Goal: Task Accomplishment & Management: Use online tool/utility

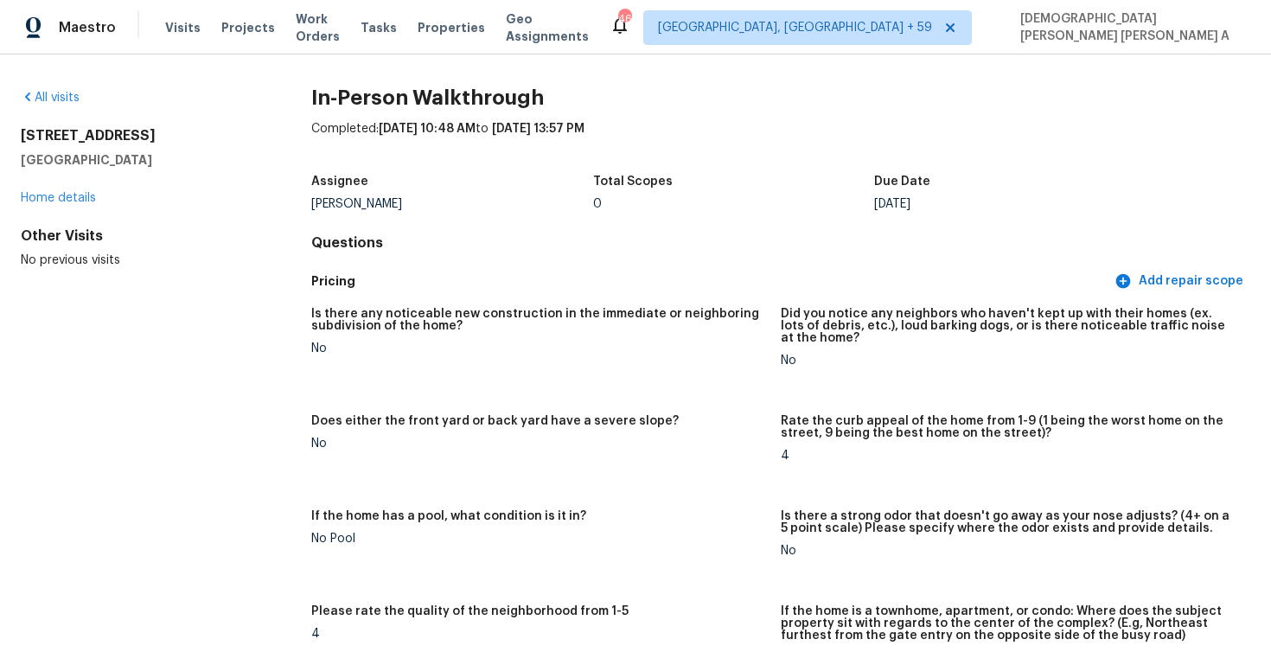
scroll to position [1738, 0]
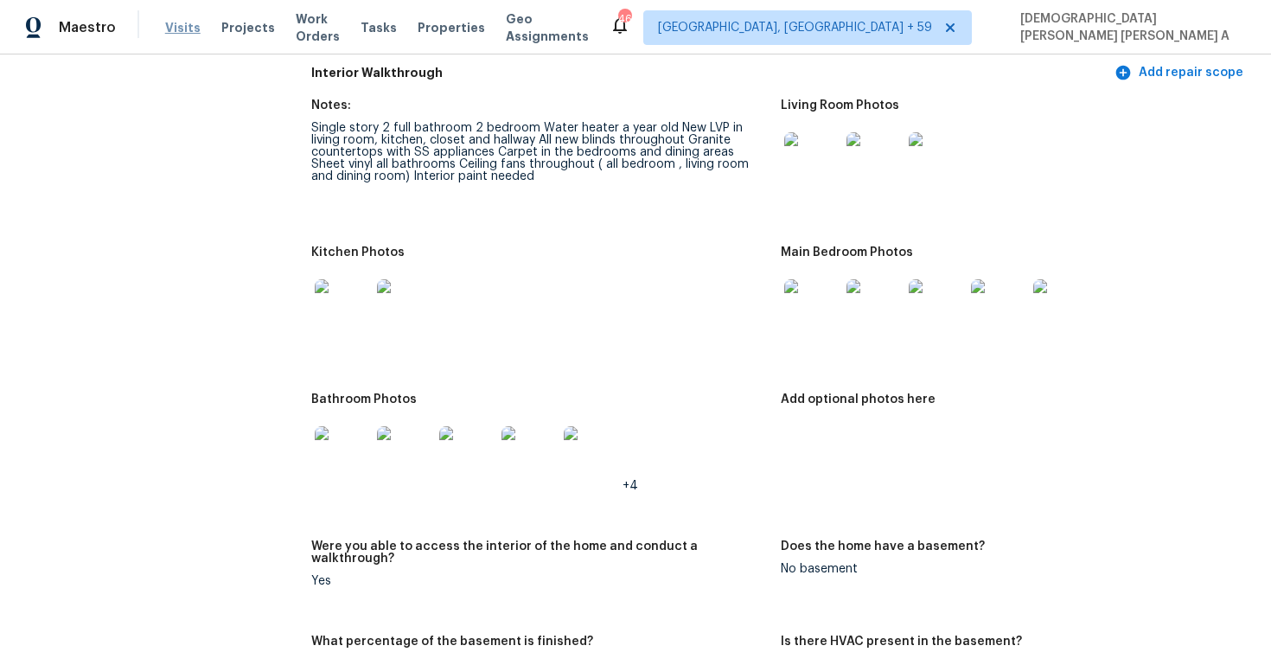
click at [183, 24] on span "Visits" at bounding box center [182, 27] width 35 height 17
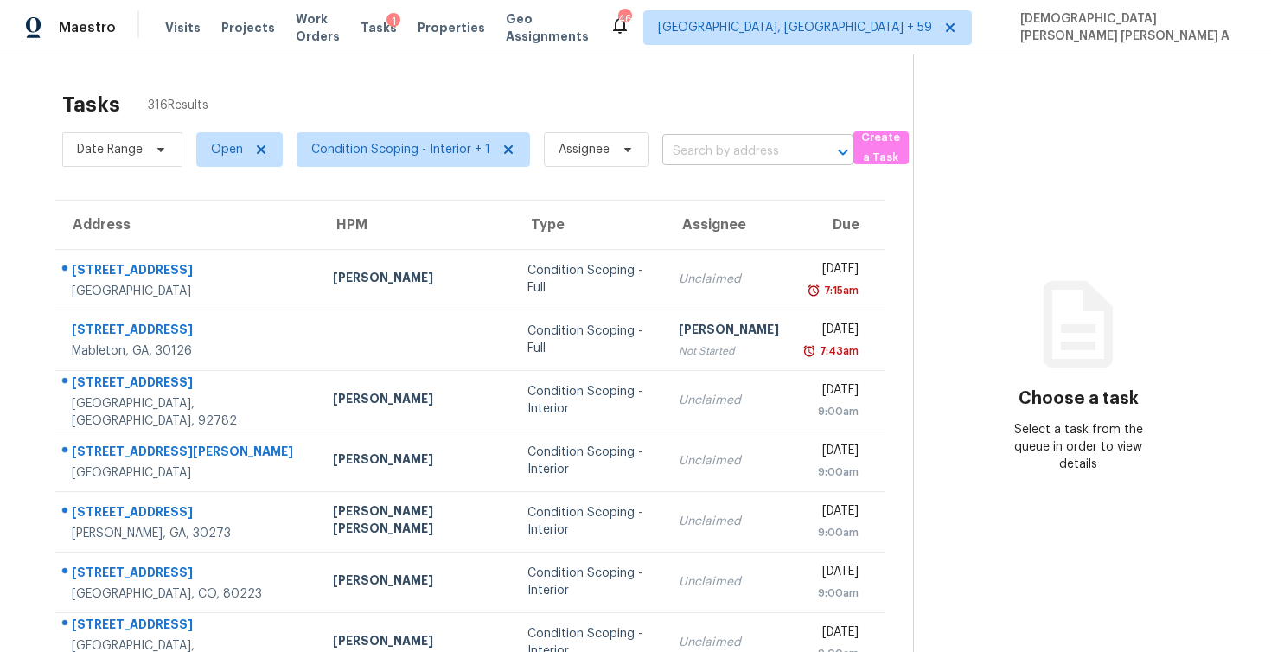
click at [708, 146] on input "text" at bounding box center [734, 151] width 143 height 27
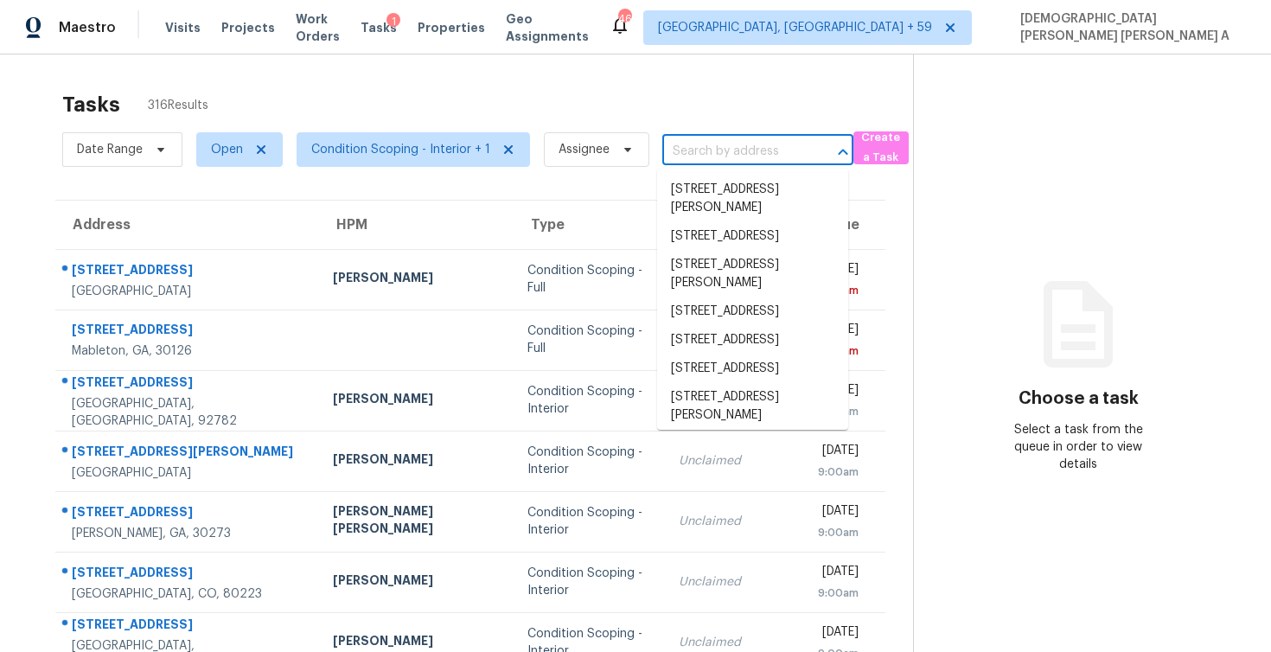
paste input "10 Byron Nelson Ct Newnan GA 30265"
type input "10 Byron Nelson Ct Newnan GA 30265"
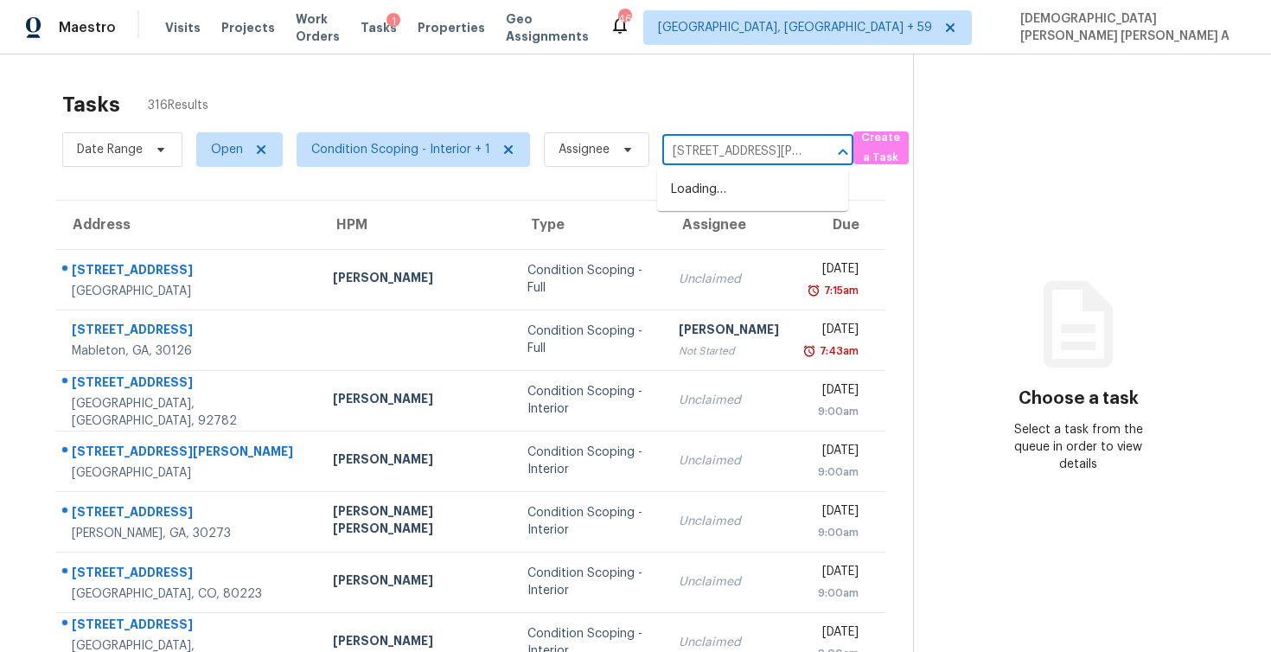
scroll to position [0, 86]
click at [695, 183] on li "10 Byron Nelson Ct, Newnan, GA 30265" at bounding box center [752, 208] width 191 height 65
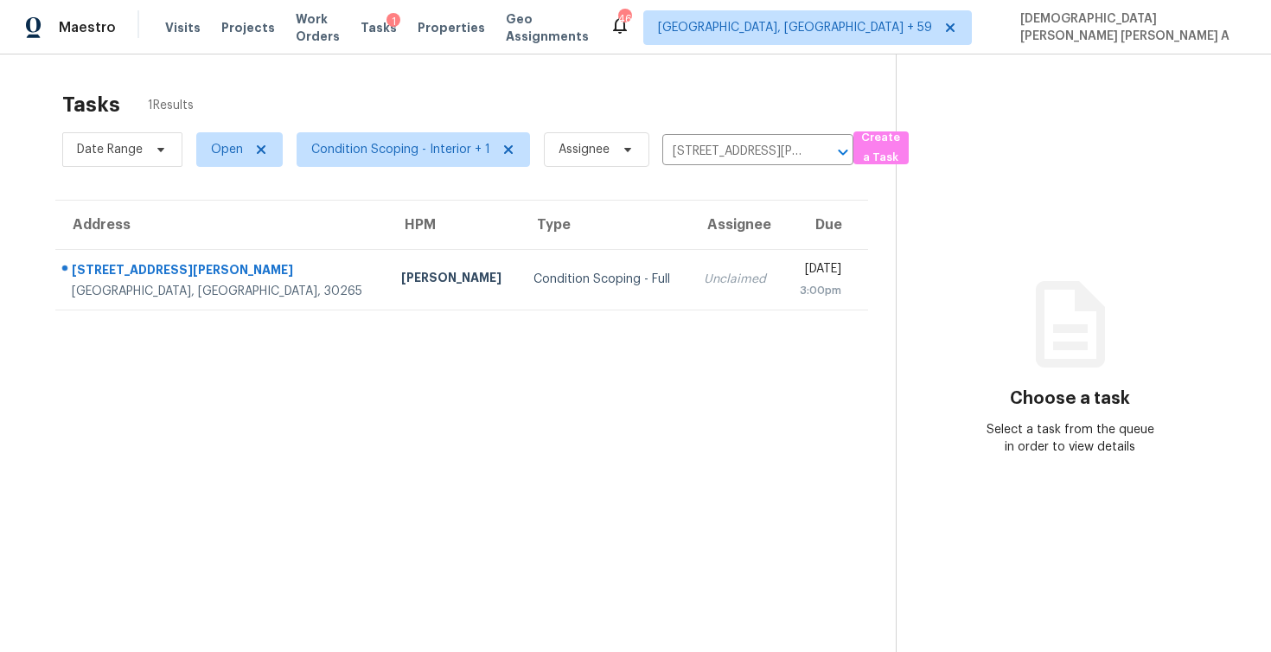
click at [690, 289] on td "Unclaimed" at bounding box center [736, 279] width 93 height 61
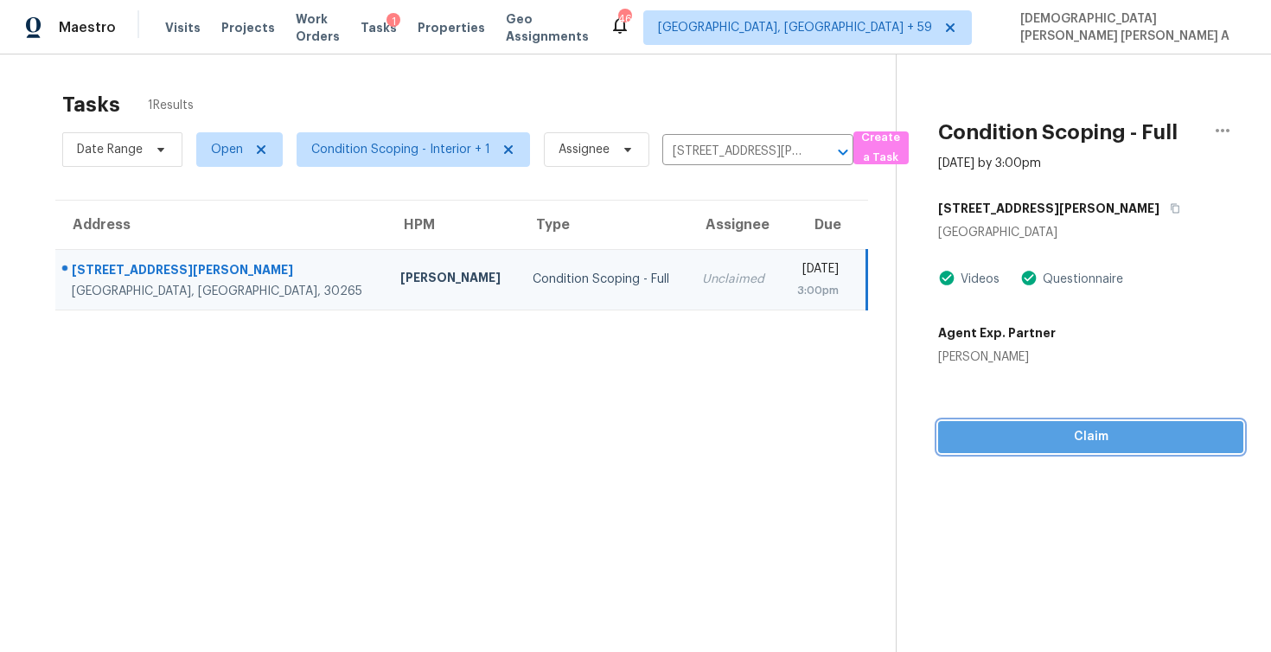
click at [993, 445] on span "Claim" at bounding box center [1091, 437] width 278 height 22
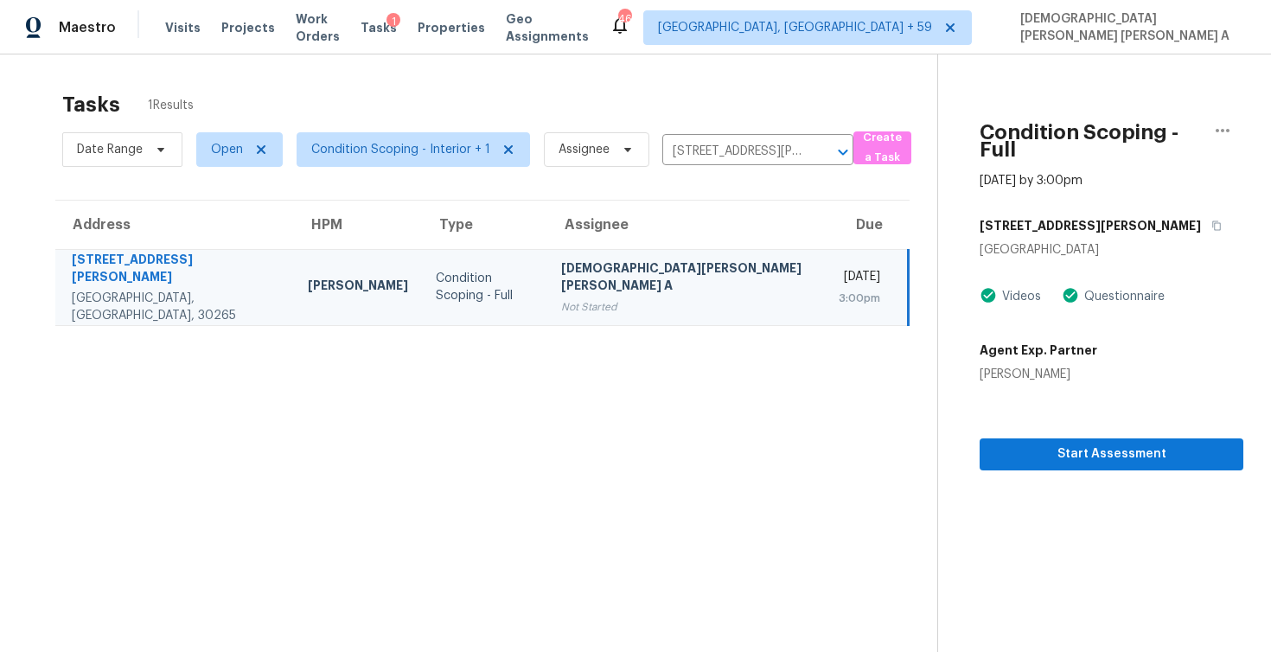
click at [702, 138] on div "Date Range Open Condition Scoping - Interior + 1 Assignee 10 Byron Nelson Ct, N…" at bounding box center [457, 149] width 791 height 45
click at [702, 146] on input "10 Byron Nelson Ct, Newnan, GA 30265" at bounding box center [734, 151] width 143 height 27
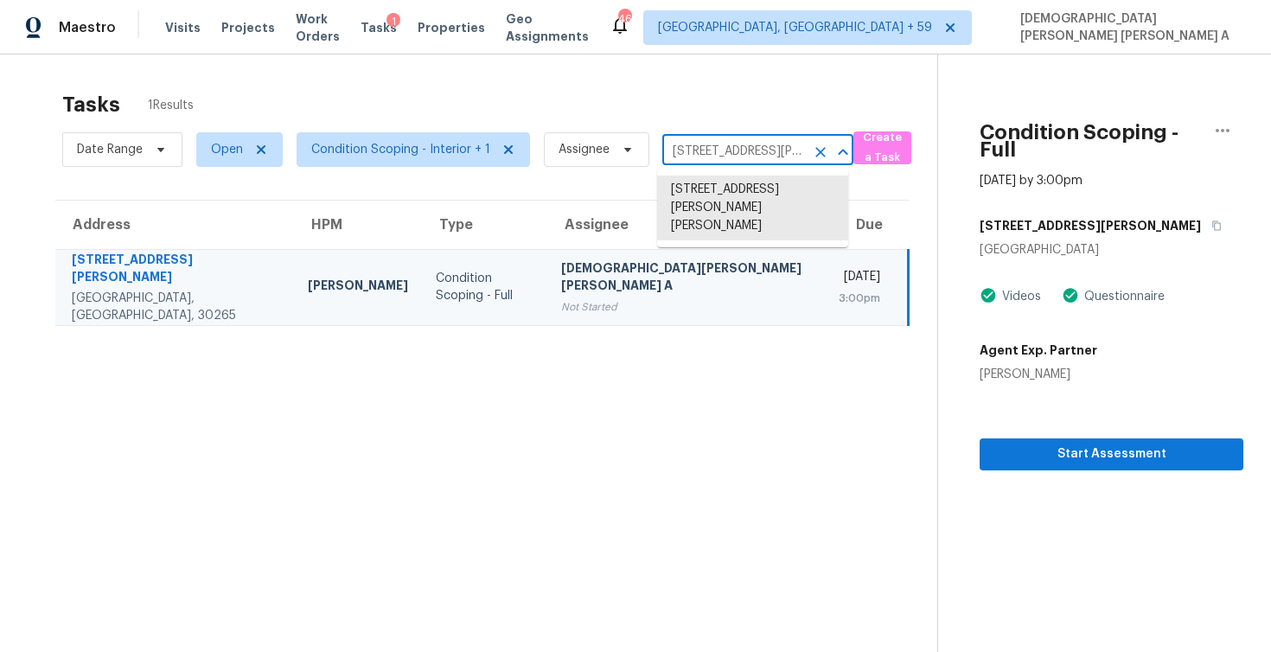
click at [702, 146] on input "10 Byron Nelson Ct, Newnan, GA 30265" at bounding box center [734, 151] width 143 height 27
paste input "855 Shagbark Trl, Roswell, GA, 3007"
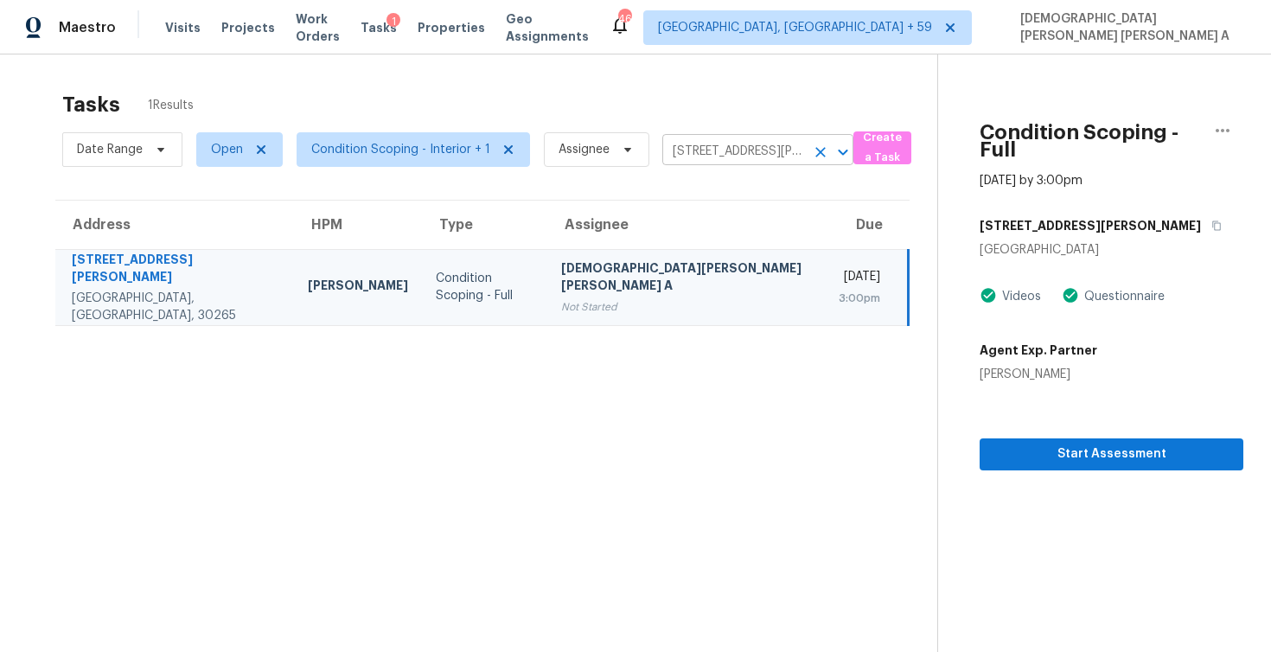
click at [713, 157] on input "10 Byron Nelson Ct, Newnan, GA 30265" at bounding box center [734, 151] width 143 height 27
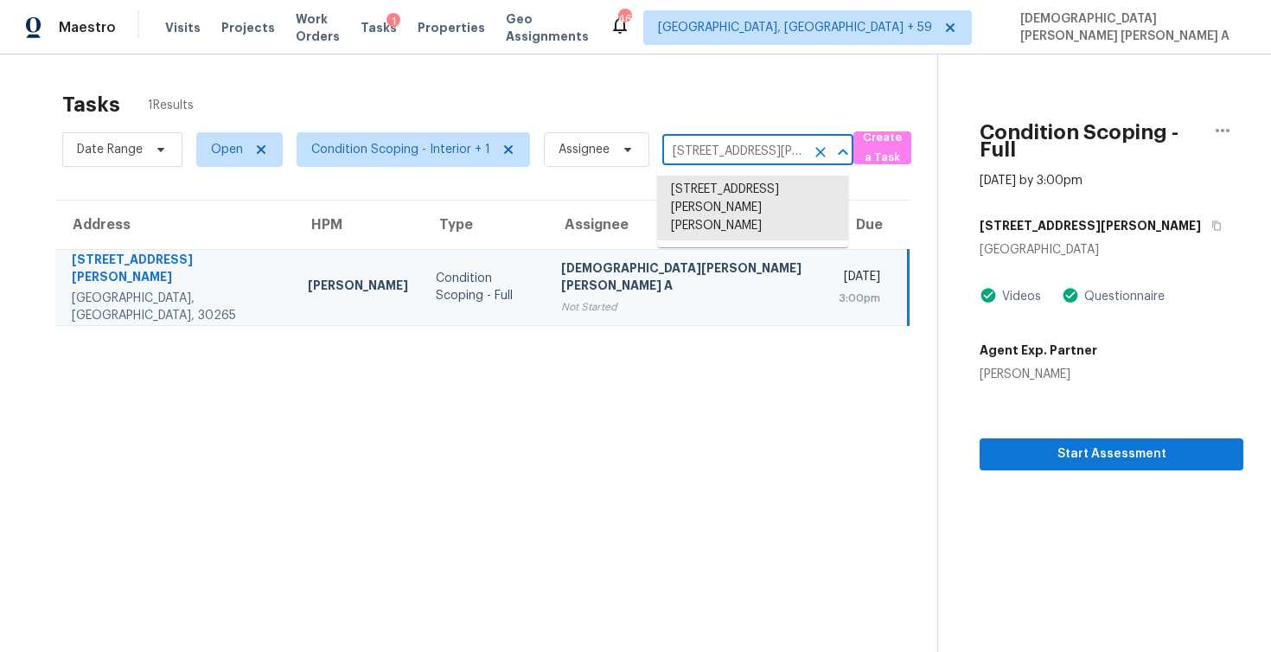
click at [713, 157] on input "10 Byron Nelson Ct, Newnan, GA 30265" at bounding box center [734, 151] width 143 height 27
paste input "855 Shagbark Trl, Roswell, GA, 3007"
click at [722, 146] on input "10 Byron Nelson Ct, Newnan, GA 30265" at bounding box center [734, 151] width 143 height 27
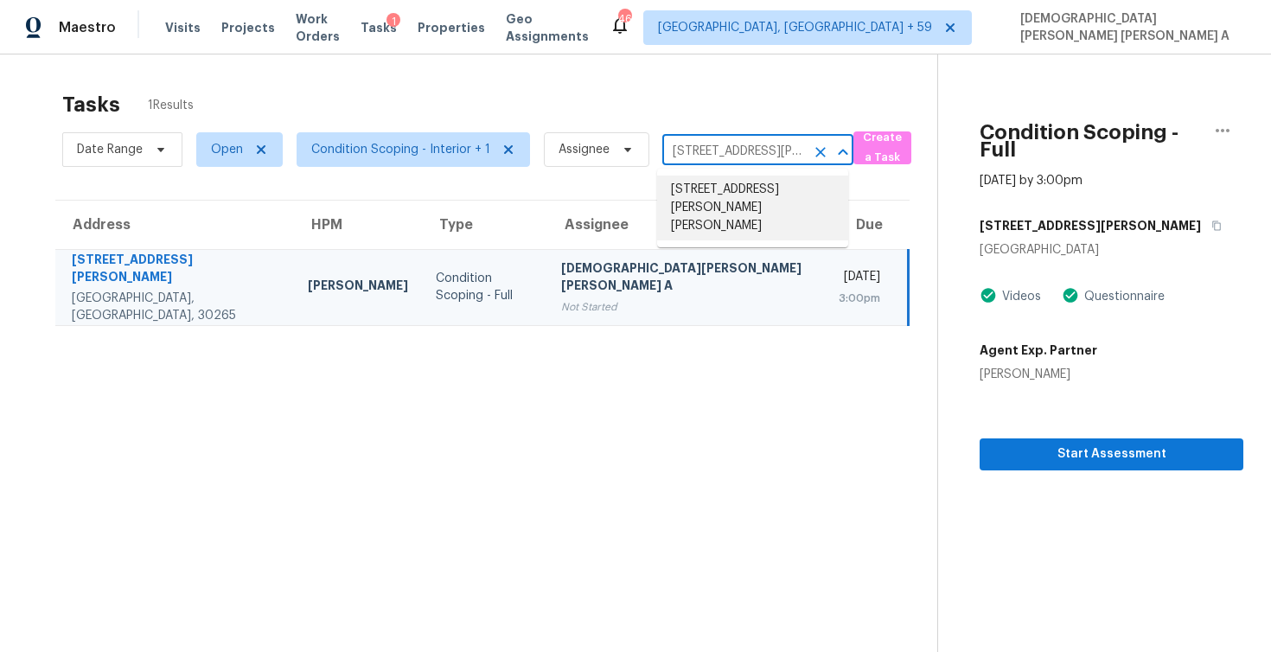
paste input "855 Shagbark Trl, Roswell, GA, 3007"
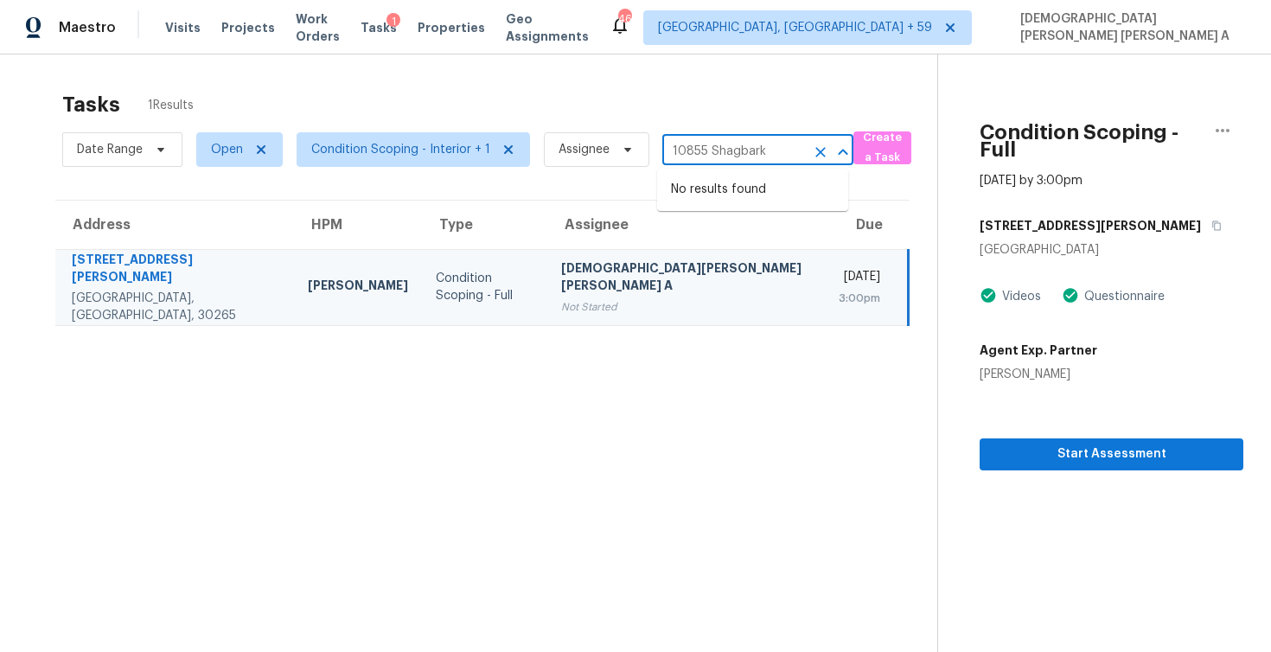
type input "10855 Shagbark"
click at [758, 190] on li "10855 Shagbark Trl, Roswell, GA 30075" at bounding box center [752, 190] width 191 height 29
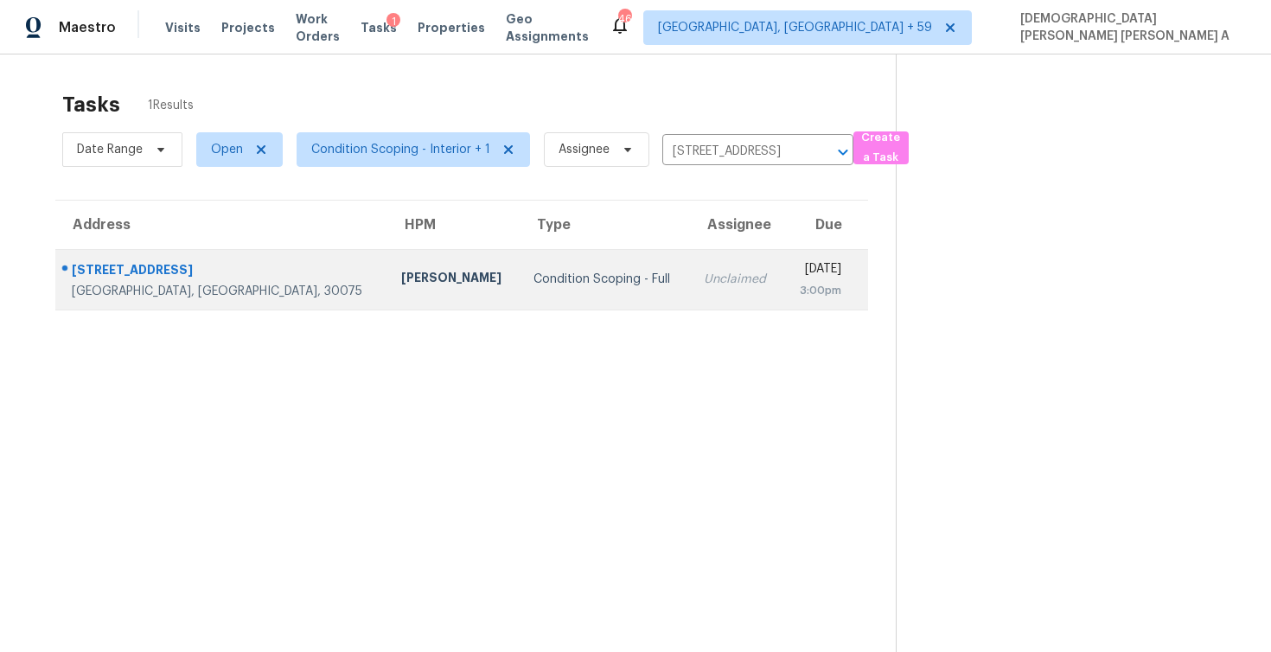
click at [690, 254] on td "Unclaimed" at bounding box center [736, 279] width 93 height 61
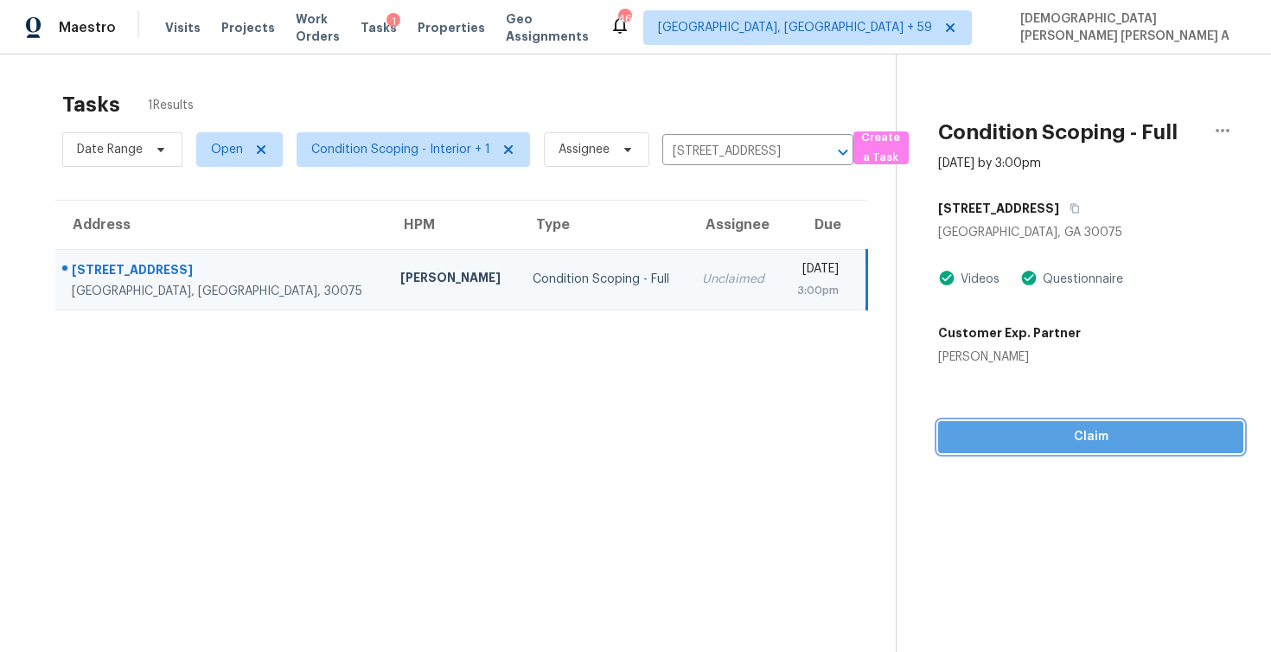
click at [1025, 442] on span "Claim" at bounding box center [1091, 437] width 278 height 22
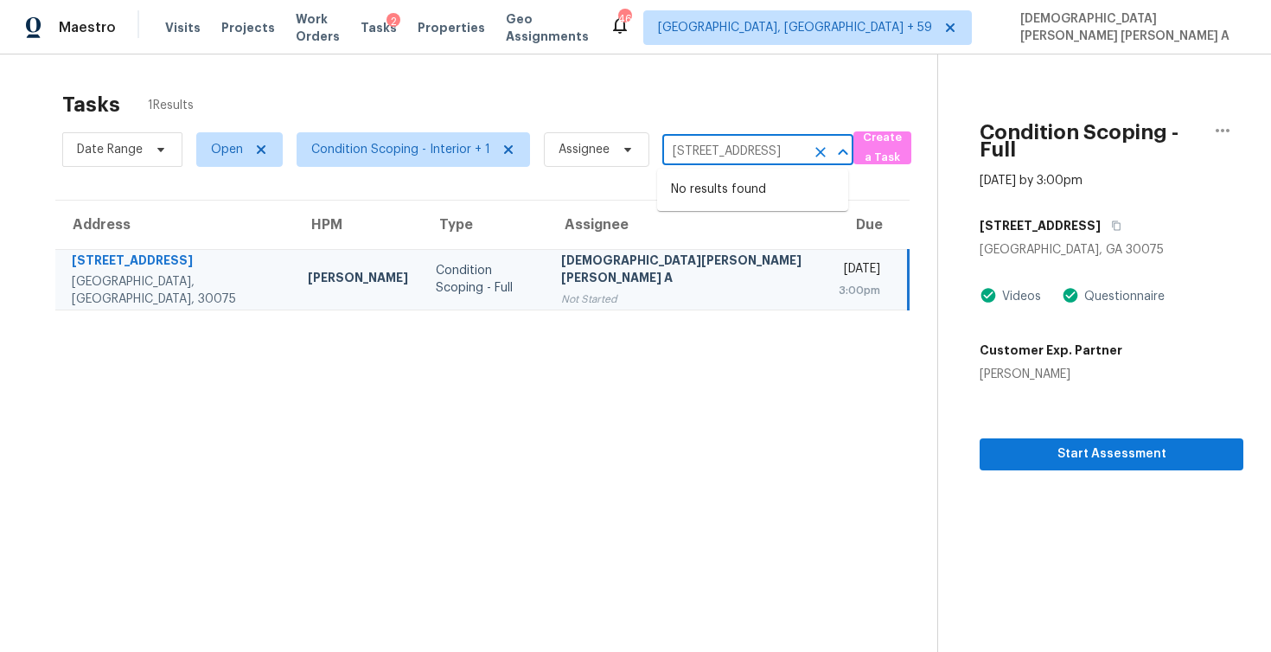
click at [735, 142] on input "10855 Shagbark Trl, Roswell, GA 30075" at bounding box center [734, 151] width 143 height 27
paste input "10 Varsailles Pl Ellenwood GA 30294"
click at [697, 156] on input "10855 Shagbark Trl, Roswell, GA 30075" at bounding box center [734, 151] width 143 height 27
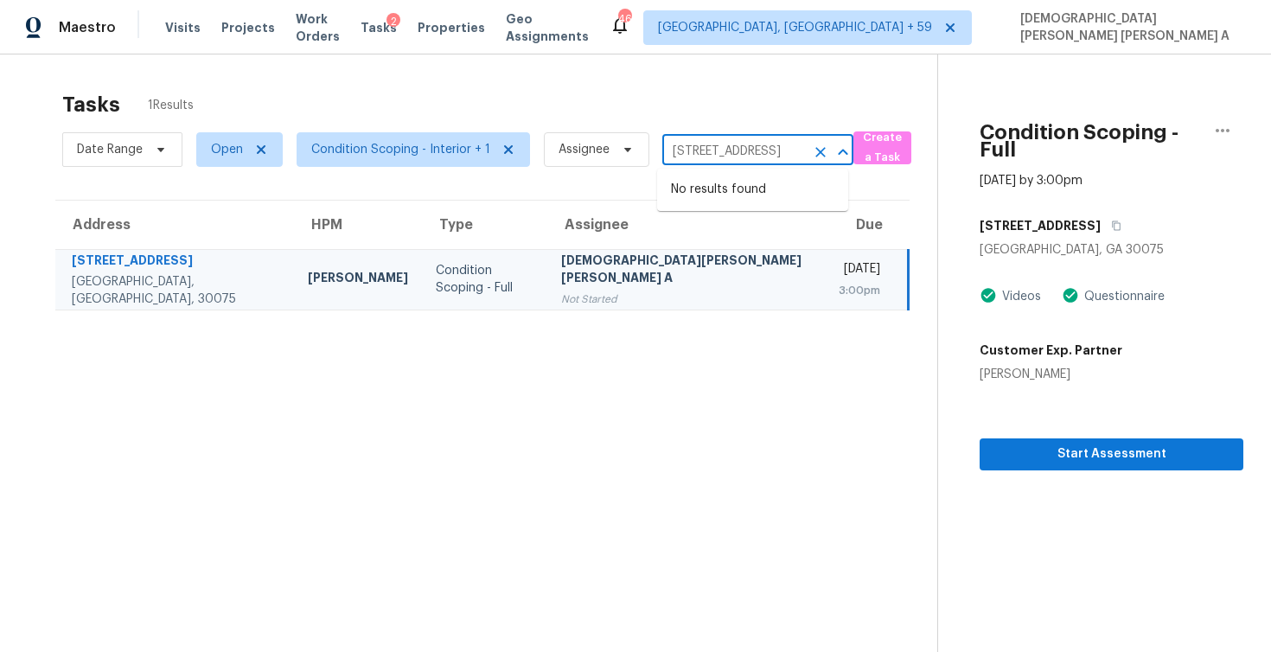
paste input "10 Varsailles Pl Ellenwood GA 30294"
type input "110 Varsailles Pl"
click at [710, 176] on li "110 Varsailles Pl, Ellenwood, GA 30294" at bounding box center [752, 190] width 191 height 29
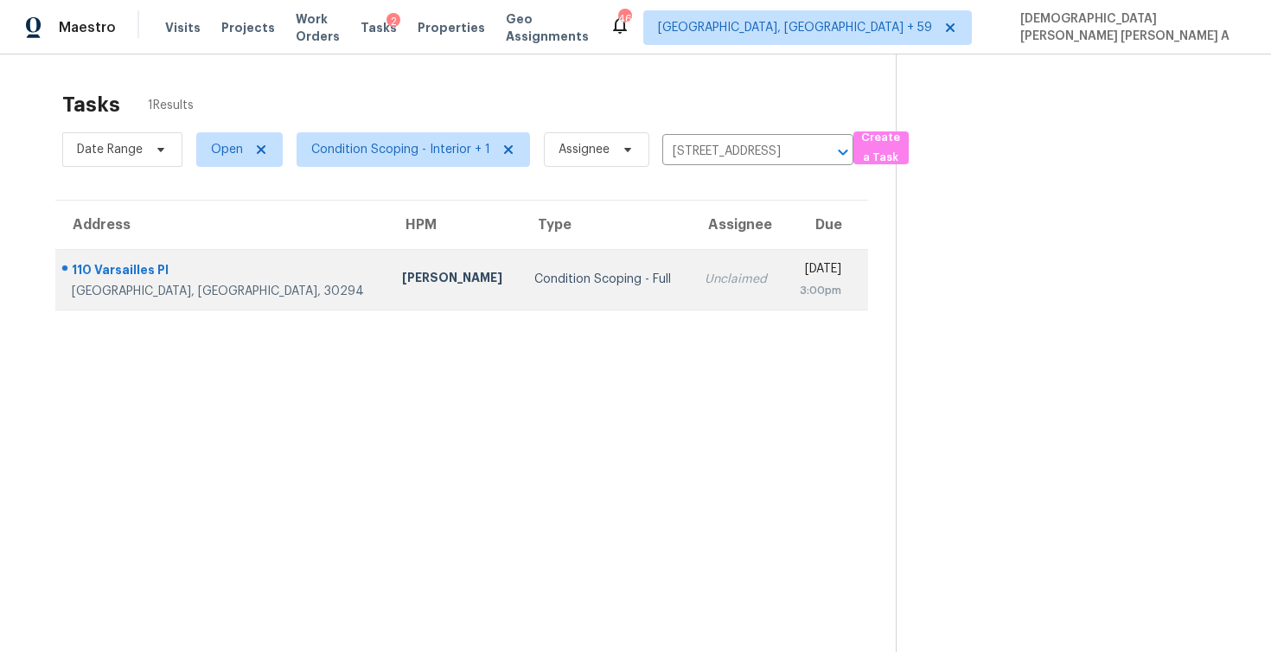
click at [797, 261] on div "Mon, Sep 8th 2025" at bounding box center [819, 271] width 44 height 22
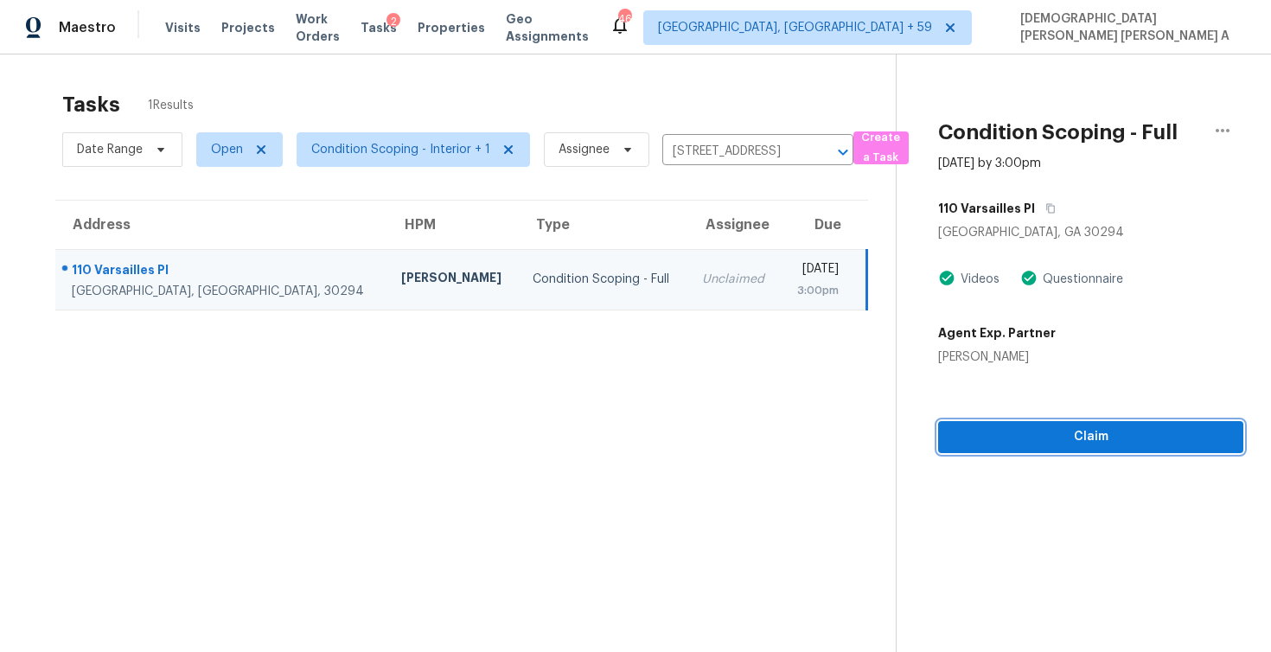
click at [1013, 450] on button "Claim" at bounding box center [1090, 437] width 305 height 32
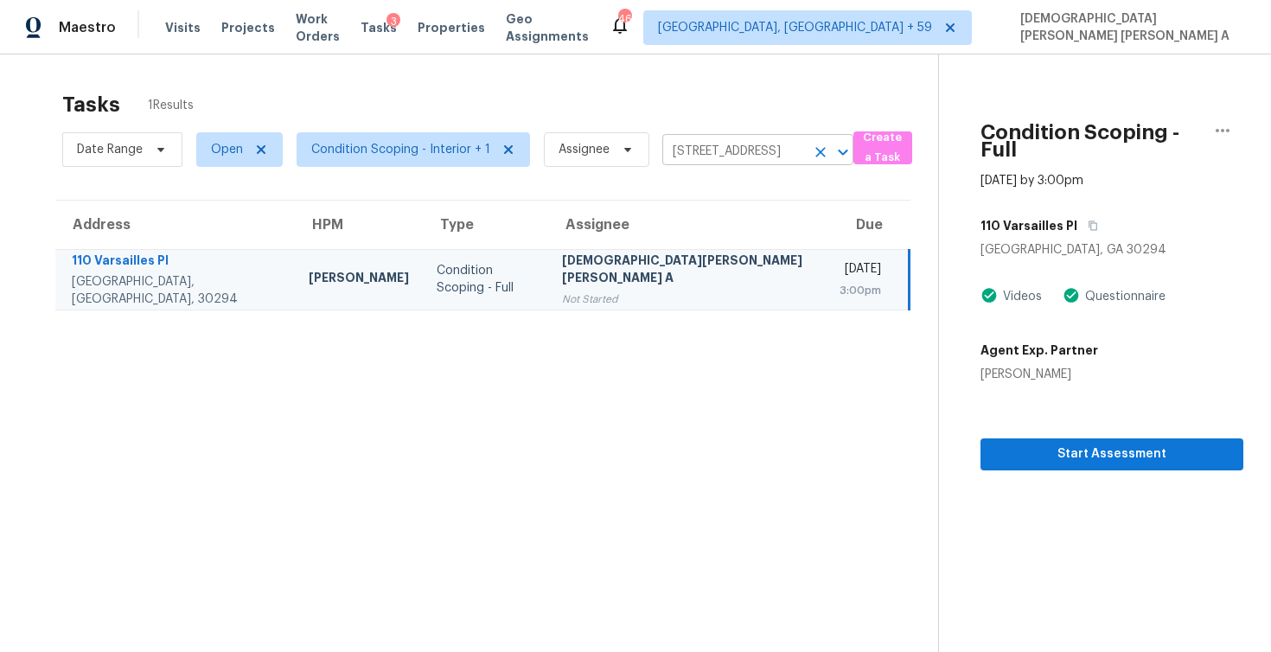
click at [677, 157] on input "110 Varsailles Pl, Ellenwood, GA 30294" at bounding box center [734, 151] width 143 height 27
paste input "26 Stonebridge Way, Senoia, GA 30276"
click at [713, 149] on input "110 Varsailles Pl, Ellenwood, GA 30294" at bounding box center [734, 151] width 143 height 27
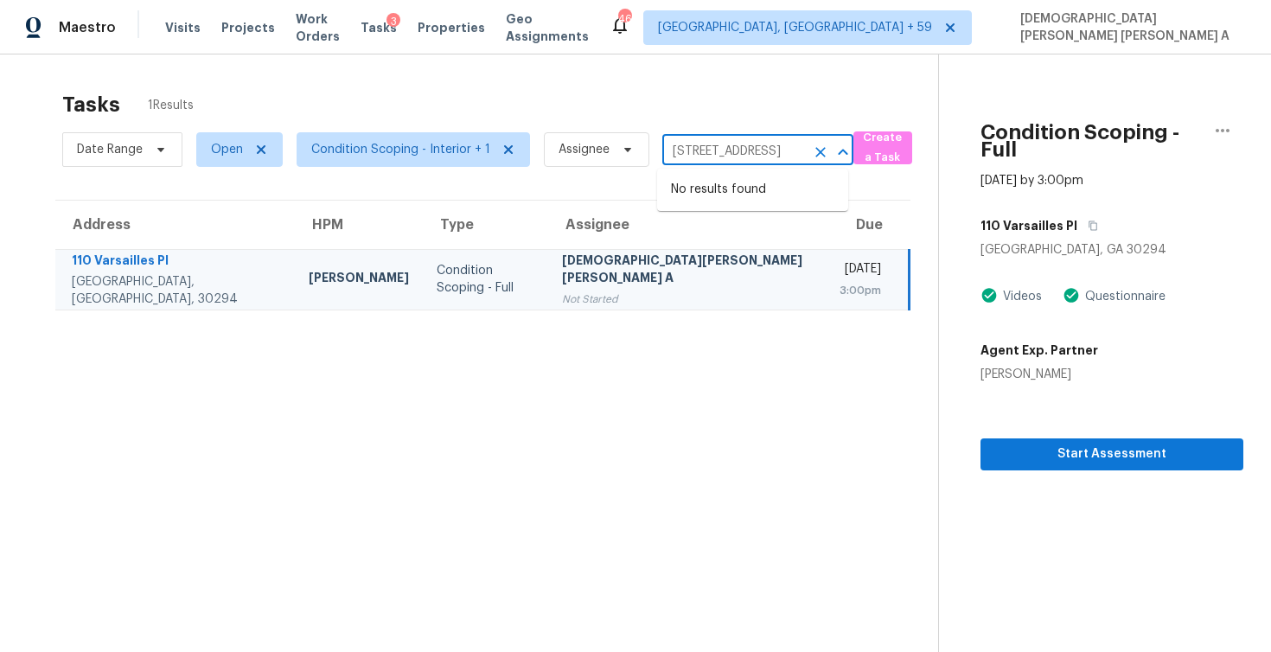
click at [713, 149] on input "110 Varsailles Pl, Ellenwood, GA 30294" at bounding box center [734, 151] width 143 height 27
paste input "26 Stonebridge Way, Senoia, GA 30276"
click at [693, 162] on input "110 Varsailles Pl, Ellenwood, GA 30294" at bounding box center [734, 151] width 143 height 27
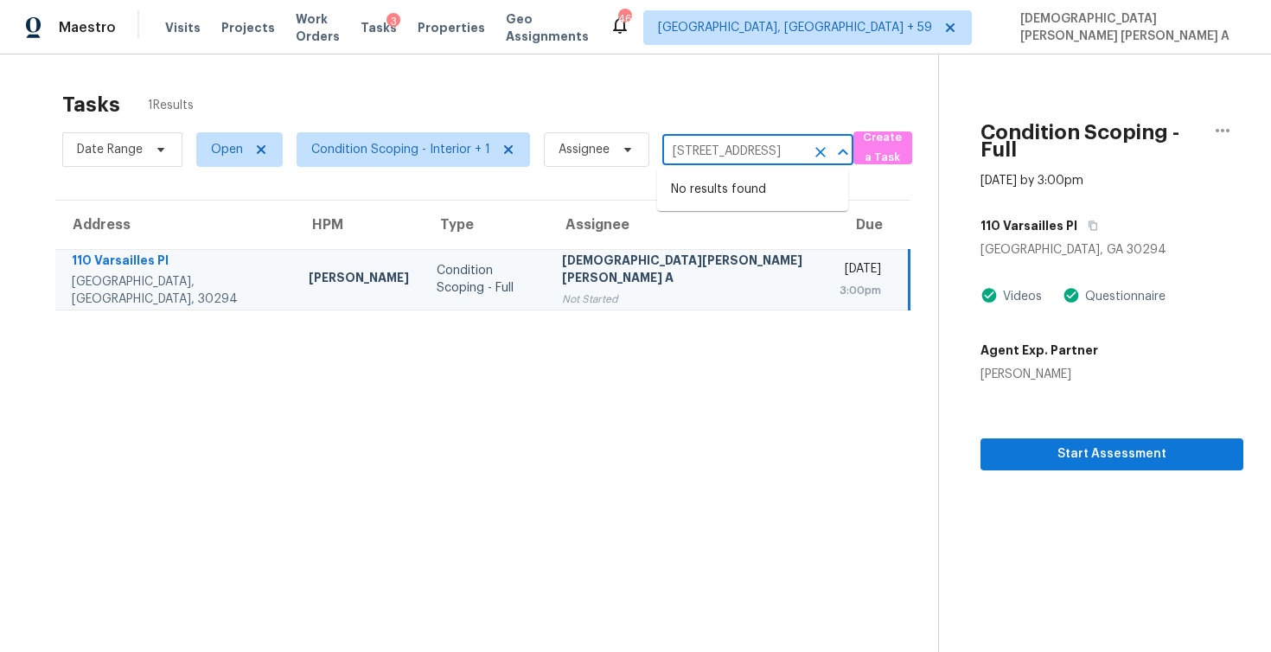
paste input "26 Stonebridge Way, Senoia, GA 30276"
click at [708, 145] on input "110 Varsailles Pl, Ellenwood, GA 30294" at bounding box center [734, 151] width 143 height 27
paste input "26 Stonebridge Way, Senoia, GA 30276"
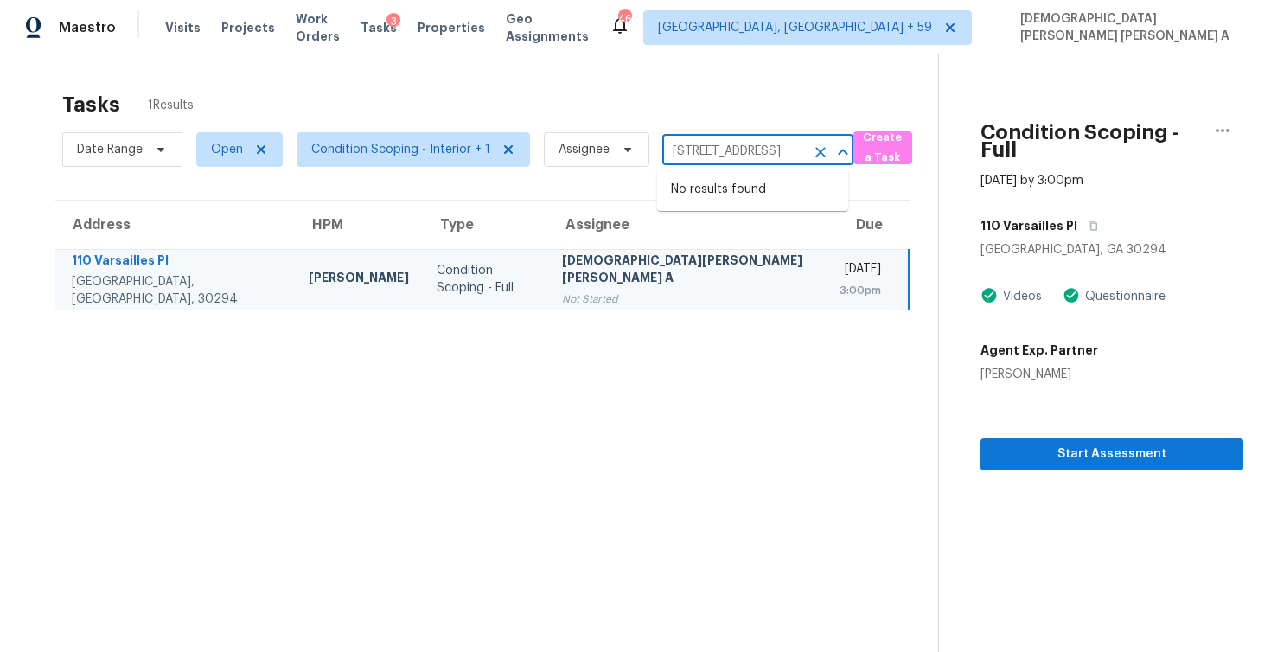
click at [713, 143] on input "110 Varsailles Pl, Ellenwood, GA 30294" at bounding box center [734, 151] width 143 height 27
paste input "26 Stonebridge Way, Senoia, GA 30276"
type input "126 Stonebridg"
click at [761, 204] on li "126 Stonebridge Way, Senoia, GA 30276" at bounding box center [752, 190] width 191 height 29
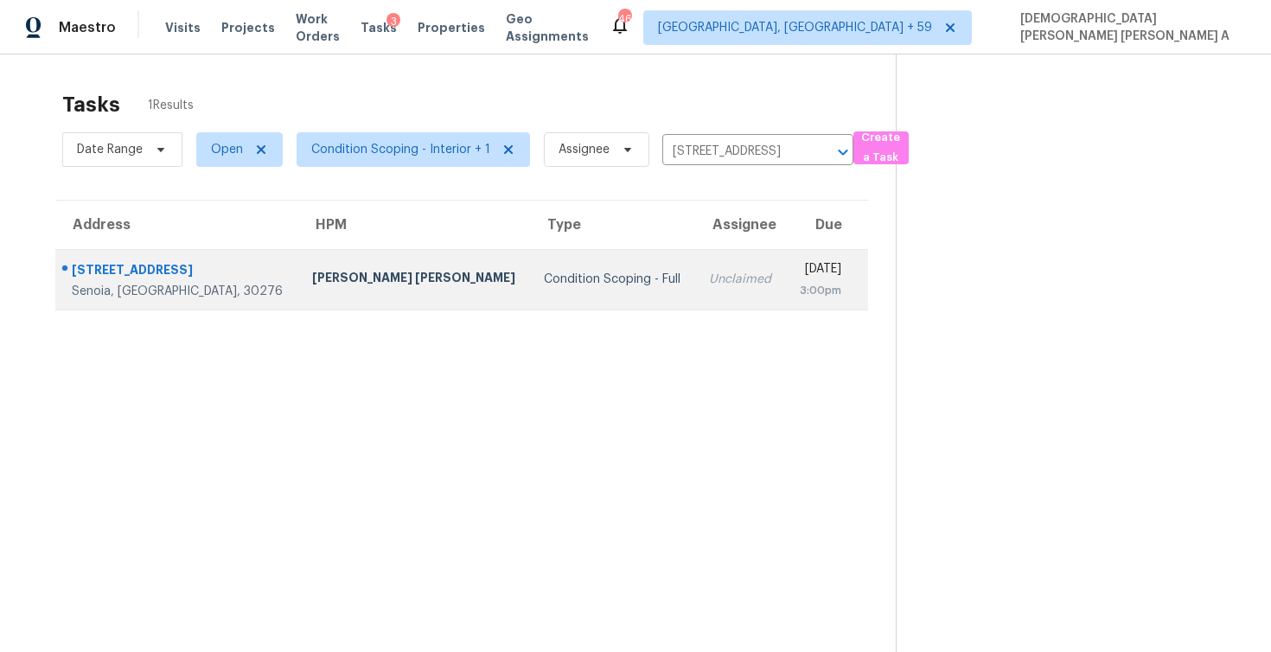
click at [709, 285] on div "Unclaimed" at bounding box center [740, 279] width 63 height 17
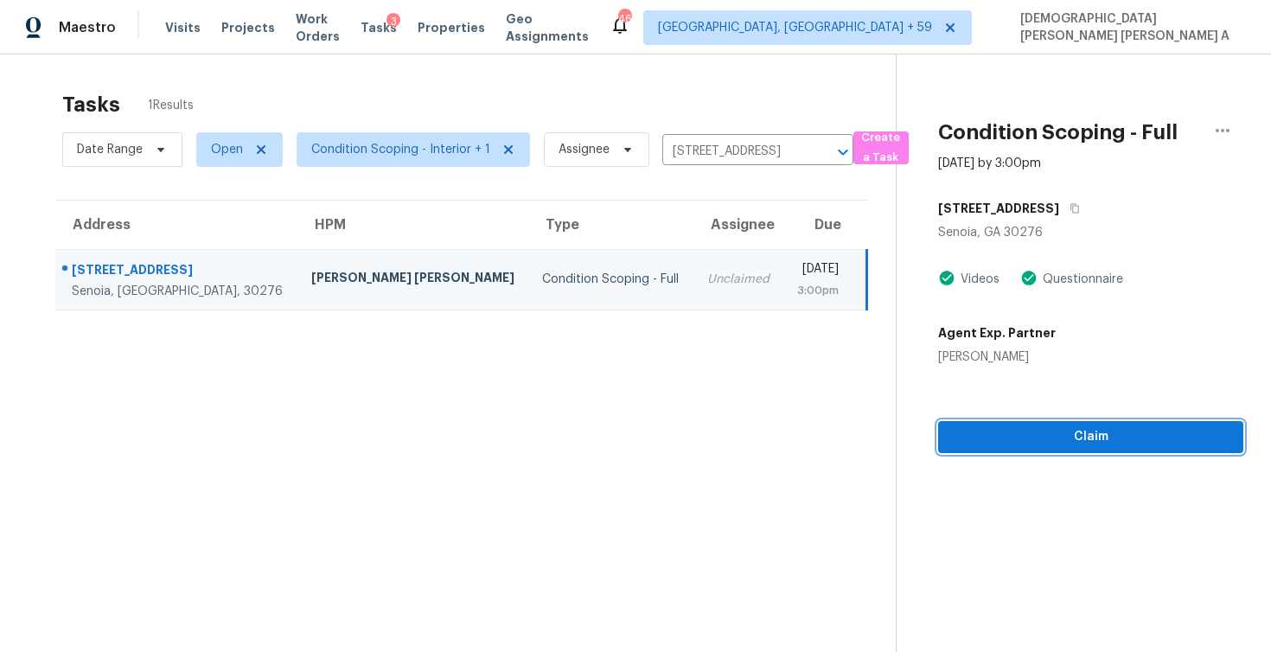
click at [1050, 444] on span "Claim" at bounding box center [1091, 437] width 278 height 22
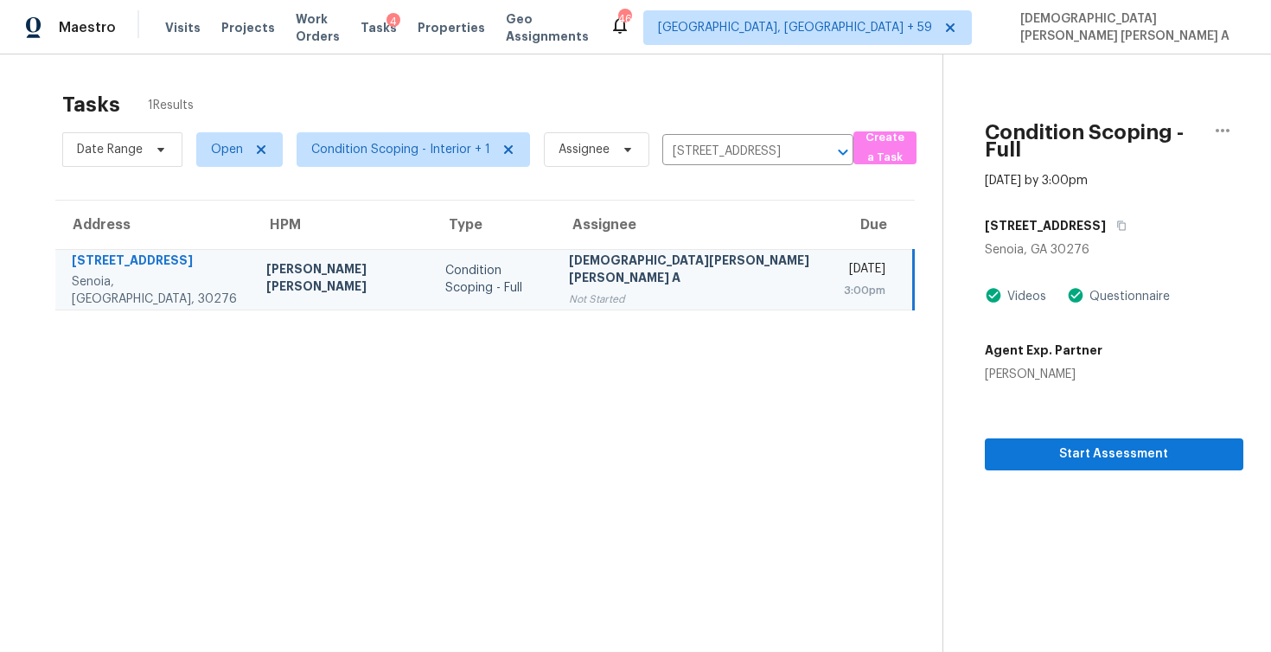
click at [747, 137] on div "Date Range Open Condition Scoping - Interior + 1 Assignee 126 Stonebridge Way, …" at bounding box center [457, 149] width 791 height 45
click at [742, 145] on input "126 Stonebridge Way, Senoia, GA 30276" at bounding box center [734, 151] width 143 height 27
paste input "944 Clifton Dr, Mesquite, TX, 75149"
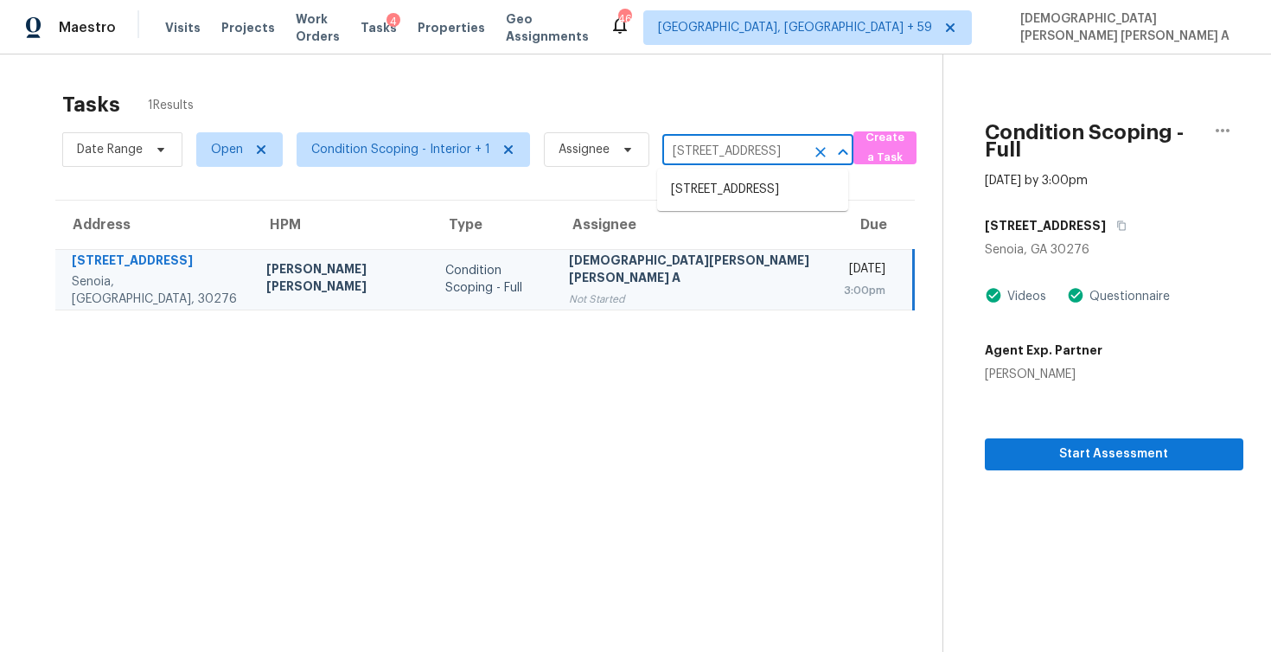
type input "1944 Clifton Dr, Mesquite, TX, 75149"
click at [740, 203] on li "1944 Clifton Dr, Mesquite, TX 75149" at bounding box center [752, 199] width 191 height 47
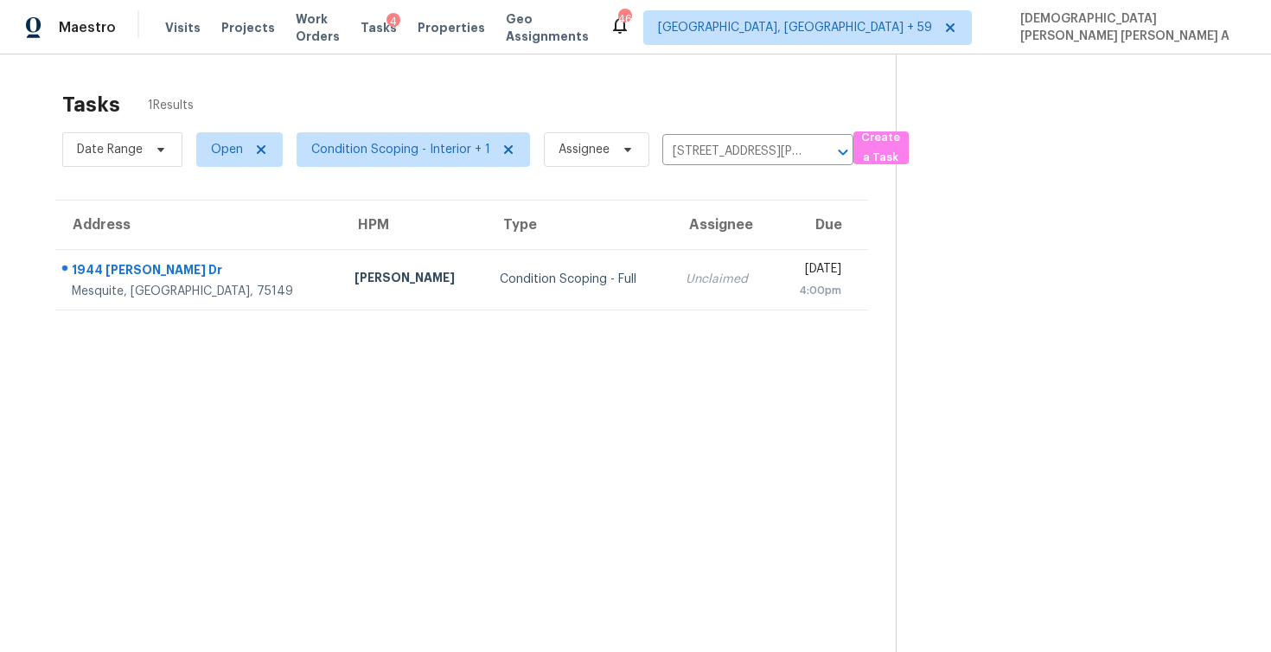
click at [672, 294] on td "Unclaimed" at bounding box center [723, 279] width 102 height 61
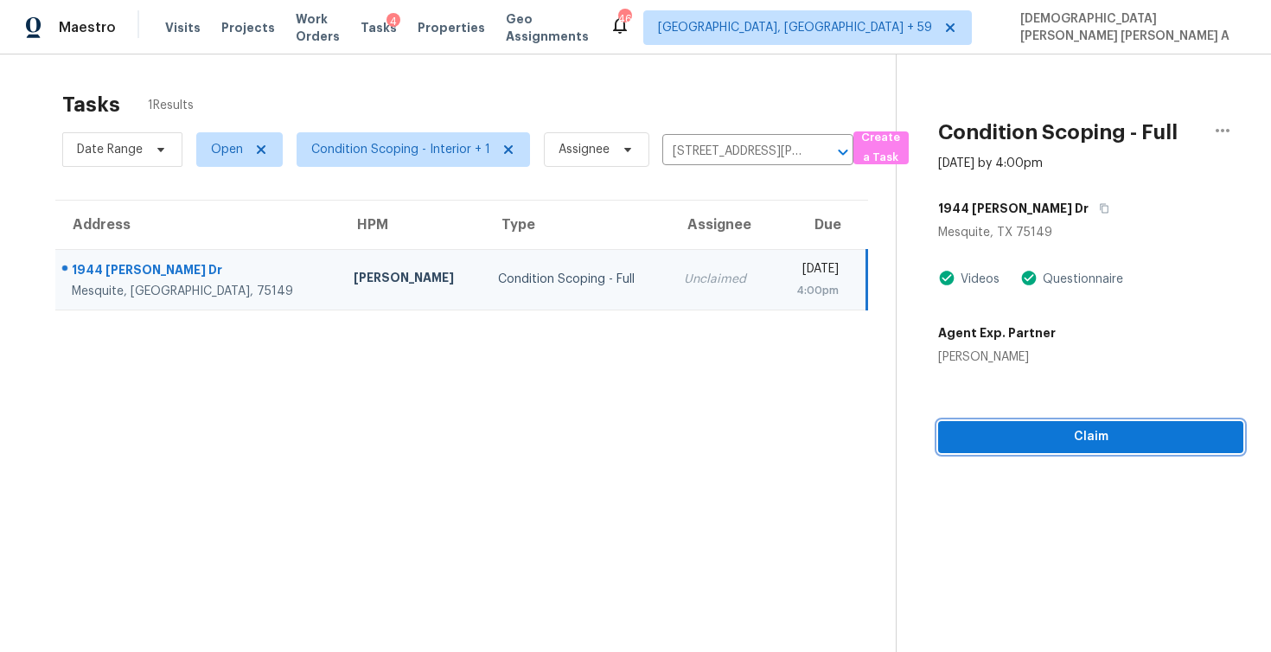
click at [1046, 433] on span "Claim" at bounding box center [1091, 437] width 278 height 22
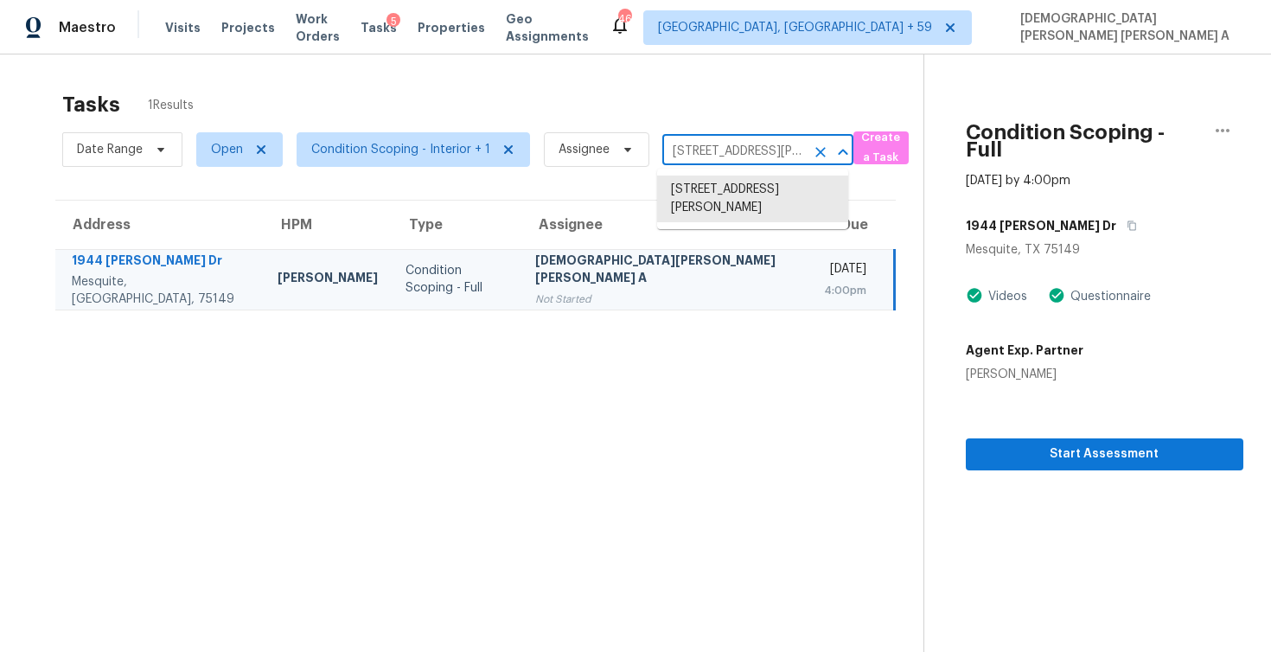
click at [707, 157] on input "1944 Clifton Dr, Mesquite, TX 75149" at bounding box center [734, 151] width 143 height 27
paste input "21698 Amelia Rose Way, Land O Lakes, FL, 34637"
click at [718, 162] on input "1944 Clifton Dr, Mesquite, TX 75149" at bounding box center [734, 151] width 143 height 27
click at [718, 156] on input "1944 Clifton Dr, Mesquite, TX 75149" at bounding box center [734, 151] width 143 height 27
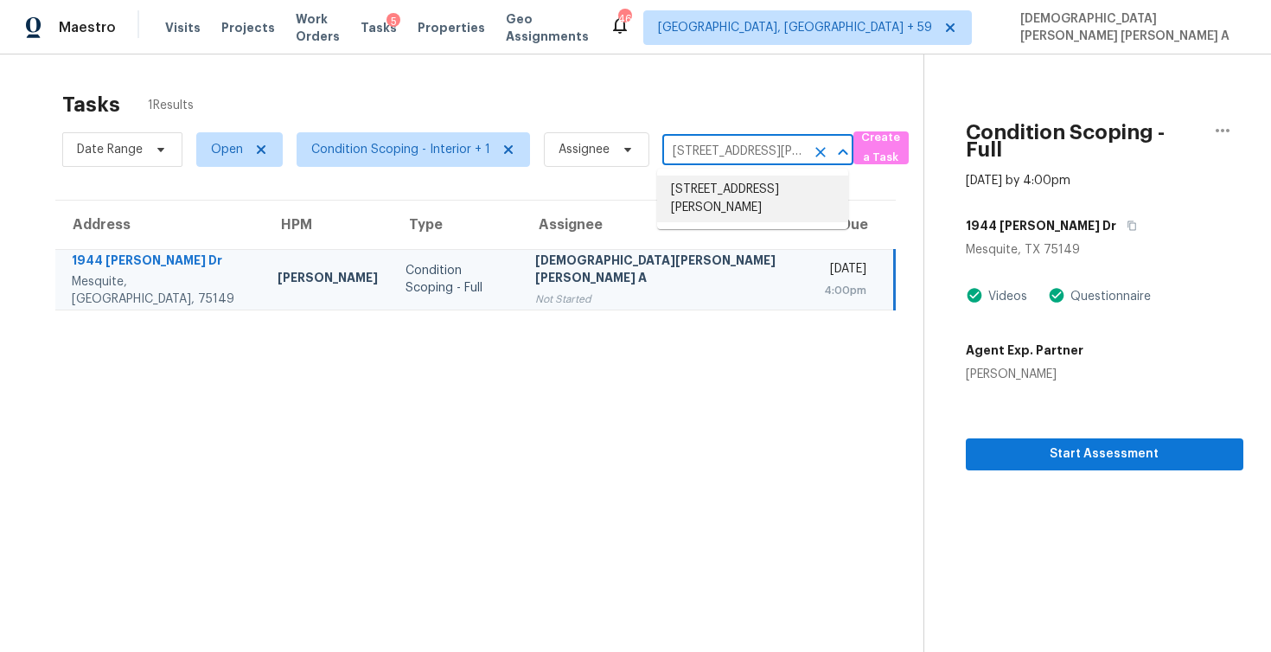
click at [690, 199] on li "1944 Clifton Dr, Mesquite, TX 75149" at bounding box center [752, 199] width 191 height 47
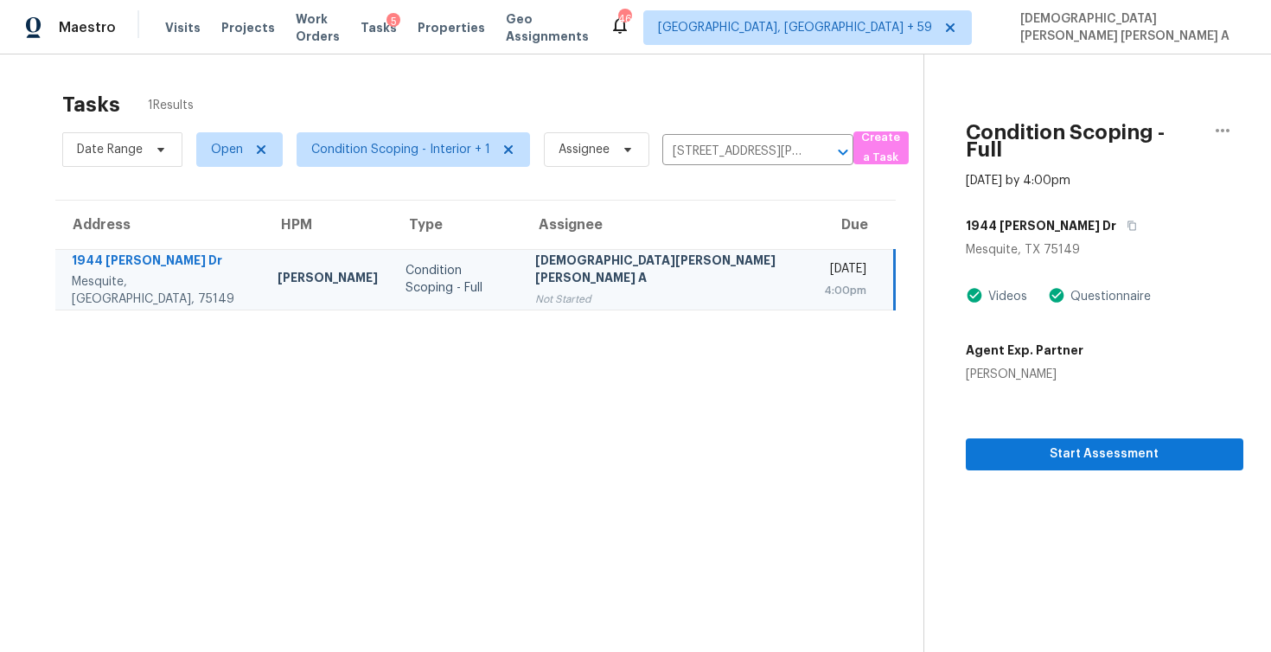
click at [722, 137] on div "Date Range Open Condition Scoping - Interior + 1 Assignee 1944 Clifton Dr, Mesq…" at bounding box center [457, 149] width 791 height 45
click at [709, 152] on input "1944 Clifton Dr, Mesquite, TX 75149" at bounding box center [734, 151] width 143 height 27
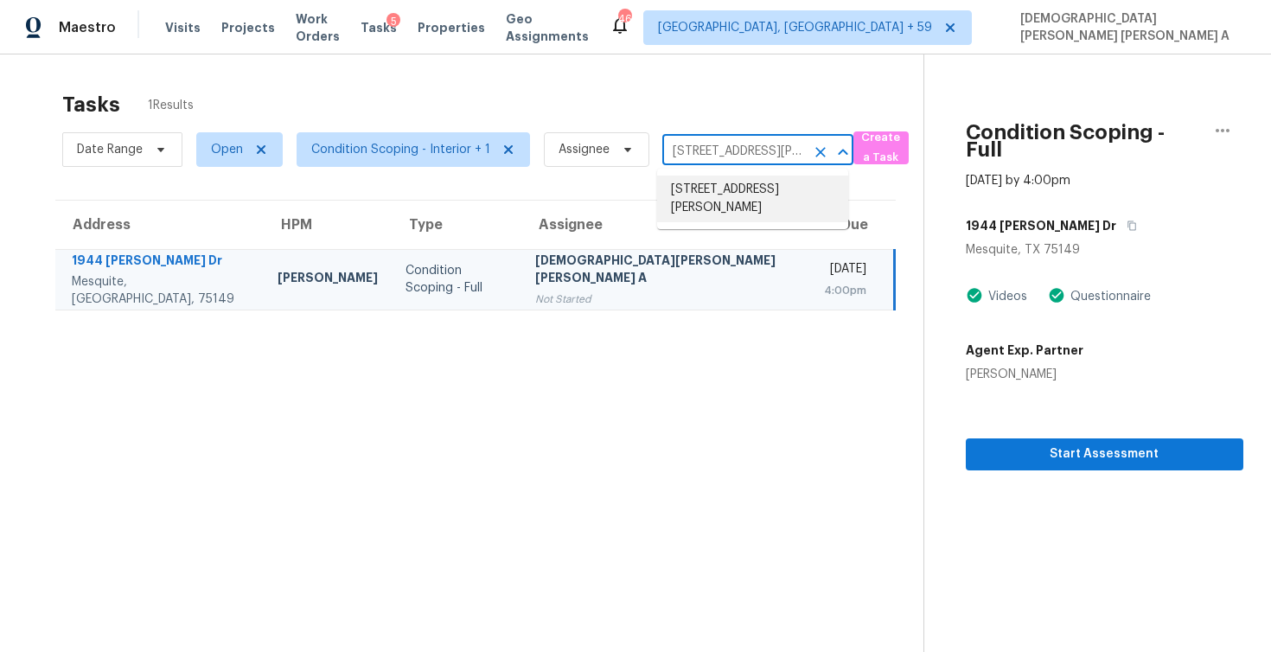
click at [709, 152] on input "1944 Clifton Dr, Mesquite, TX 75149" at bounding box center [734, 151] width 143 height 27
paste input "21698 Amelia Rose Way, Land O Lakes, FL, 34637"
type input "21698 Amelia Rose Way, Land O Lakes, F"
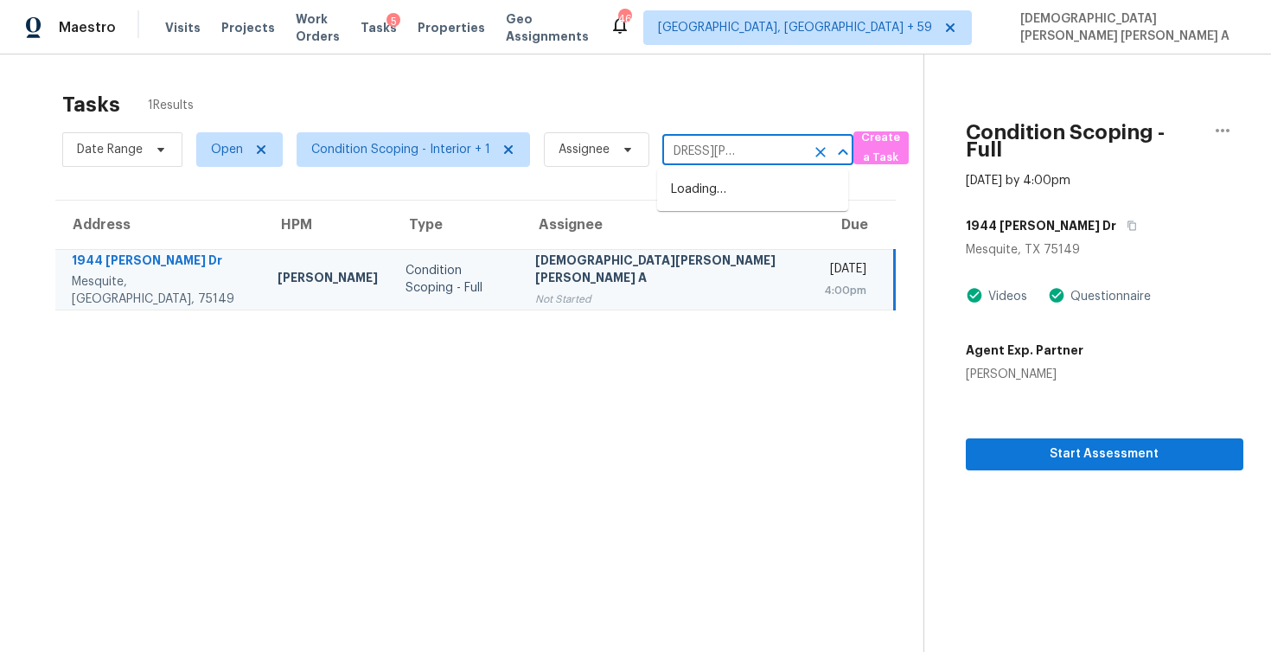
scroll to position [0, 96]
click at [718, 194] on li "21698 Amelia Rose Way, Land O Lakes, FL 34637" at bounding box center [752, 199] width 191 height 47
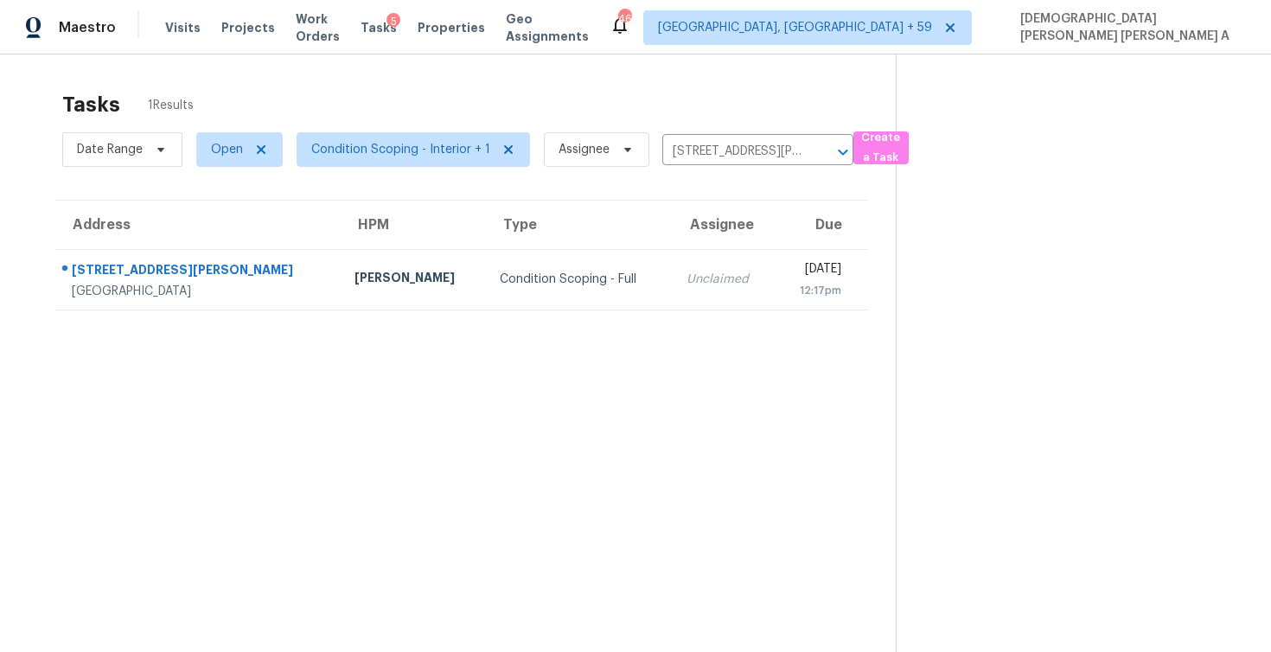
click at [687, 280] on div "Unclaimed" at bounding box center [724, 279] width 74 height 17
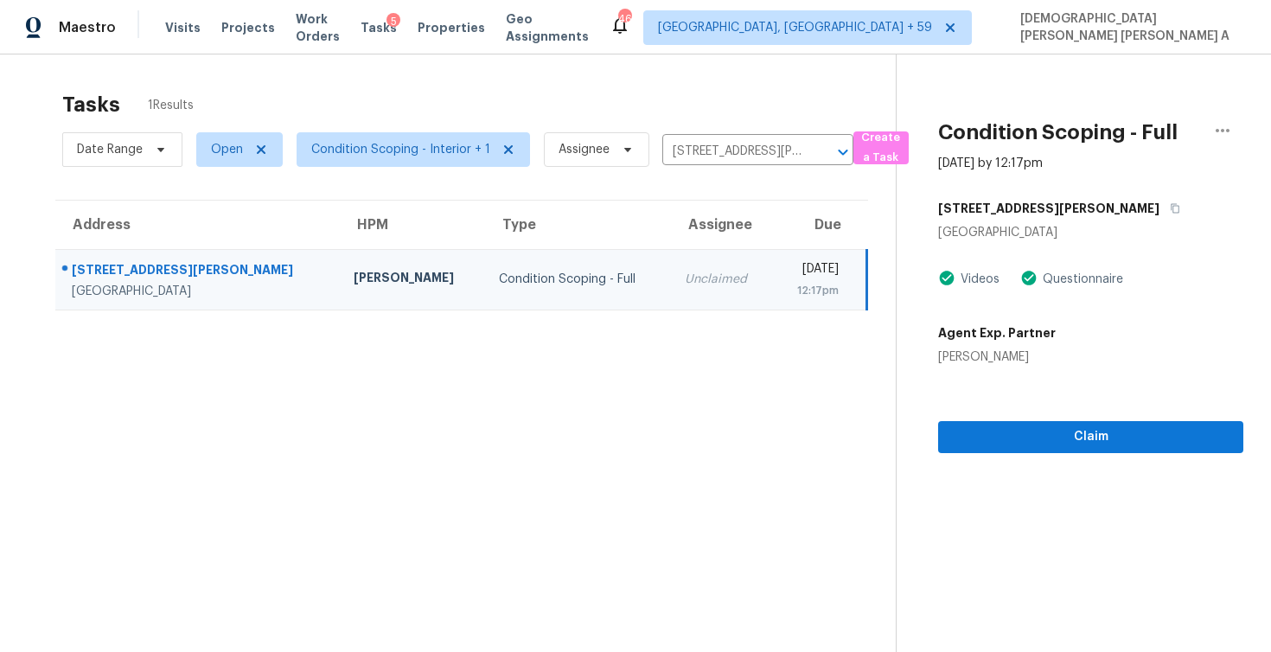
click at [772, 274] on td "Mon, Sep 8th 2025 12:17pm" at bounding box center [819, 279] width 94 height 61
click at [1025, 423] on button "Claim" at bounding box center [1090, 437] width 305 height 32
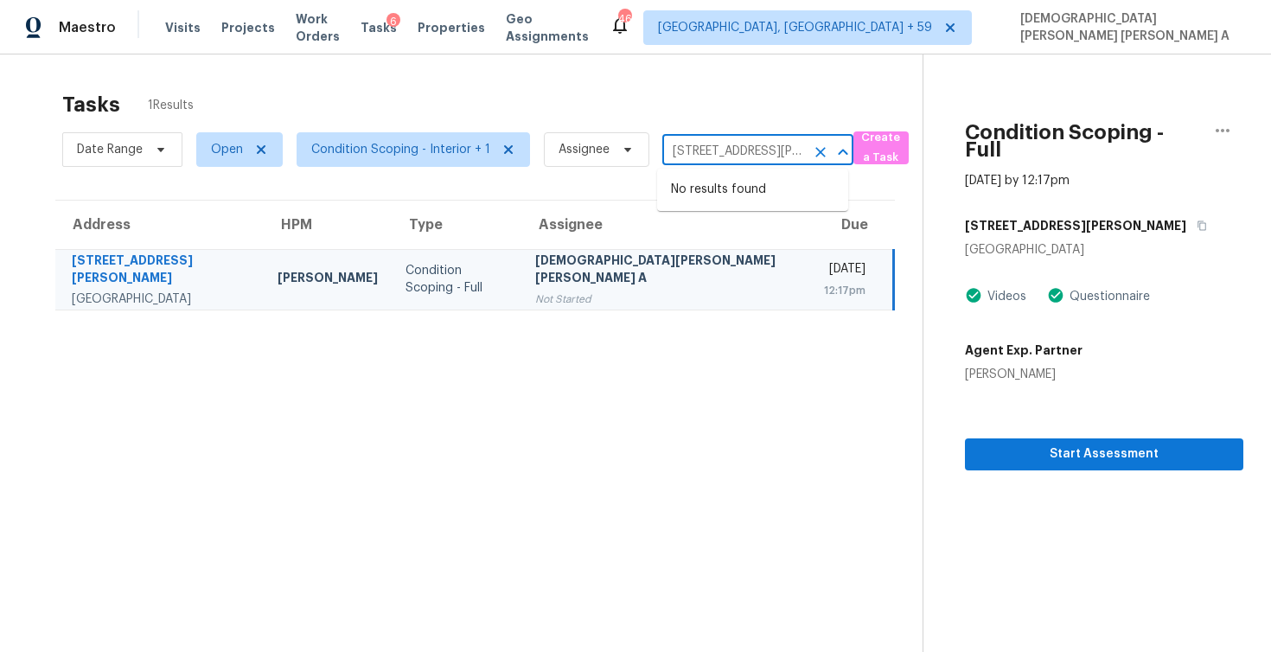
click at [746, 145] on input "21698 Amelia Rose Way, Land O Lakes, FL 34637" at bounding box center [734, 151] width 143 height 27
paste input "333 Lorelei Ter Monroe NC 28112"
click at [750, 158] on input "21698 Amelia Rose Way, Land O Lakes, FL 34637" at bounding box center [734, 151] width 143 height 27
click at [750, 157] on input "21698 Amelia Rose Way, Land O Lakes, FL 34637" at bounding box center [734, 151] width 143 height 27
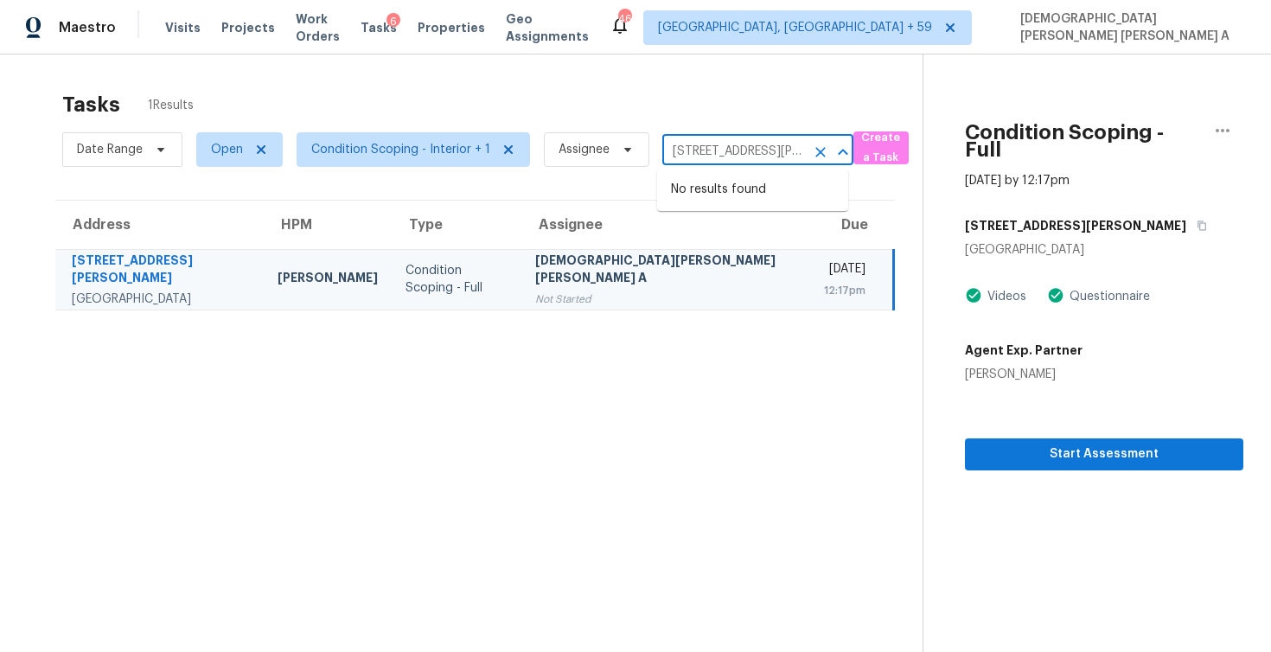
click at [750, 157] on input "21698 Amelia Rose Way, Land O Lakes, FL 34637" at bounding box center [734, 151] width 143 height 27
paste input "333 Lorelei Ter Monroe NC 28112"
type input "2333 Lorelei"
click at [745, 201] on li "2333 Lorelei Ter, Monroe, NC 28112" at bounding box center [752, 190] width 191 height 29
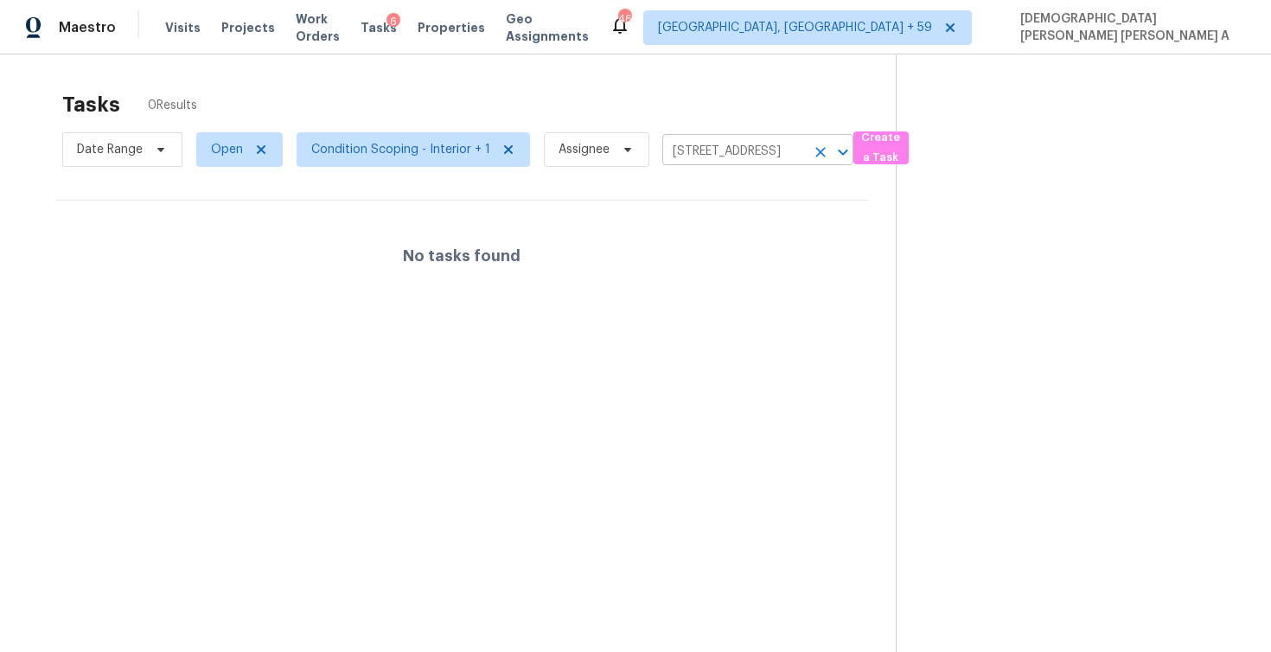
click at [760, 145] on input "2333 Lorelei Ter, Monroe, NC 28112" at bounding box center [734, 151] width 143 height 27
click at [759, 147] on input "2333 Lorelei Ter, Monroe, NC 28112" at bounding box center [734, 151] width 143 height 27
click at [759, 148] on input "2333 Lorelei Ter, Monroe, NC 28112" at bounding box center [734, 151] width 143 height 27
paste input "Monroe"
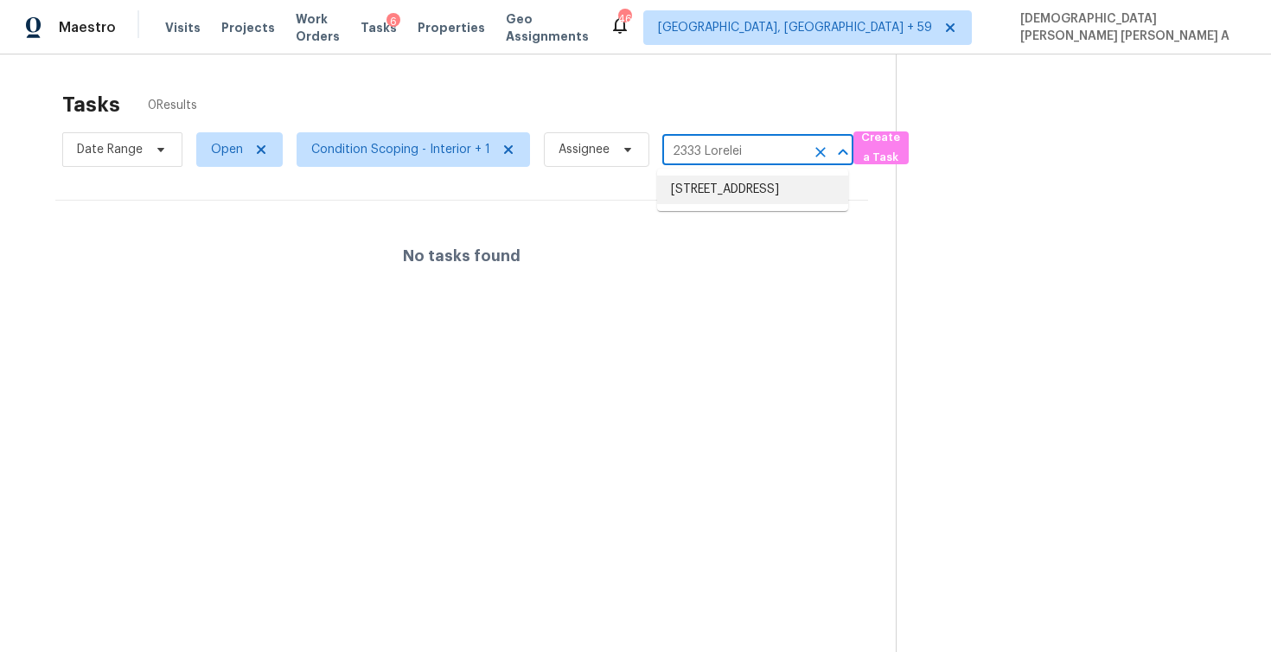
click at [763, 196] on li "2333 Lorelei Ter, Monroe, NC 28112" at bounding box center [752, 190] width 191 height 29
type input "2333 Lorelei Ter, Monroe, NC 28112"
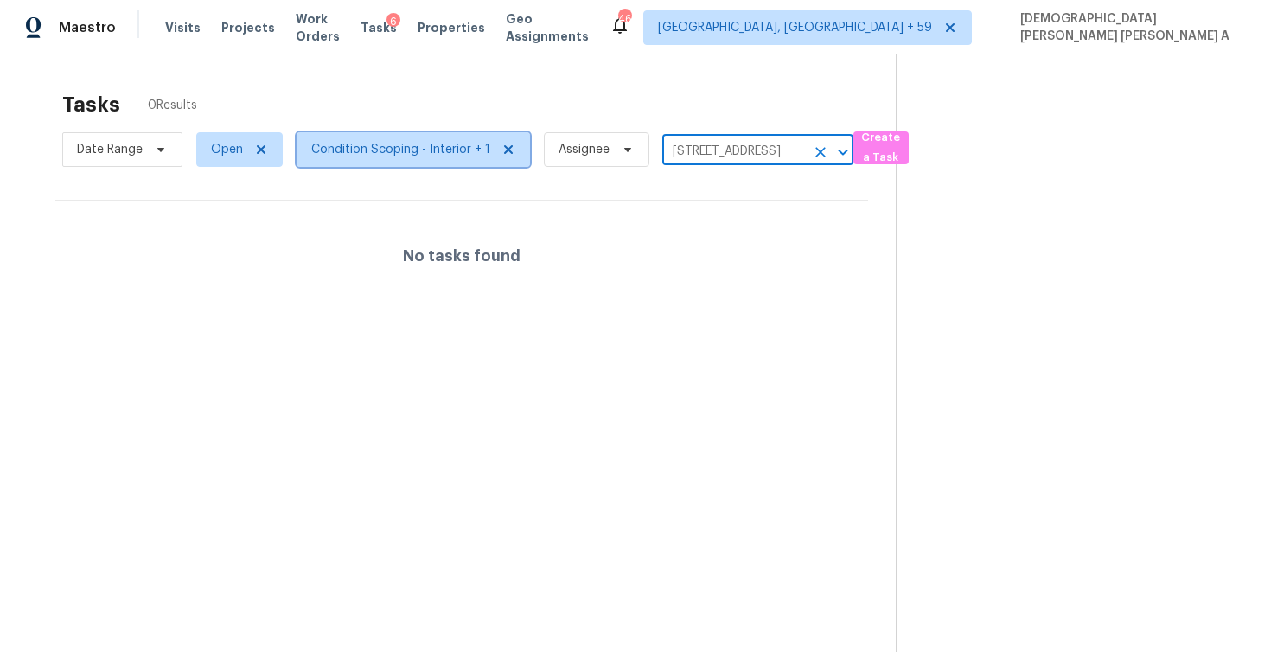
click at [377, 157] on span "Condition Scoping - Interior + 1" at bounding box center [400, 149] width 179 height 17
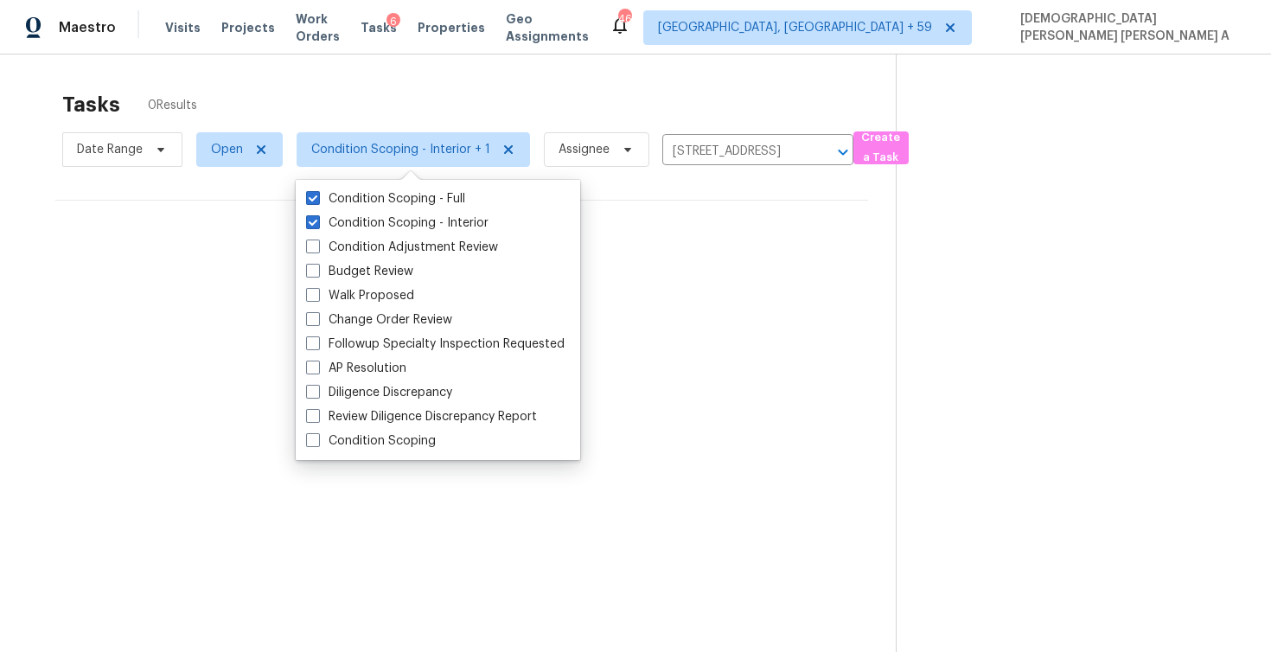
click at [362, 92] on div "Tasks 0 Results" at bounding box center [479, 104] width 834 height 45
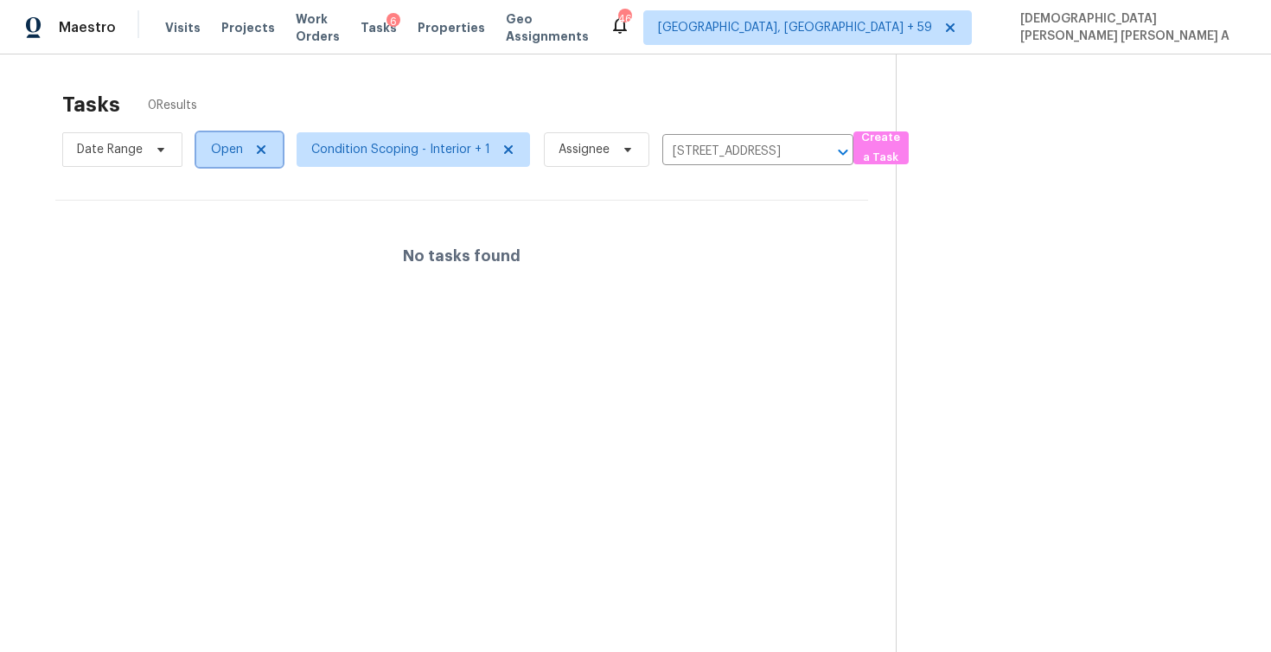
click at [219, 152] on span "Open" at bounding box center [227, 149] width 32 height 17
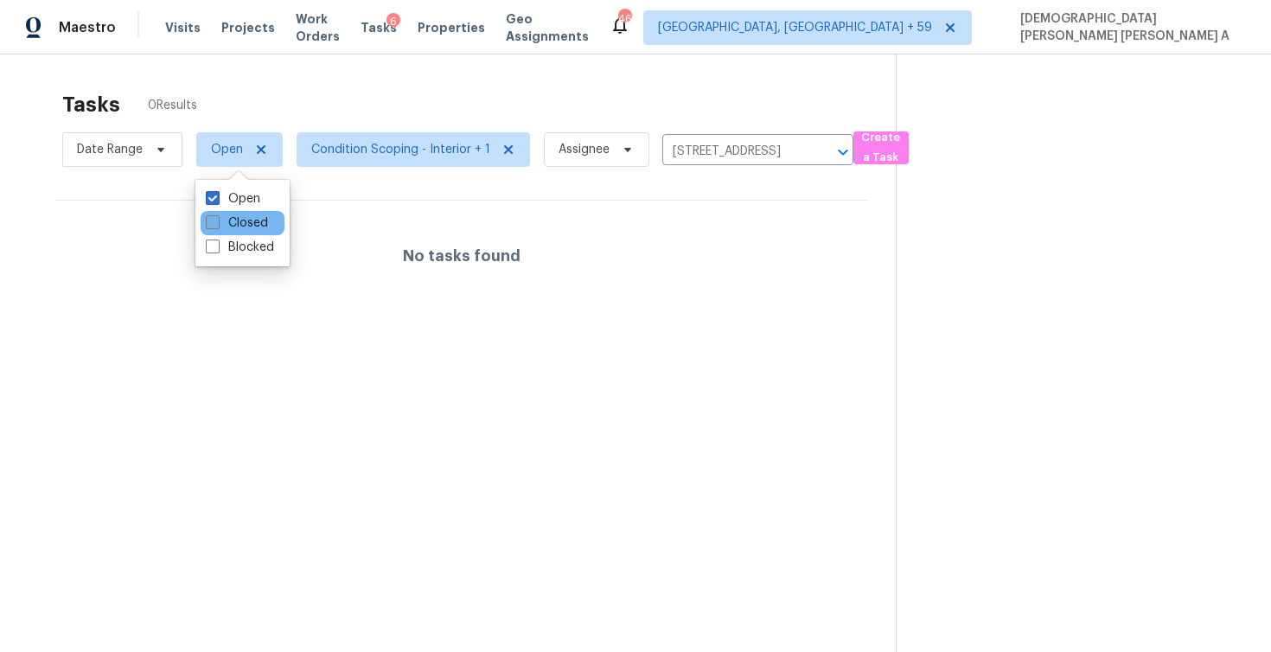
click at [215, 225] on span at bounding box center [213, 222] width 14 height 14
click at [215, 225] on input "Closed" at bounding box center [211, 220] width 11 height 11
checkbox input "true"
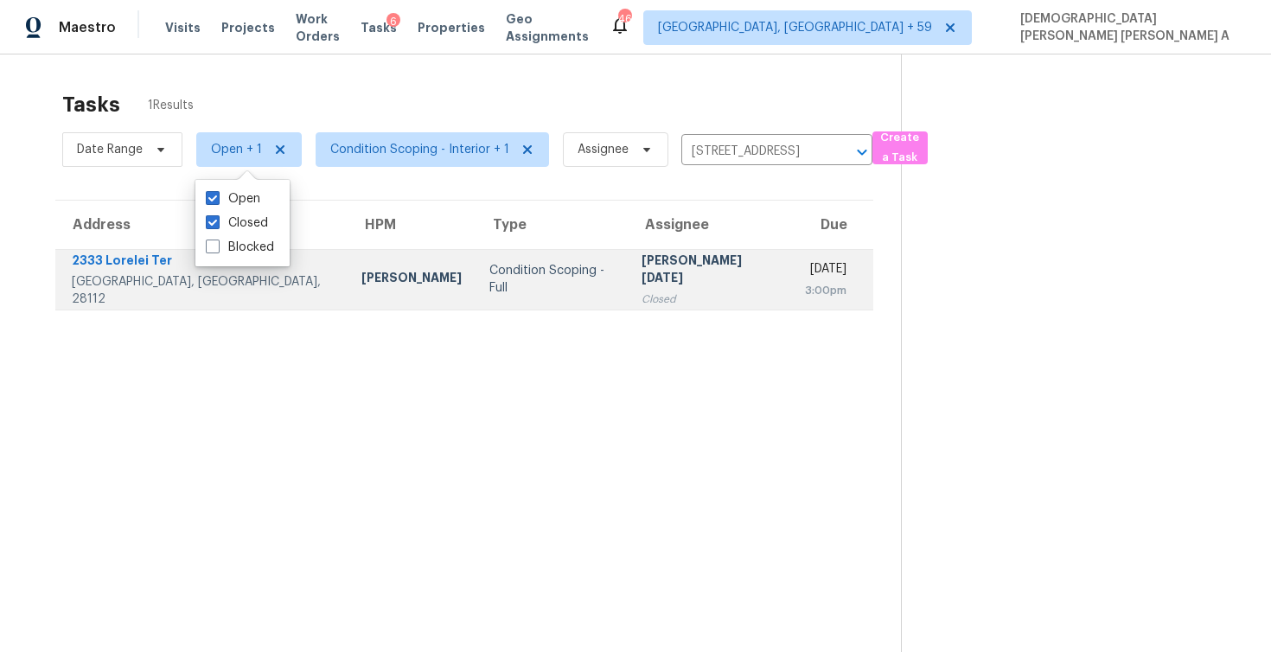
click at [498, 298] on td "Condition Scoping - Full" at bounding box center [552, 279] width 152 height 61
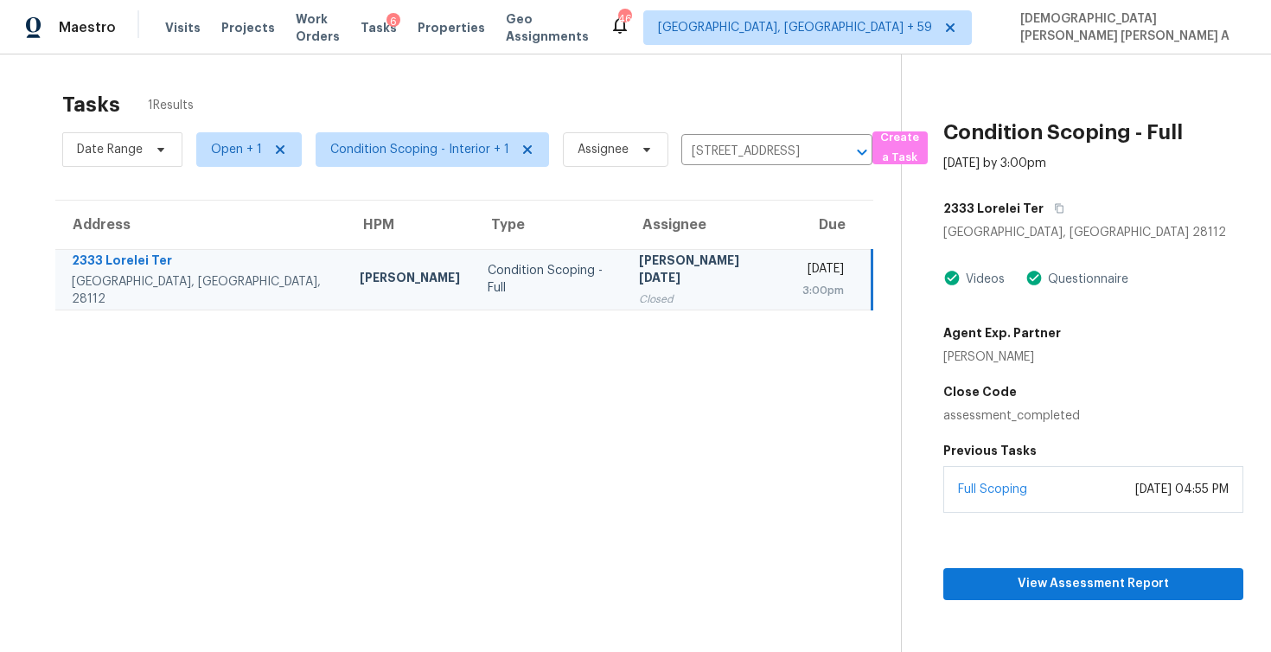
click at [736, 136] on div "Date Range Open + 1 Condition Scoping - Interior + 1 Assignee 2333 Lorelei Ter,…" at bounding box center [467, 149] width 810 height 45
click at [734, 144] on input "2333 Lorelei Ter, Monroe, NC 28112" at bounding box center [753, 151] width 143 height 27
paste input "315 Royal Grey Ct, Winston Salem, NC, 27107"
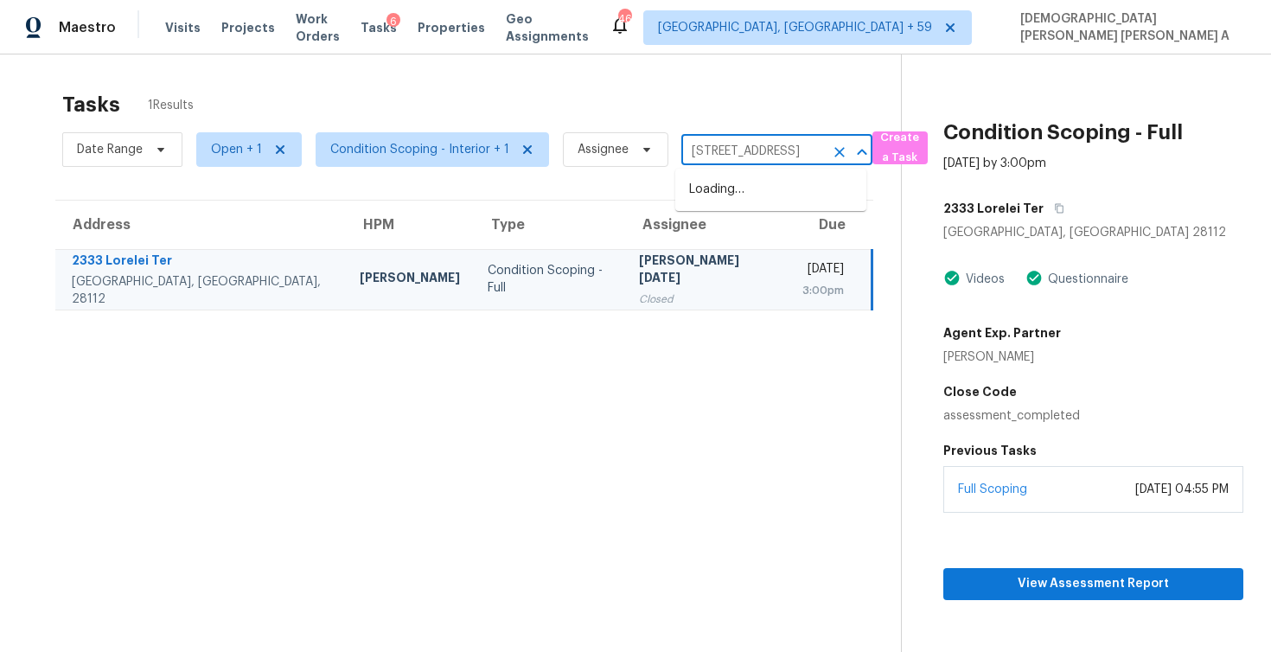
scroll to position [0, 120]
type input "2333 Lorelei Ter, Monroe, NC 28112"
click at [400, 151] on span "Condition Scoping - Interior + 1" at bounding box center [419, 149] width 179 height 17
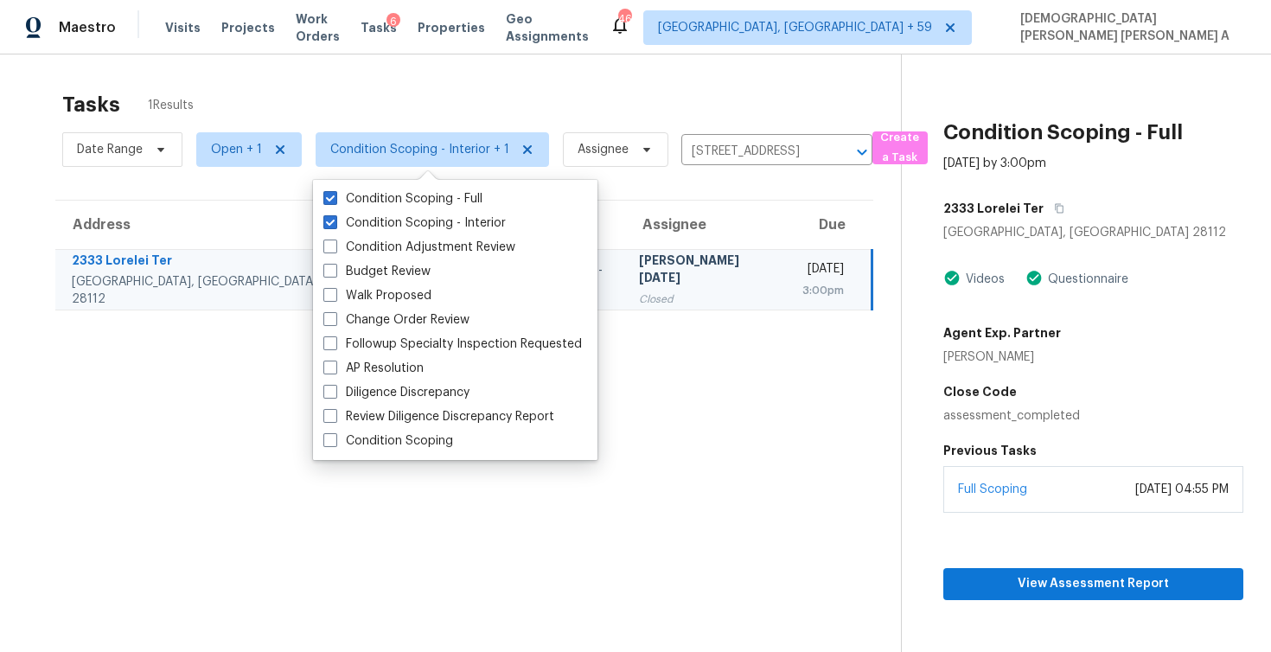
scroll to position [0, 0]
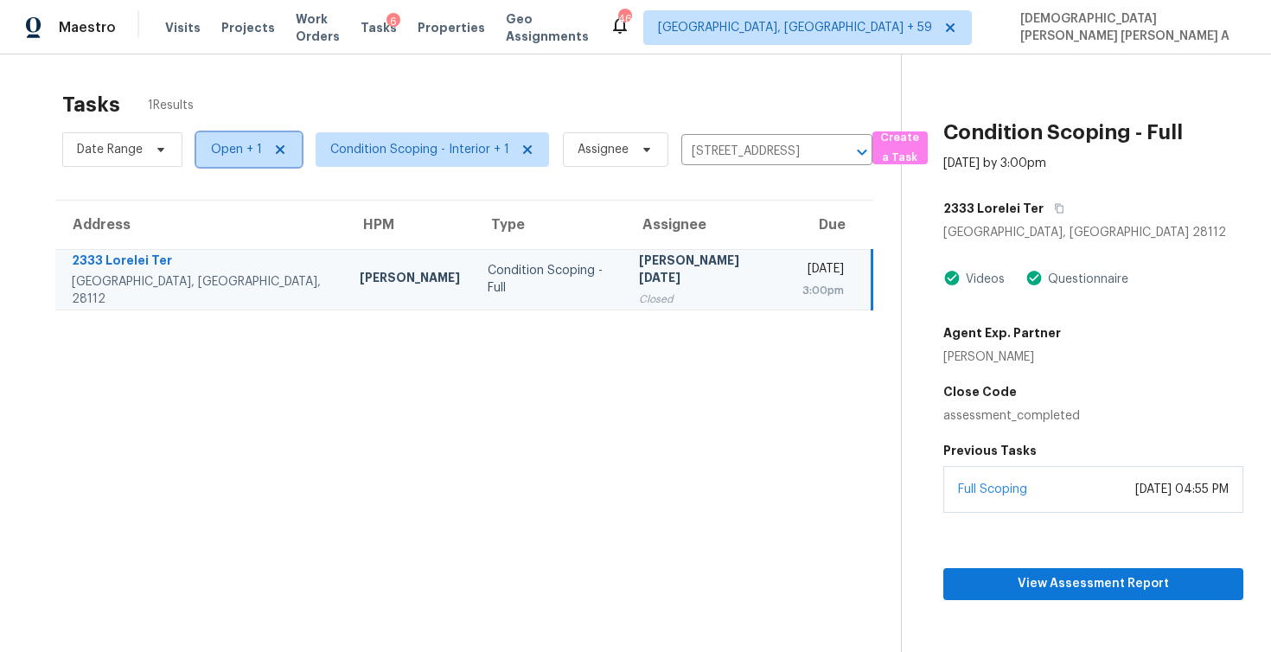
click at [240, 160] on span "Open + 1" at bounding box center [249, 149] width 106 height 35
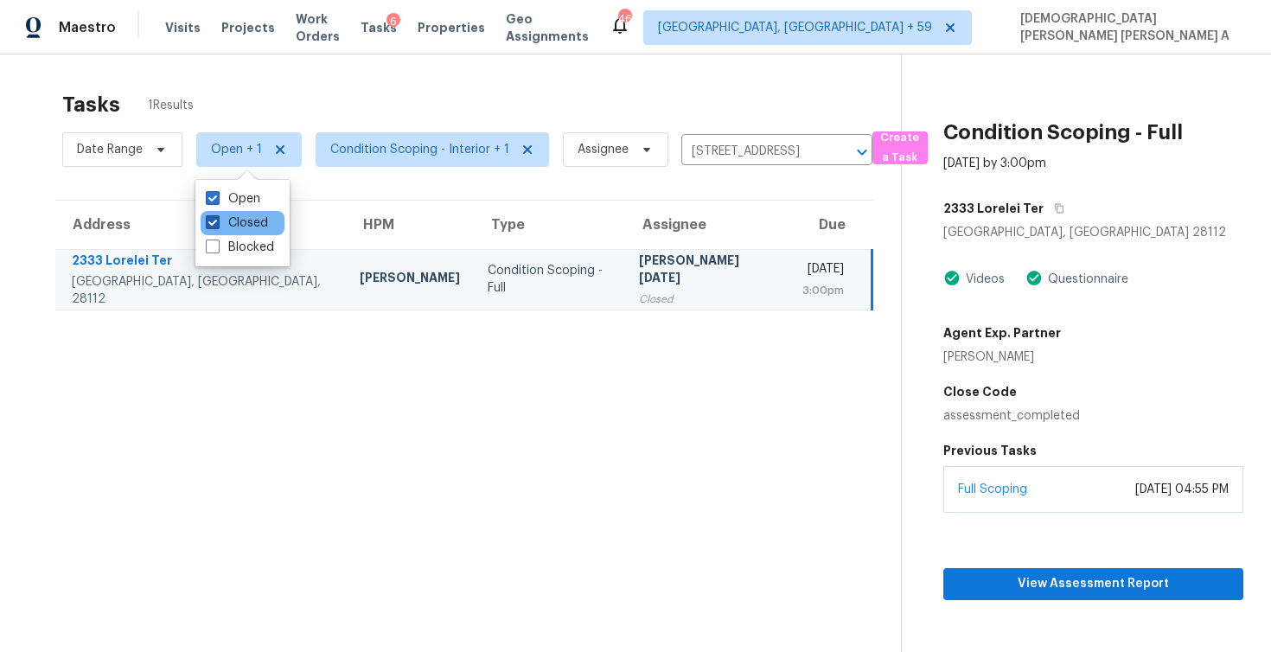
click at [218, 227] on span at bounding box center [213, 222] width 14 height 14
click at [217, 226] on input "Closed" at bounding box center [211, 220] width 11 height 11
checkbox input "false"
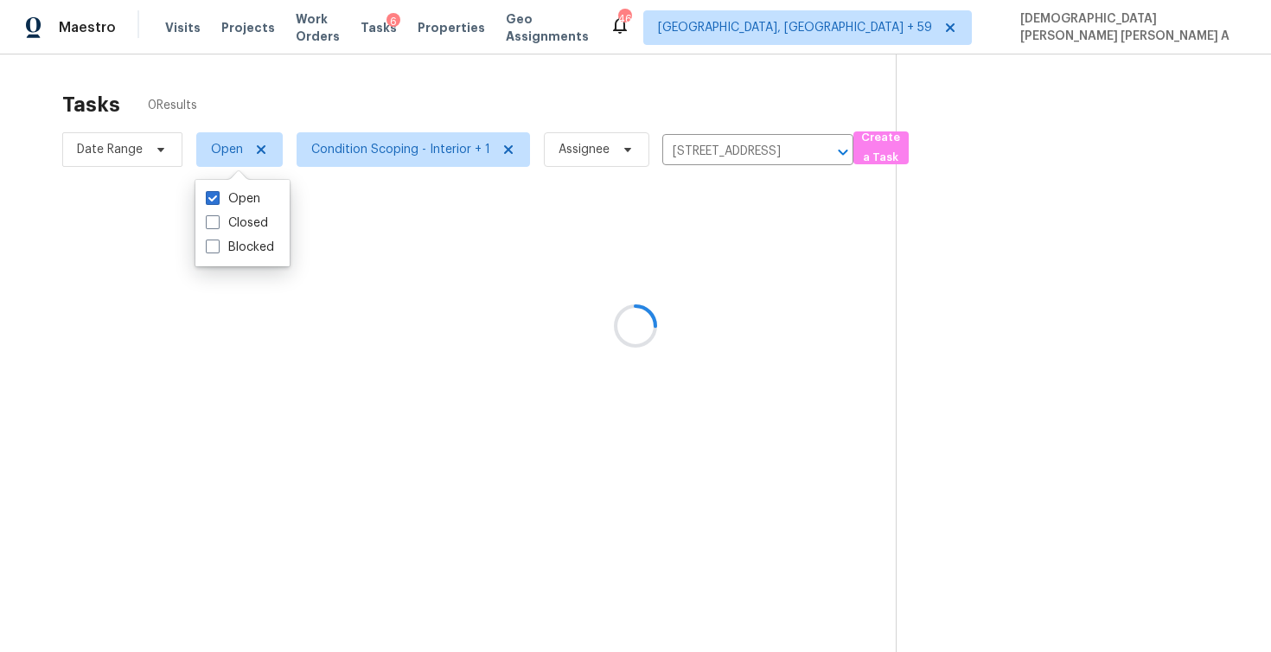
click at [369, 98] on div at bounding box center [635, 326] width 1271 height 652
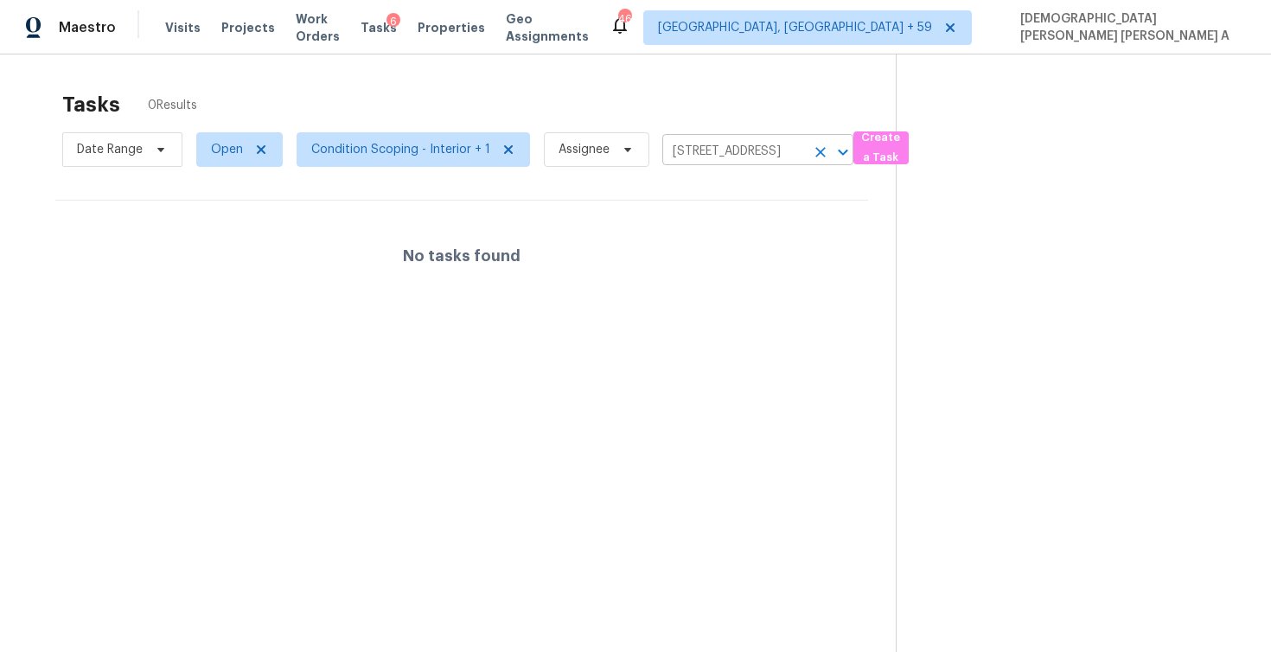
click at [732, 163] on input "2333 Lorelei Ter, Monroe, NC 28112" at bounding box center [734, 151] width 143 height 27
paste input "315 Royal Grey Ct, Winston Salem, NC, 27107"
type input "315 Royal Grey Ct, Winston Salem, NC, 27107"
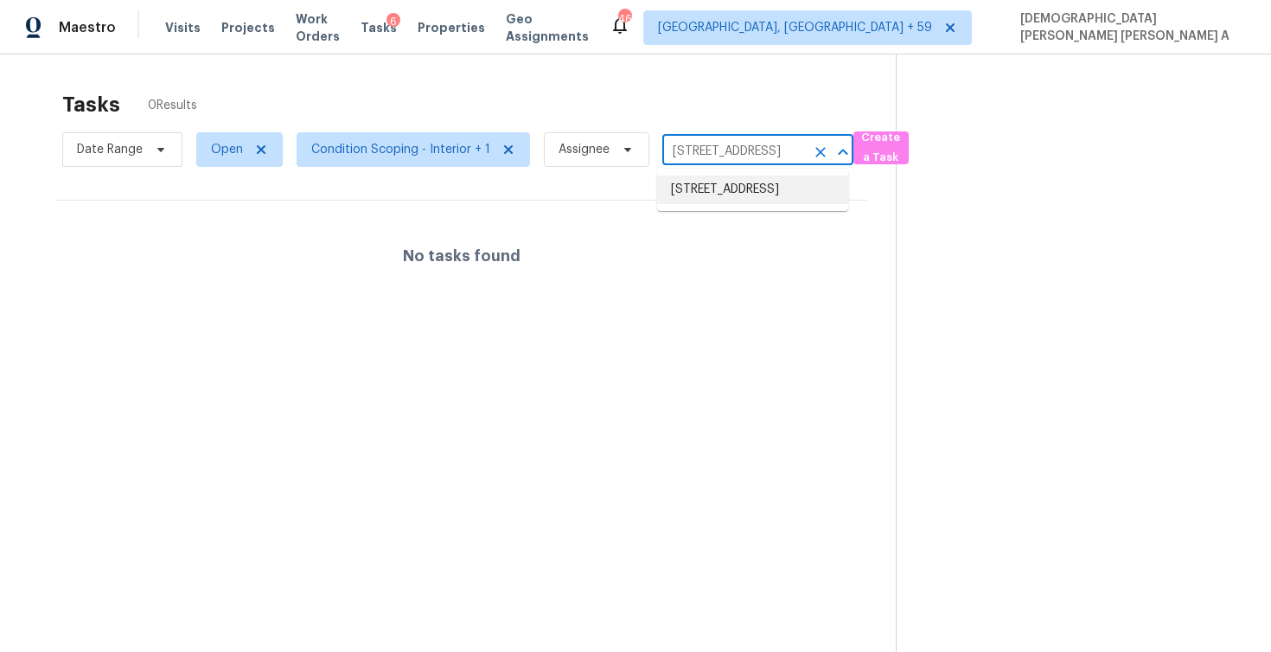
click at [729, 179] on li "315 Royal Grey Ct, Winston Salem, NC 27107" at bounding box center [752, 190] width 191 height 29
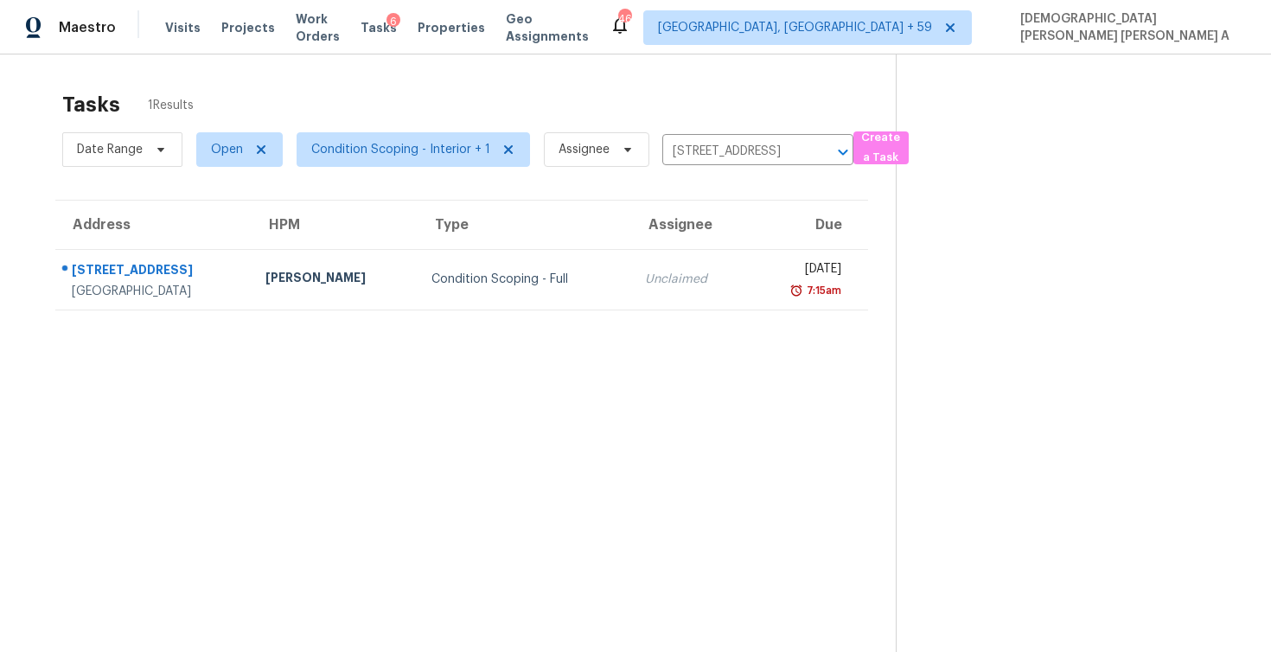
click at [550, 286] on div "Condition Scoping - Full" at bounding box center [525, 279] width 186 height 17
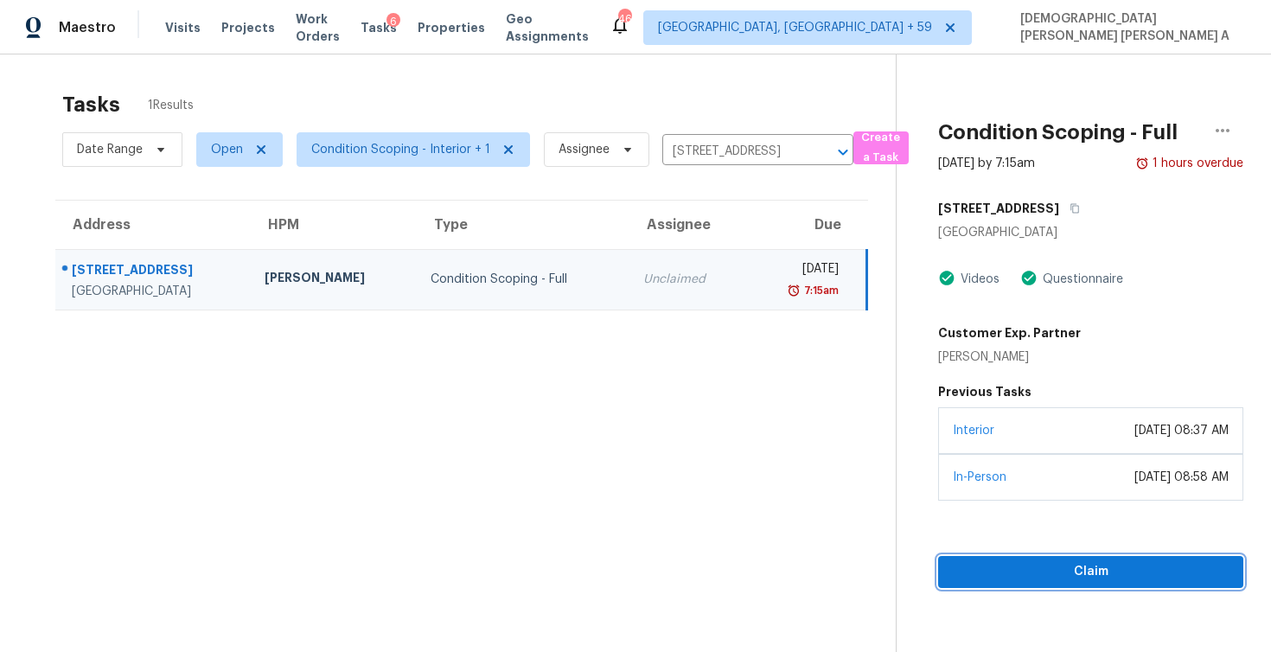
click at [1034, 574] on span "Claim" at bounding box center [1091, 572] width 278 height 22
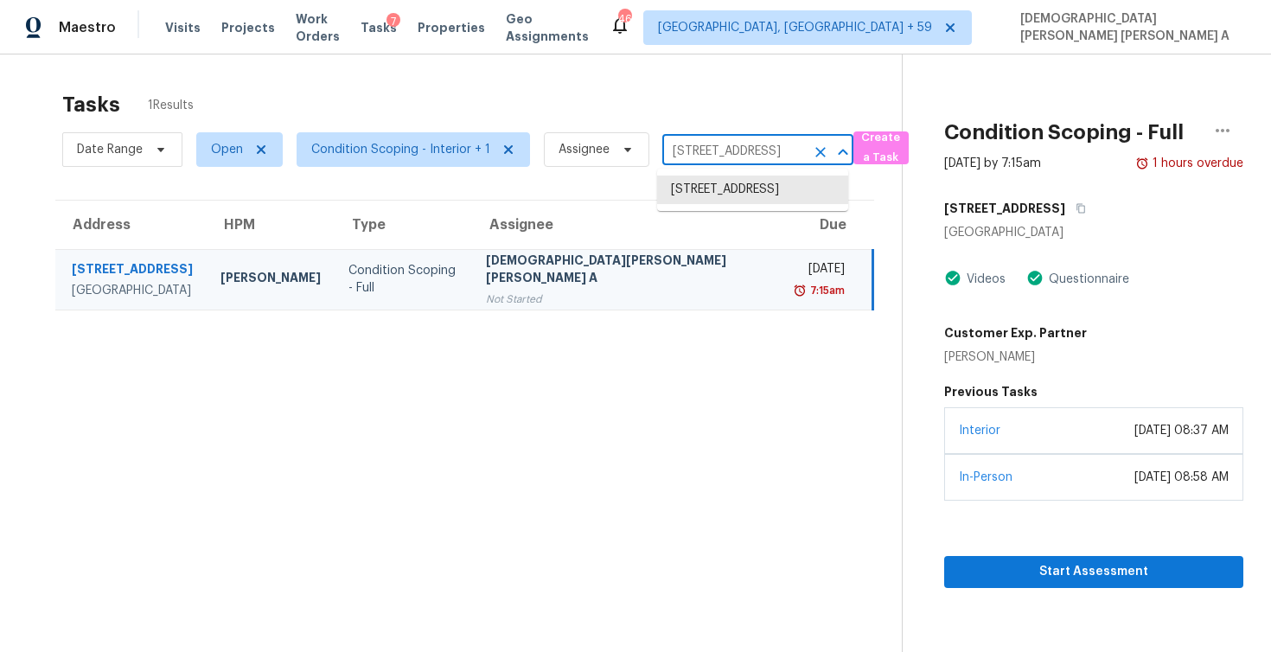
click at [712, 157] on input "315 Royal Grey Ct, Winston Salem, NC 27107" at bounding box center [734, 151] width 143 height 27
paste input "009 Saltwood Ct Celina TX 75009"
type input "3009 Saltwood Ct Celina TX 75009"
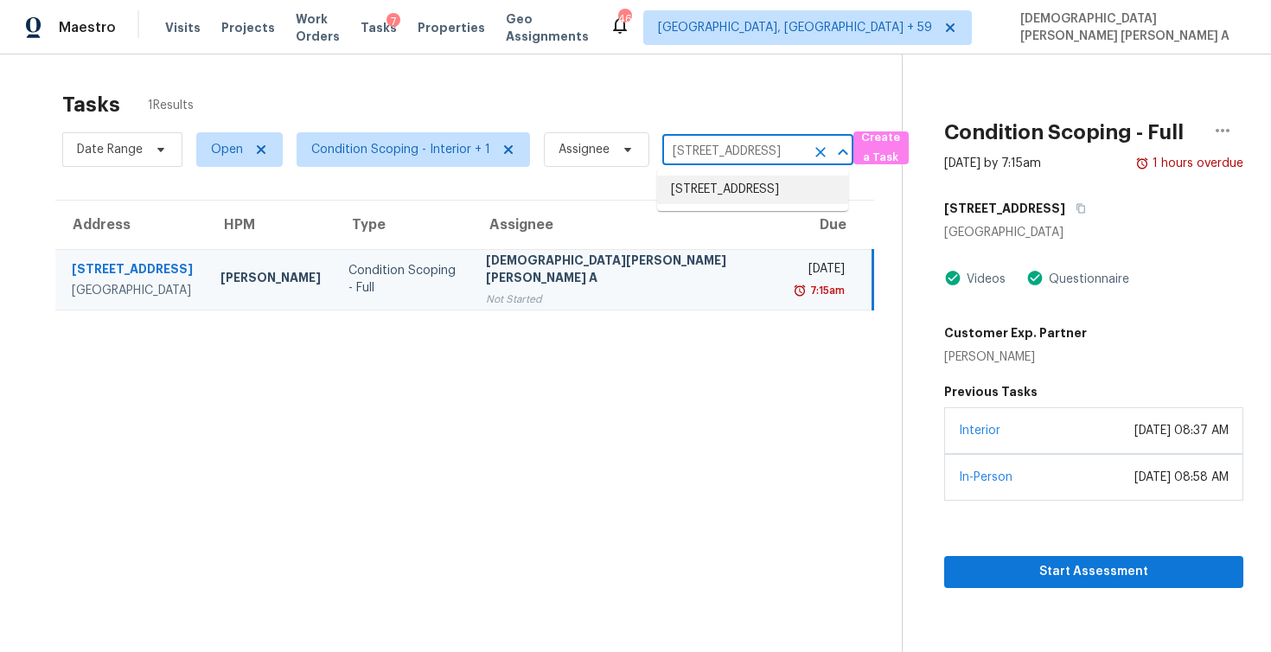
click at [715, 182] on li "3009 Saltwood Ct, Celina, TX 75009" at bounding box center [752, 190] width 191 height 29
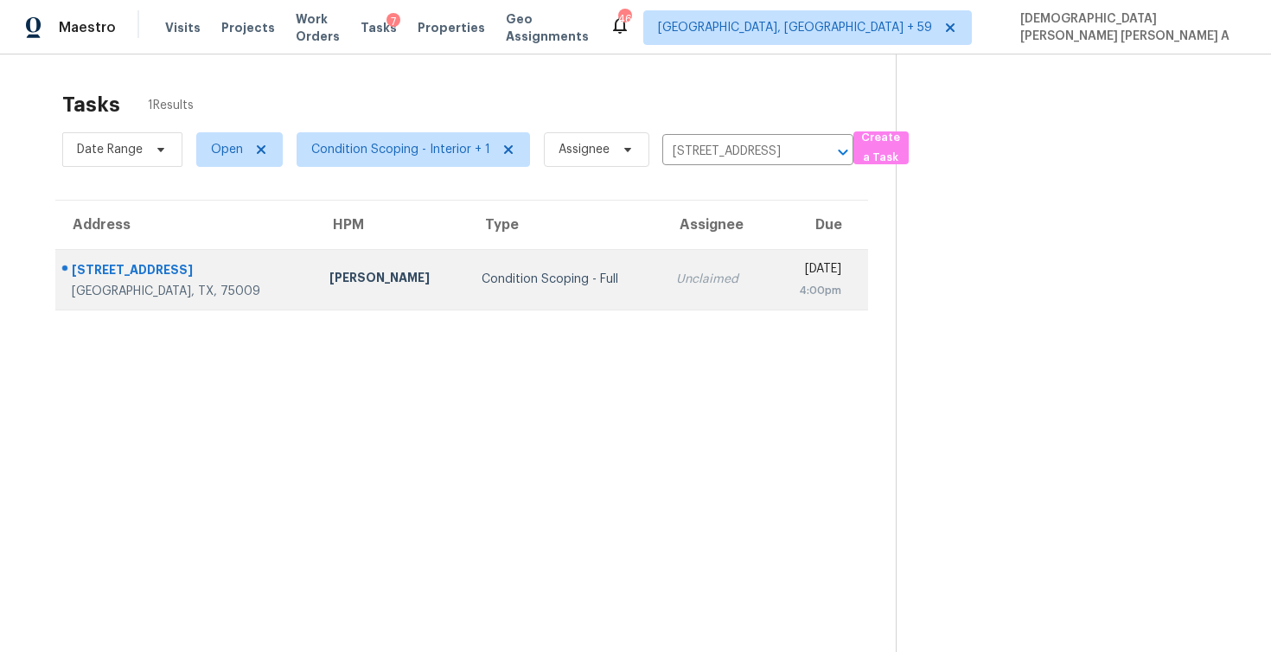
click at [663, 291] on td "Unclaimed" at bounding box center [716, 279] width 107 height 61
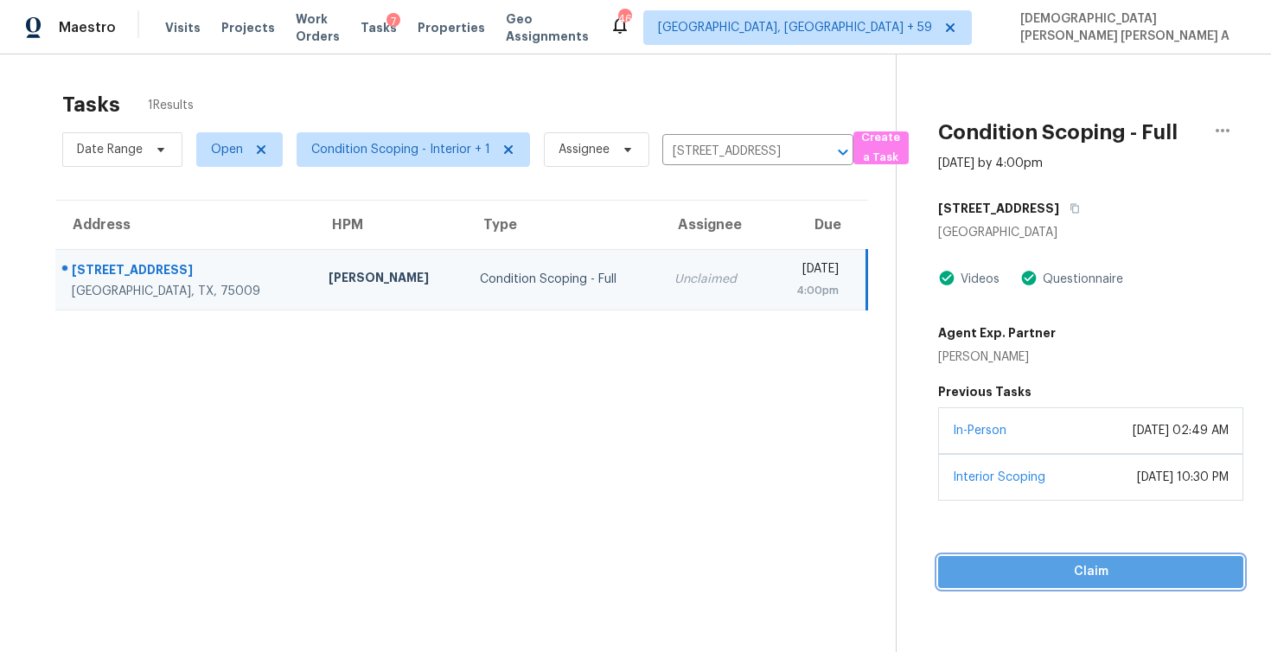
click at [1044, 570] on span "Claim" at bounding box center [1091, 572] width 278 height 22
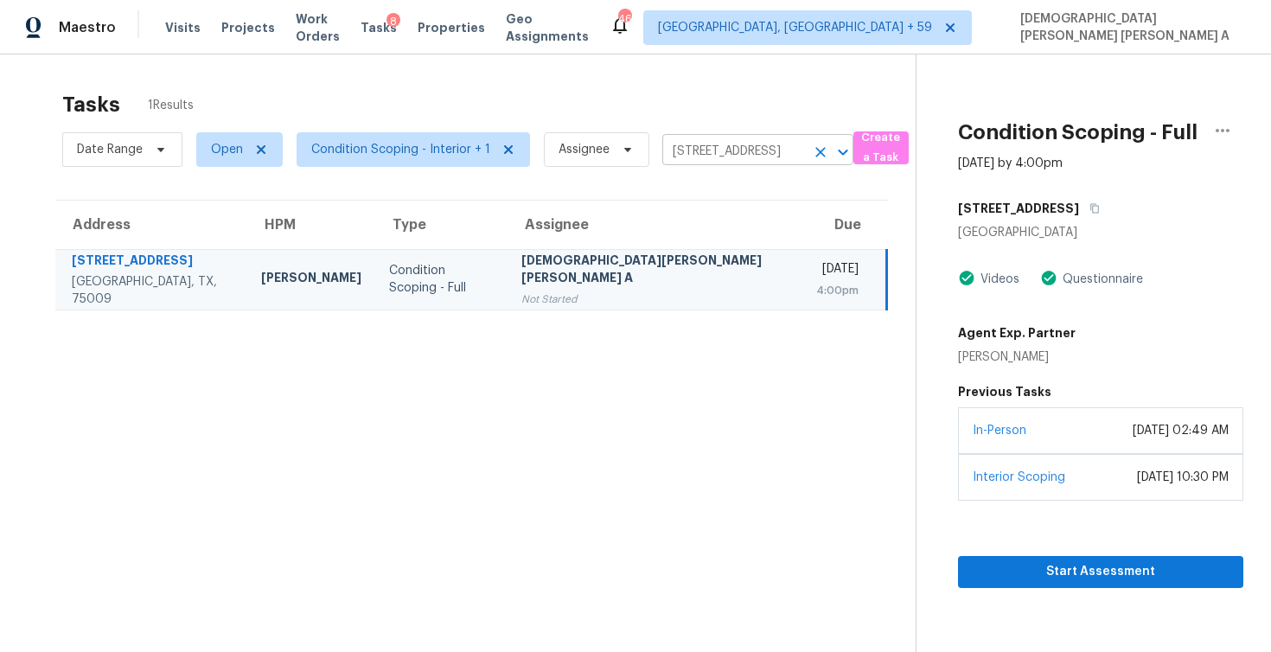
click at [743, 147] on input "3009 Saltwood Ct, Celina, TX 75009" at bounding box center [734, 151] width 143 height 27
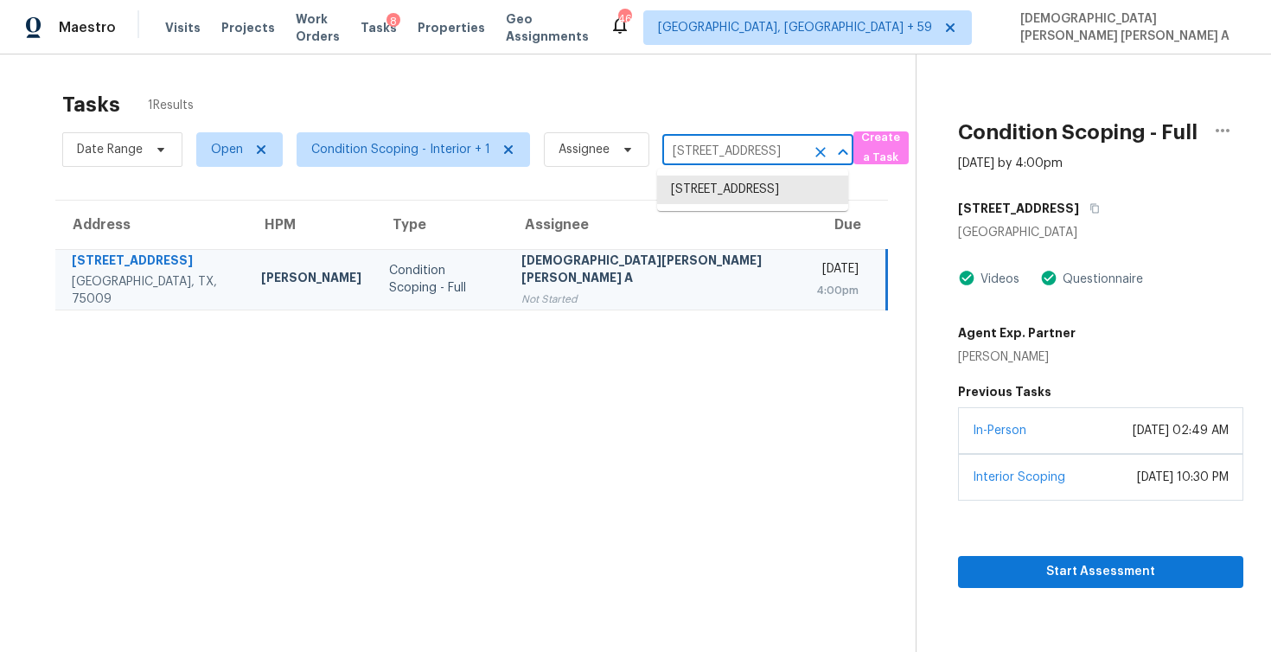
click at [743, 147] on input "3009 Saltwood Ct, Celina, TX 75009" at bounding box center [734, 151] width 143 height 27
paste input "2771 Oakwater Dr Kissimmee FL 34747"
click at [750, 182] on li "3009 Saltwood Ct, Celina, TX 75009" at bounding box center [752, 190] width 191 height 29
click at [731, 148] on input "3009 Saltwood Ct, Celina, TX 75009" at bounding box center [734, 151] width 143 height 27
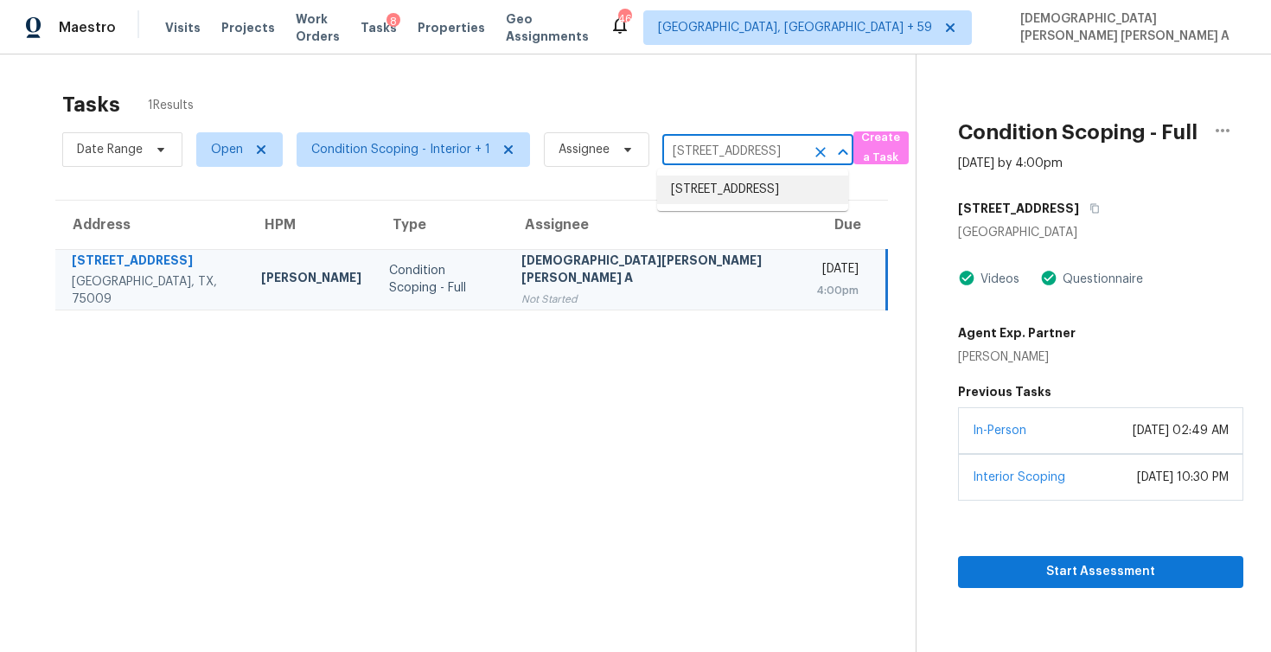
click at [731, 148] on input "3009 Saltwood Ct, Celina, TX 75009" at bounding box center [734, 151] width 143 height 27
paste input "2771 Oakwater Dr Kissimmee FL 34747"
type input "2771 Oakwater Dr Kissimmee FL 347"
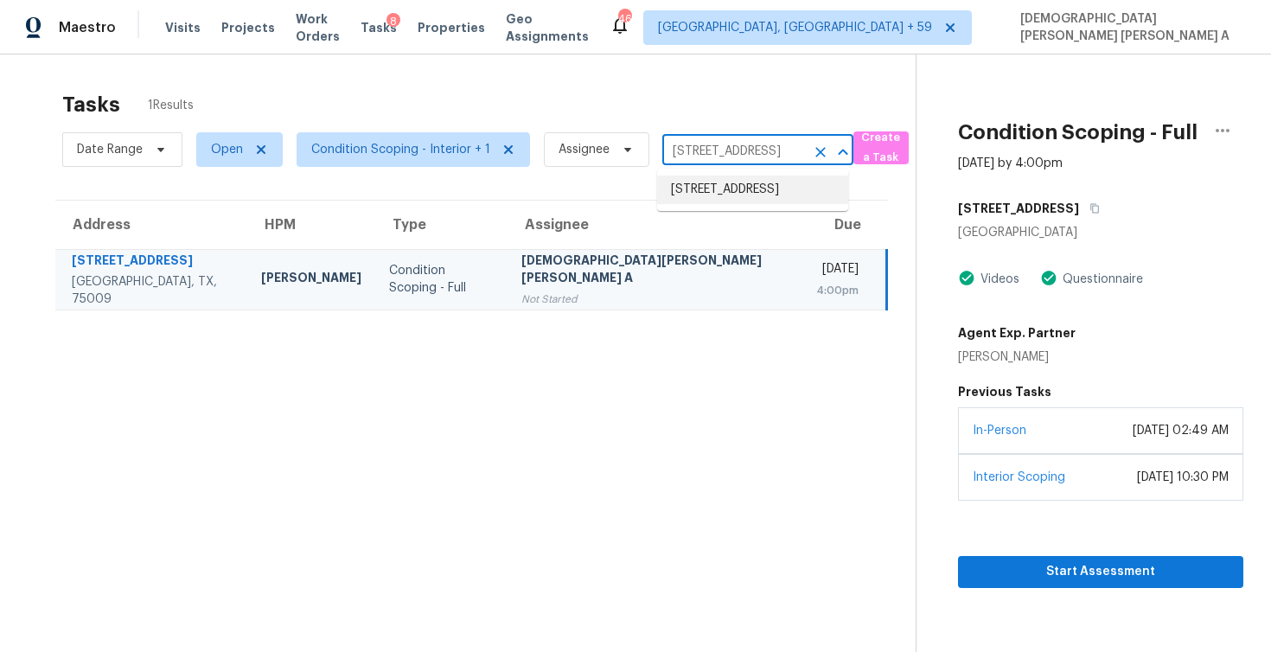
click at [749, 204] on li "2771 Oakwater Dr, Kissimmee, FL 34747" at bounding box center [752, 190] width 191 height 29
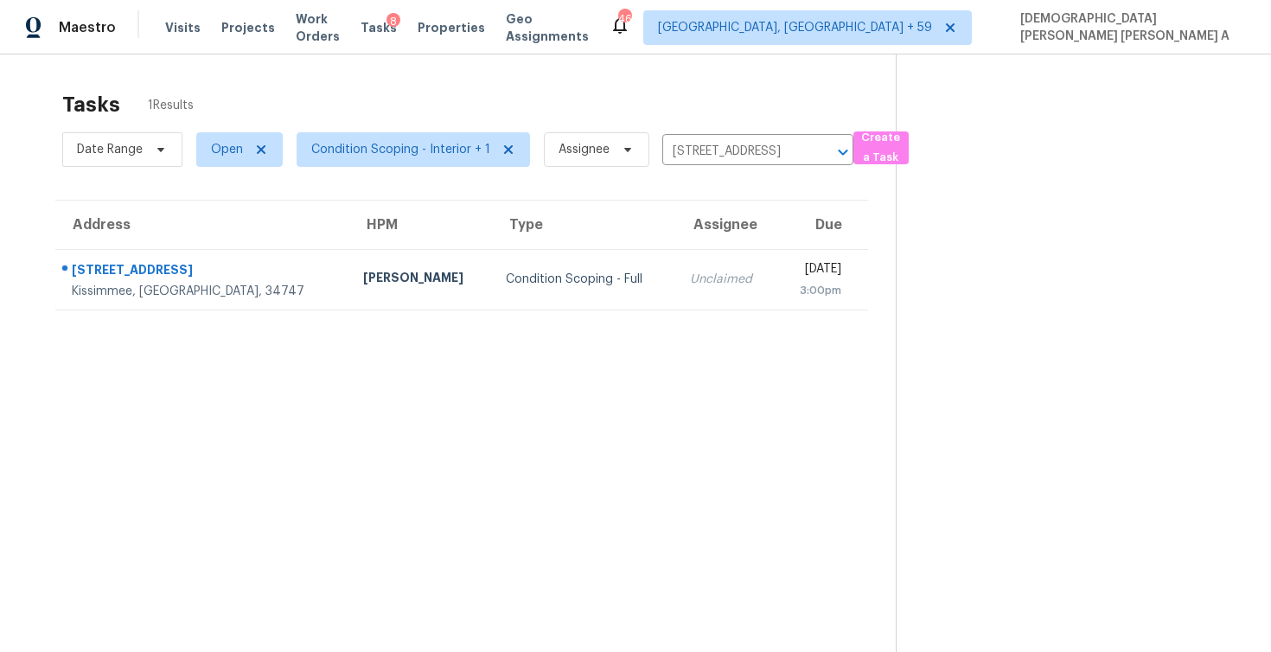
click at [676, 304] on td "Unclaimed" at bounding box center [726, 279] width 100 height 61
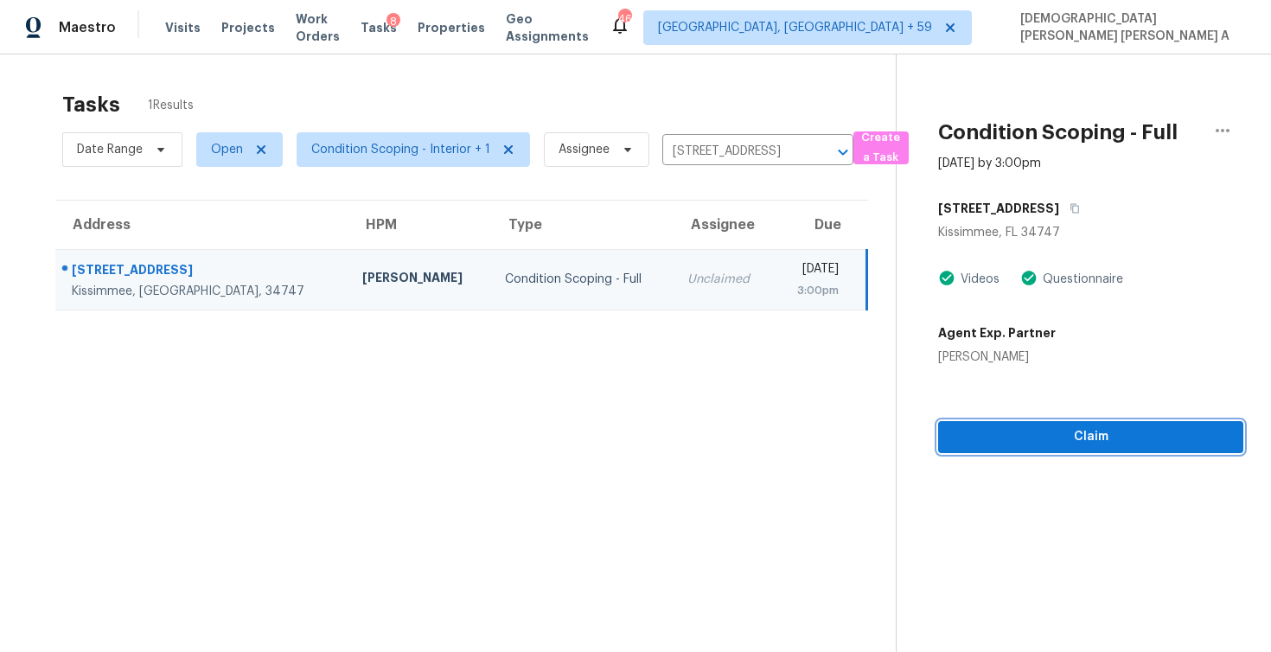
click at [1081, 422] on button "Claim" at bounding box center [1090, 437] width 305 height 32
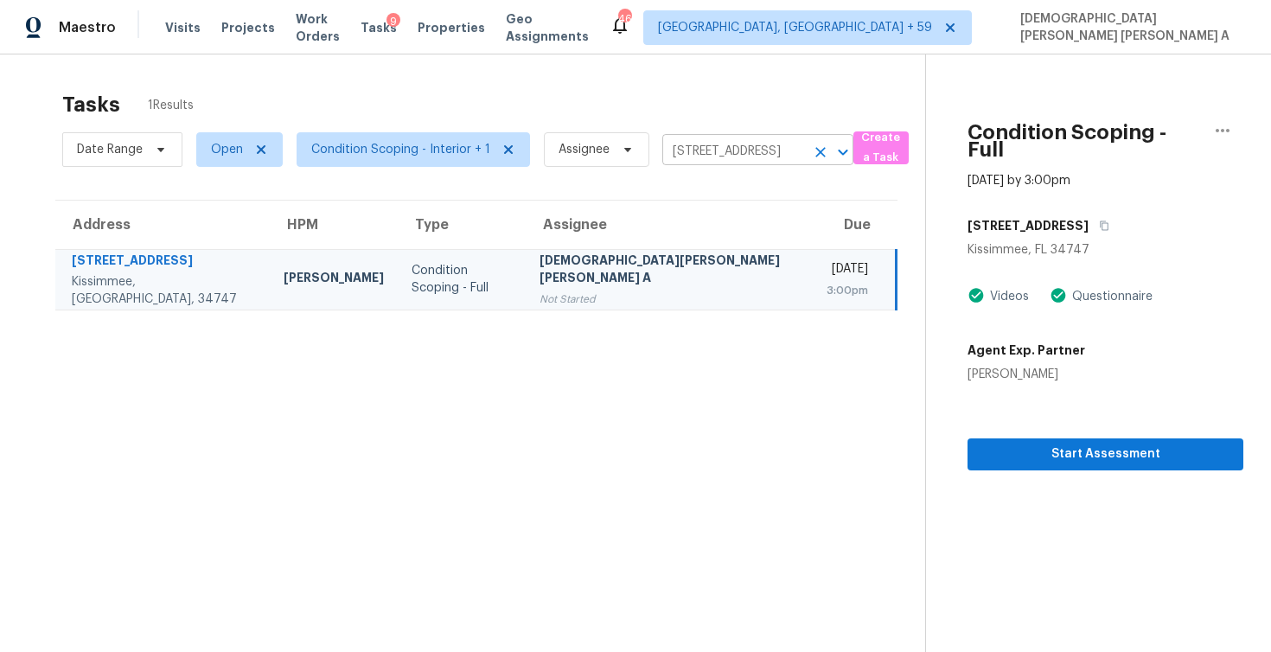
click at [721, 158] on input "2771 Oakwater Dr, Kissimmee, FL 34747" at bounding box center [734, 151] width 143 height 27
paste input "10 Byron Nelson Ct Newnan GA 30265"
type input "10 Byron Nelson Ct Newnan GA 30265"
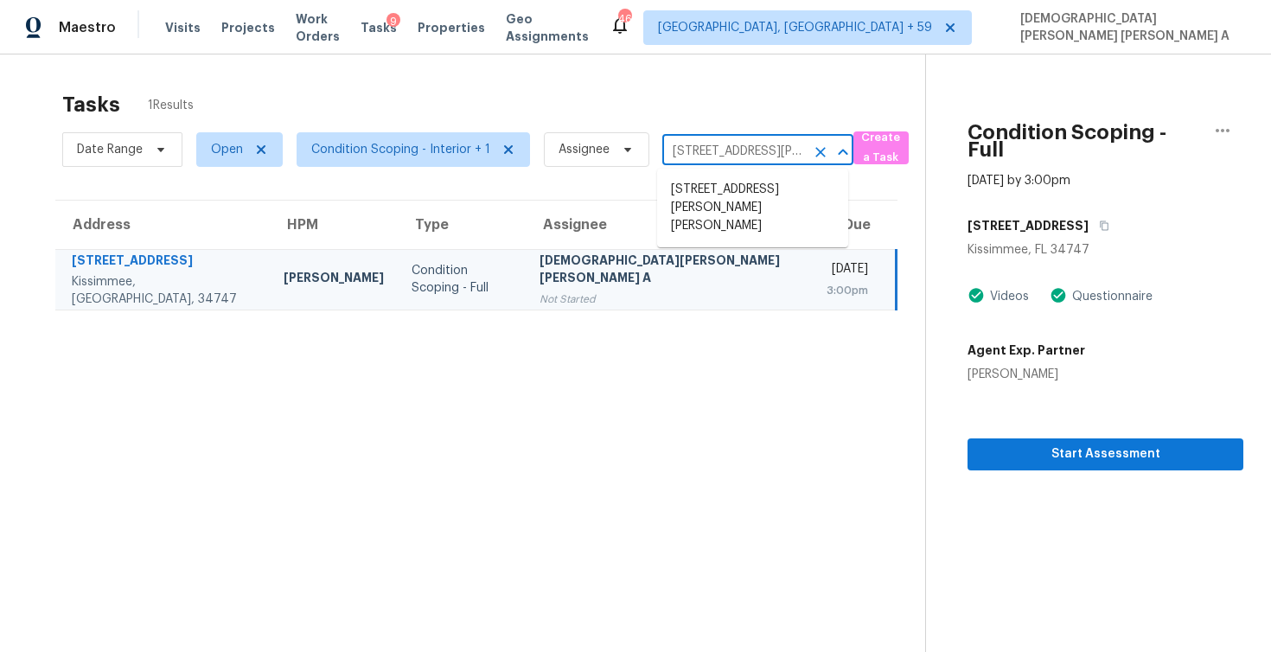
scroll to position [0, 86]
click at [715, 170] on ul "10 Byron Nelson Ct, Newnan, GA 30265" at bounding box center [752, 208] width 191 height 79
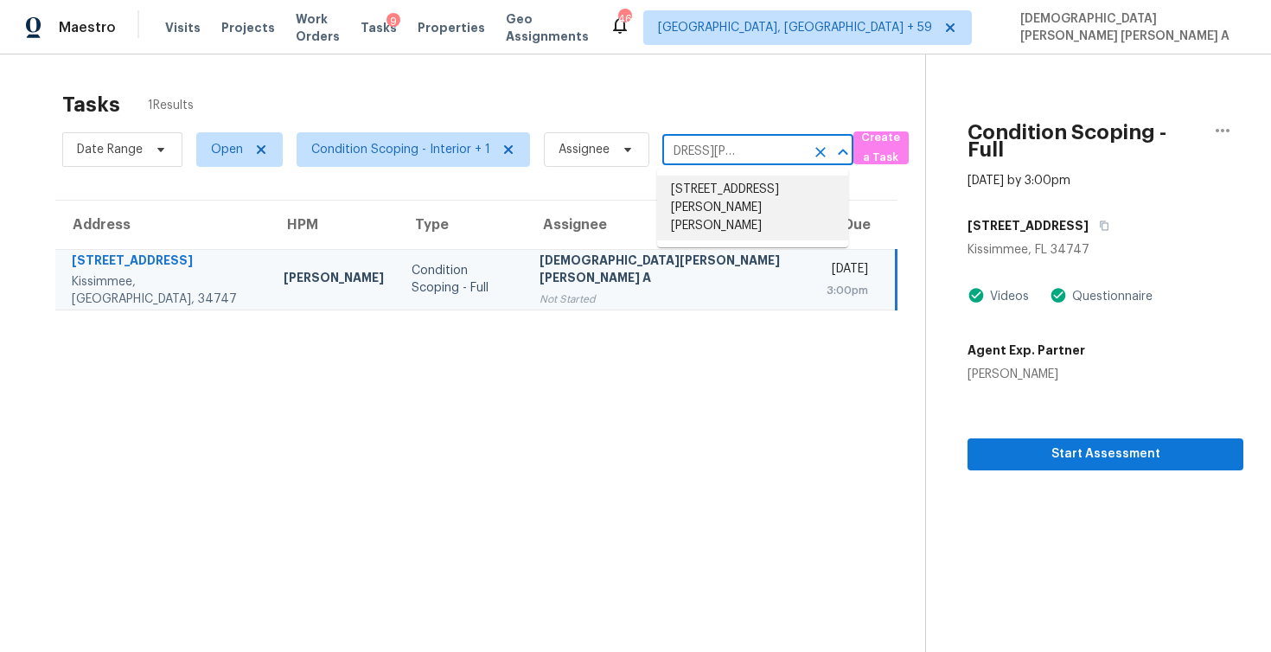
click at [715, 204] on li "10 Byron Nelson Ct, Newnan, GA 30265" at bounding box center [752, 208] width 191 height 65
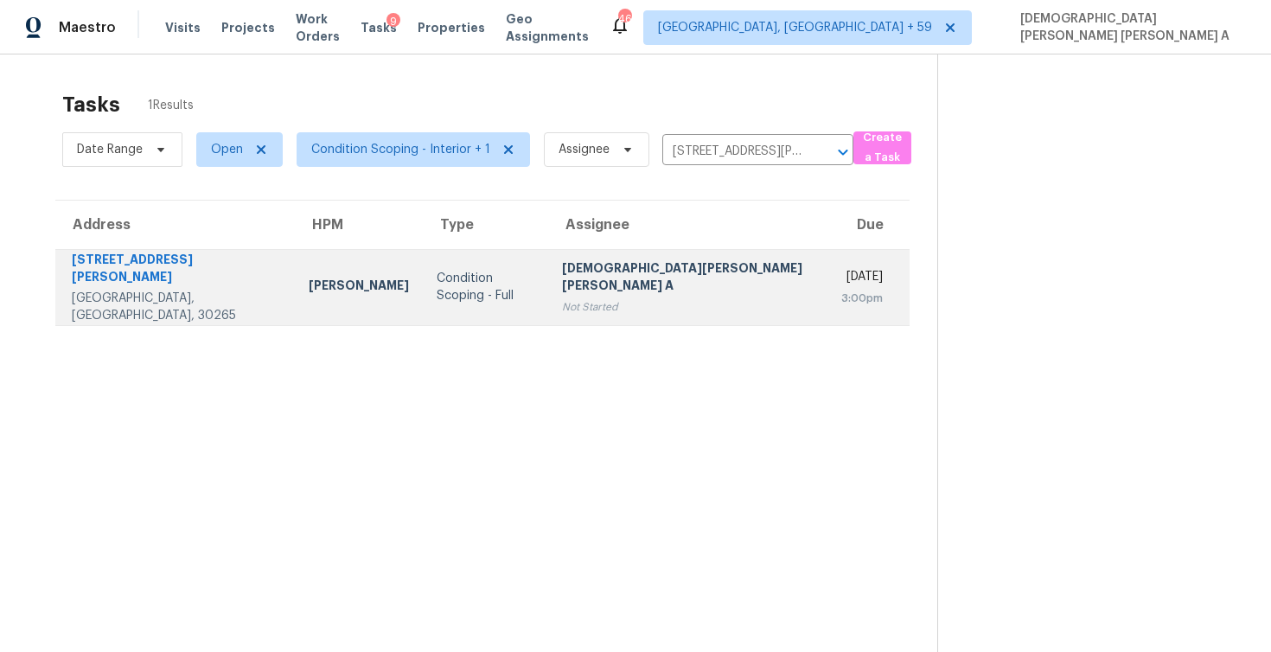
click at [496, 264] on td "Condition Scoping - Full" at bounding box center [485, 287] width 125 height 76
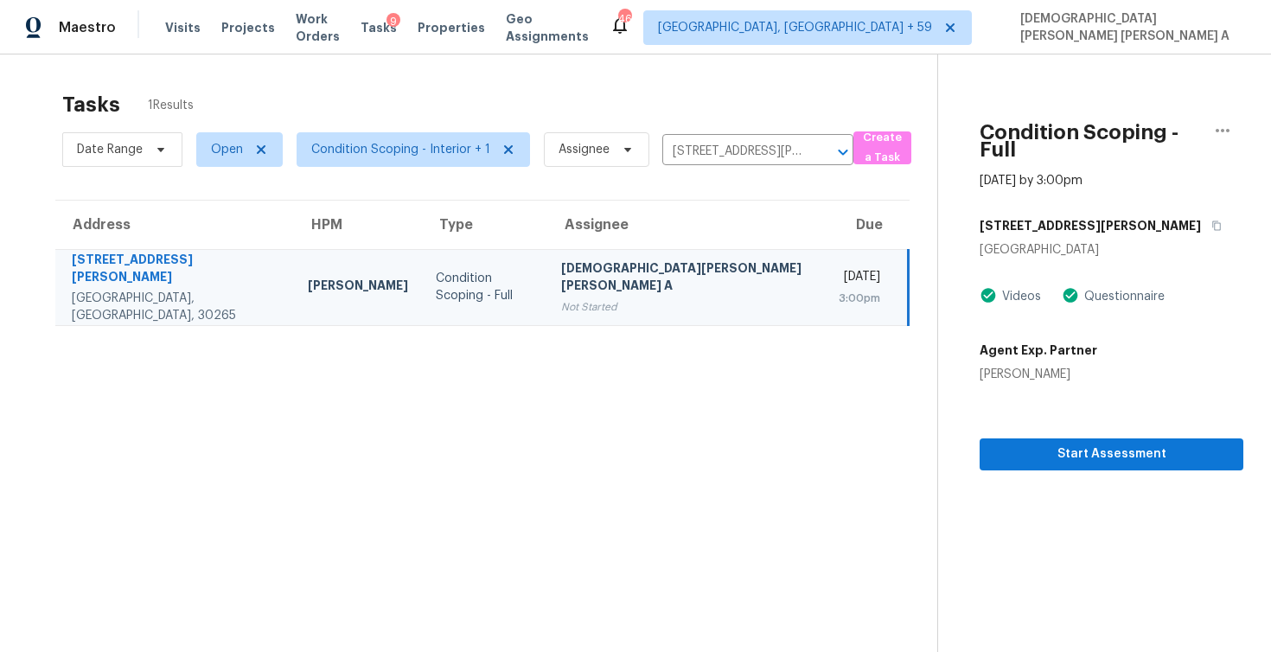
click at [1028, 455] on section "Condition Scoping - Full Sep 8th 2025 by 3:00pm 10 Byron Nelson Ct Newnan, GA 3…" at bounding box center [1091, 380] width 306 height 652
click at [1030, 444] on span "Start Assessment" at bounding box center [1112, 455] width 236 height 22
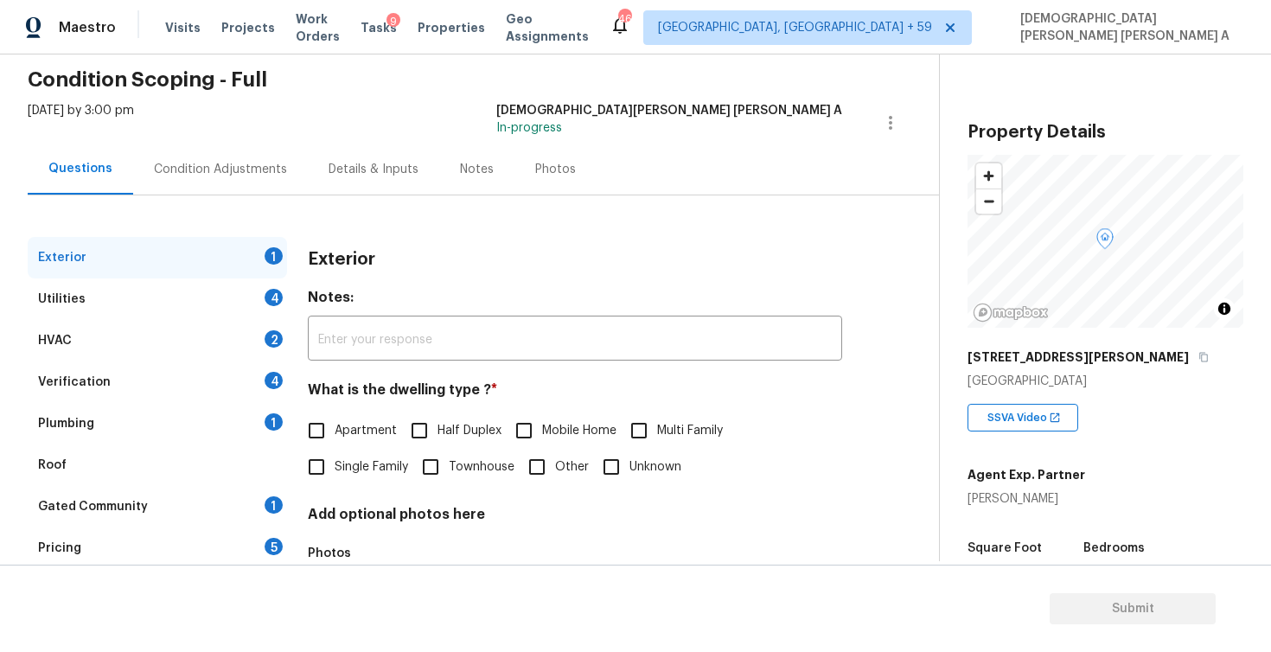
scroll to position [74, 0]
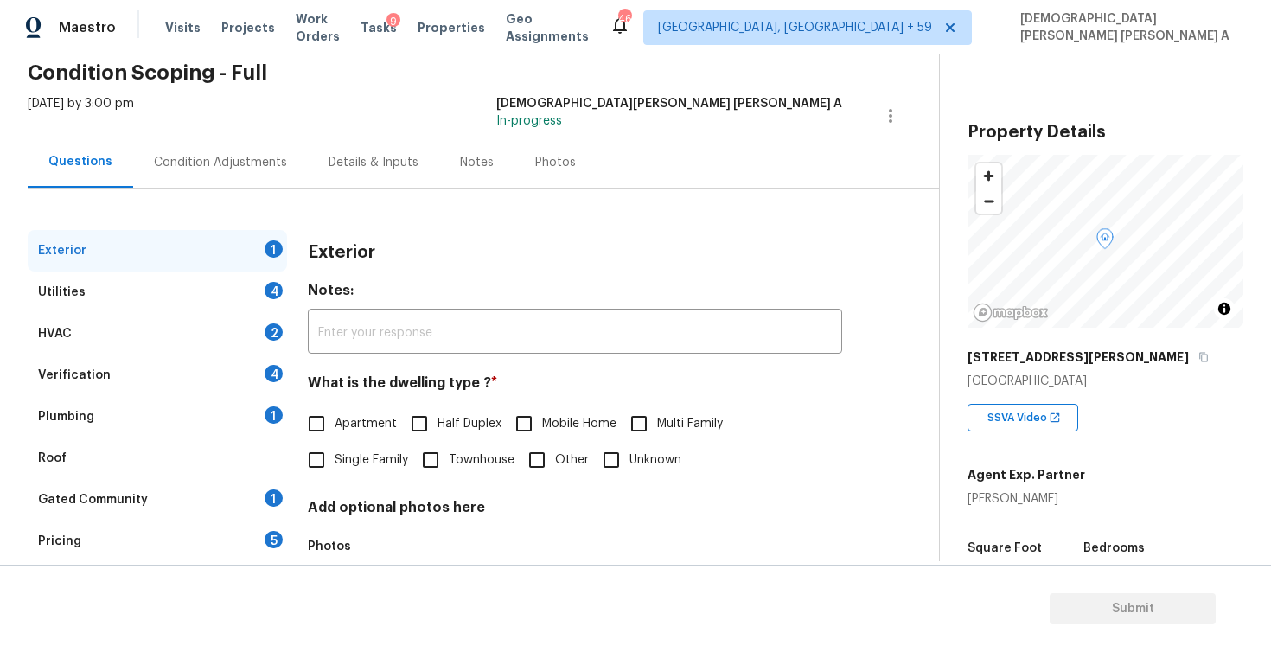
click at [315, 471] on input "Single Family" at bounding box center [316, 460] width 36 height 36
checkbox input "true"
click at [217, 270] on div "Exterior" at bounding box center [157, 251] width 259 height 42
click at [207, 307] on div "Utilities 4" at bounding box center [157, 293] width 259 height 42
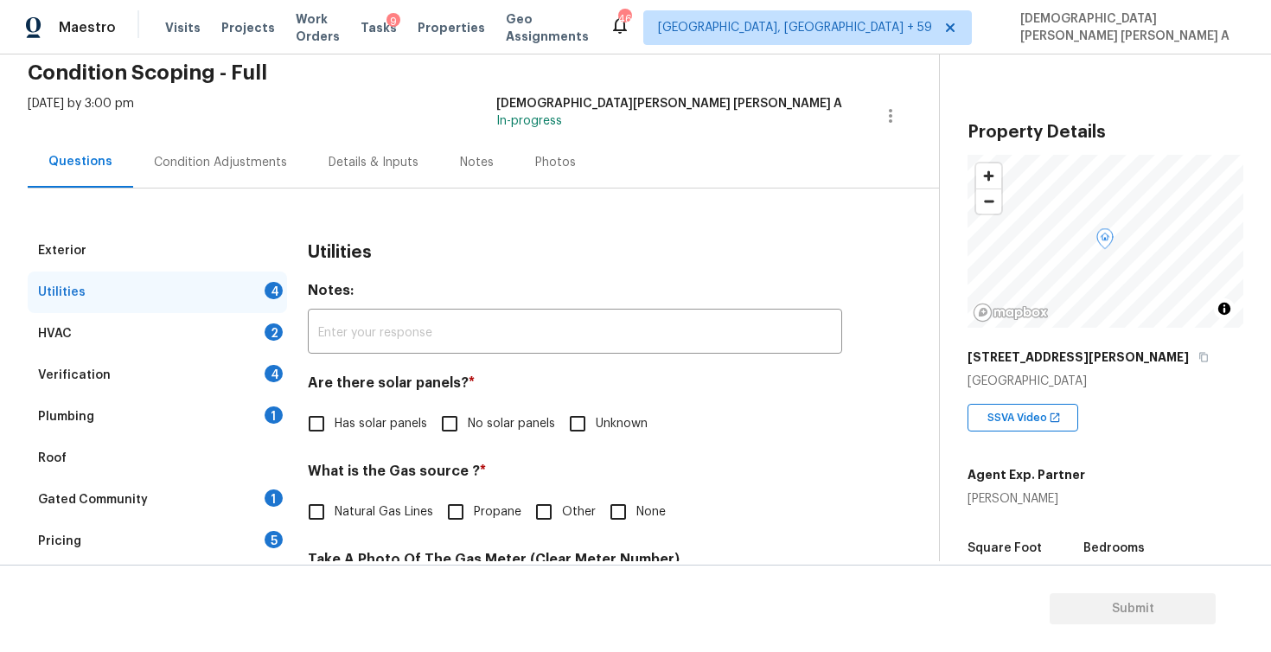
scroll to position [144, 0]
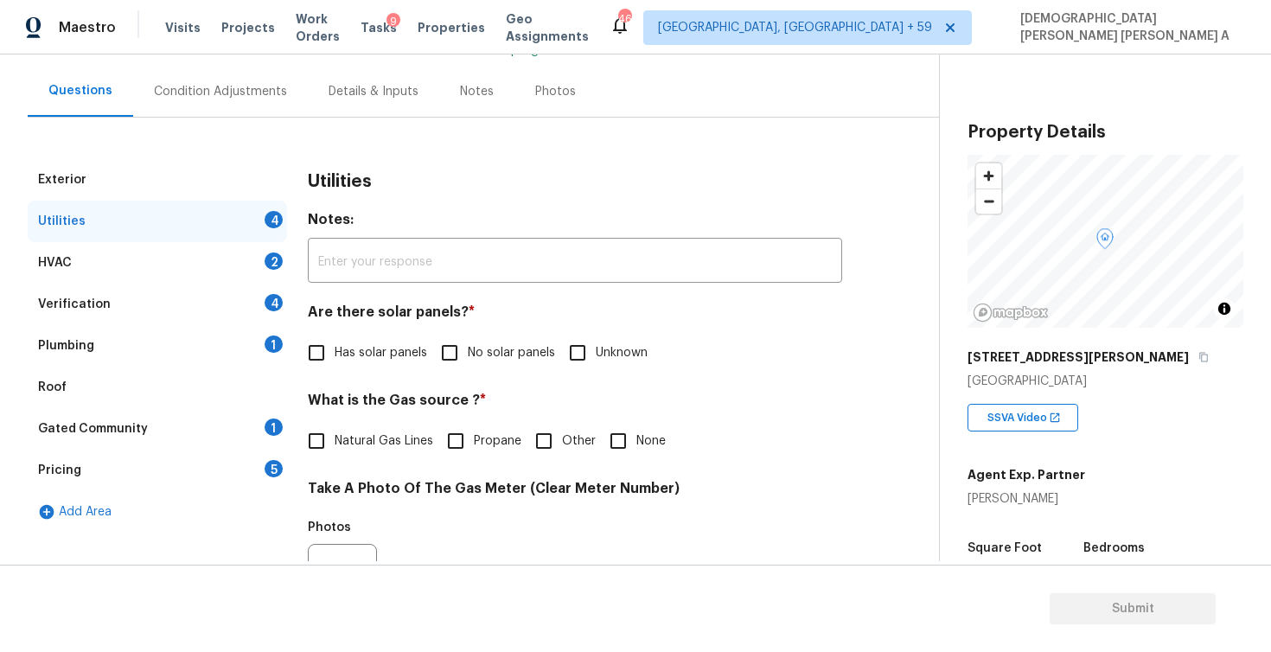
click at [459, 354] on input "No solar panels" at bounding box center [450, 353] width 36 height 36
checkbox input "true"
click at [326, 449] on input "Natural Gas Lines" at bounding box center [316, 441] width 36 height 36
checkbox input "true"
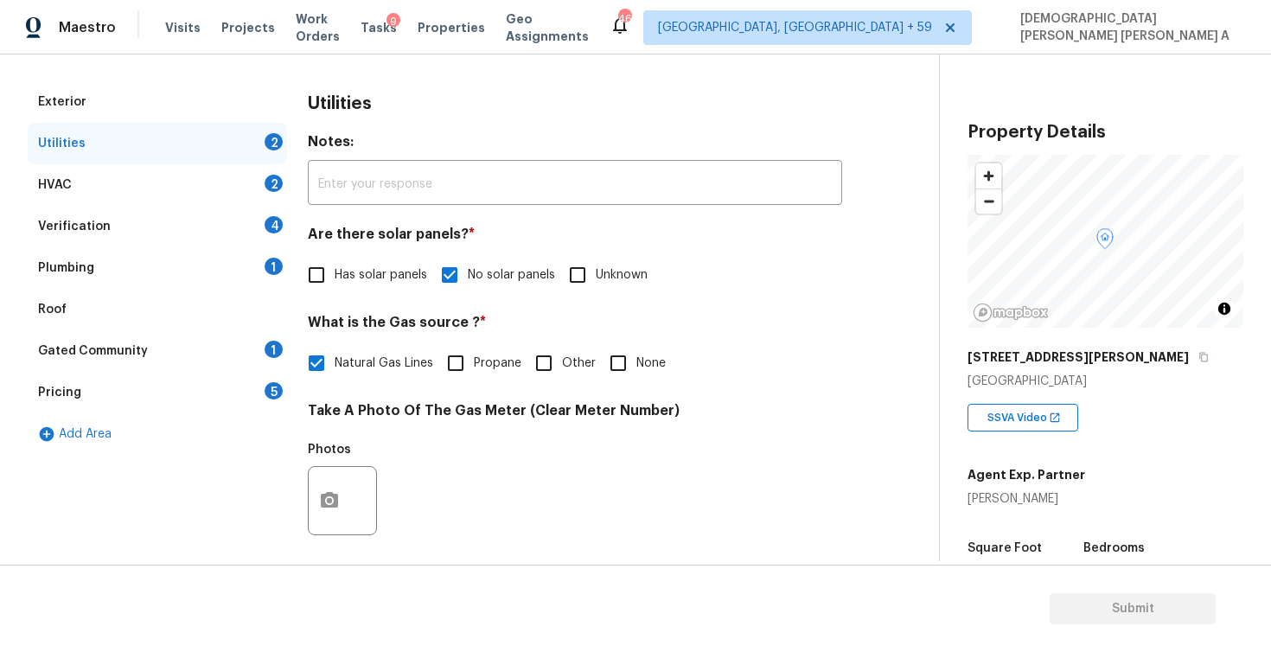
scroll to position [130, 0]
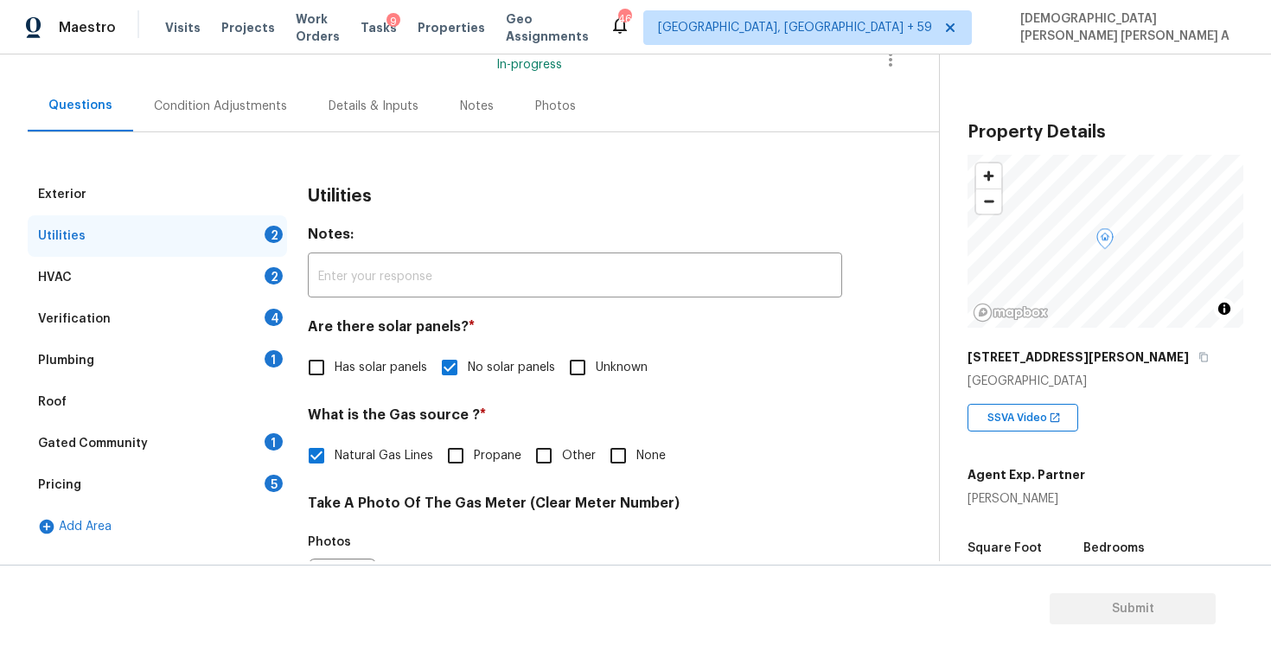
click at [189, 200] on div "Exterior" at bounding box center [157, 195] width 259 height 42
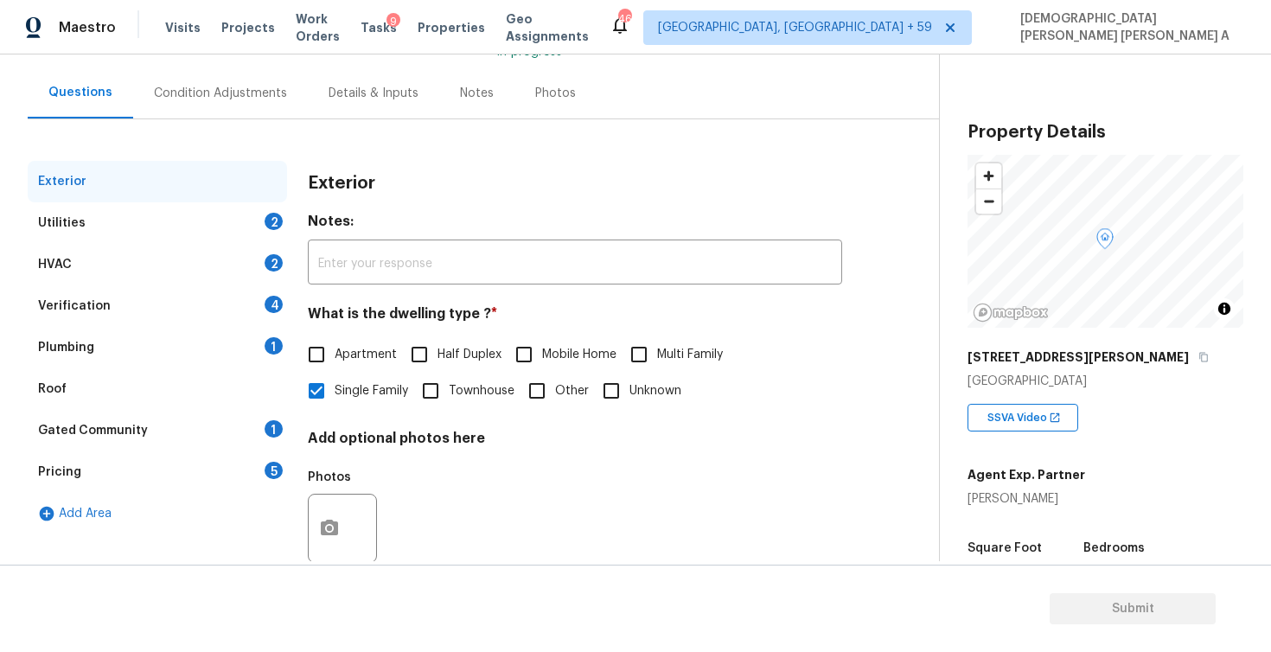
scroll to position [137, 0]
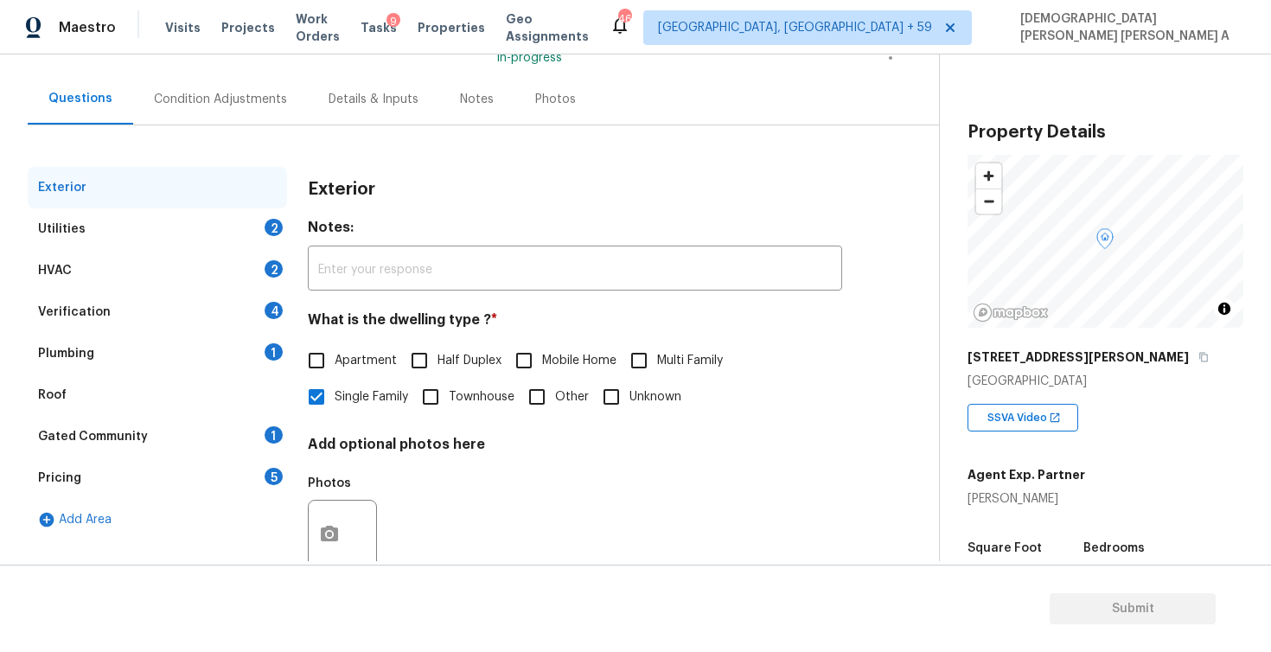
click at [531, 119] on div "Photos" at bounding box center [556, 99] width 82 height 51
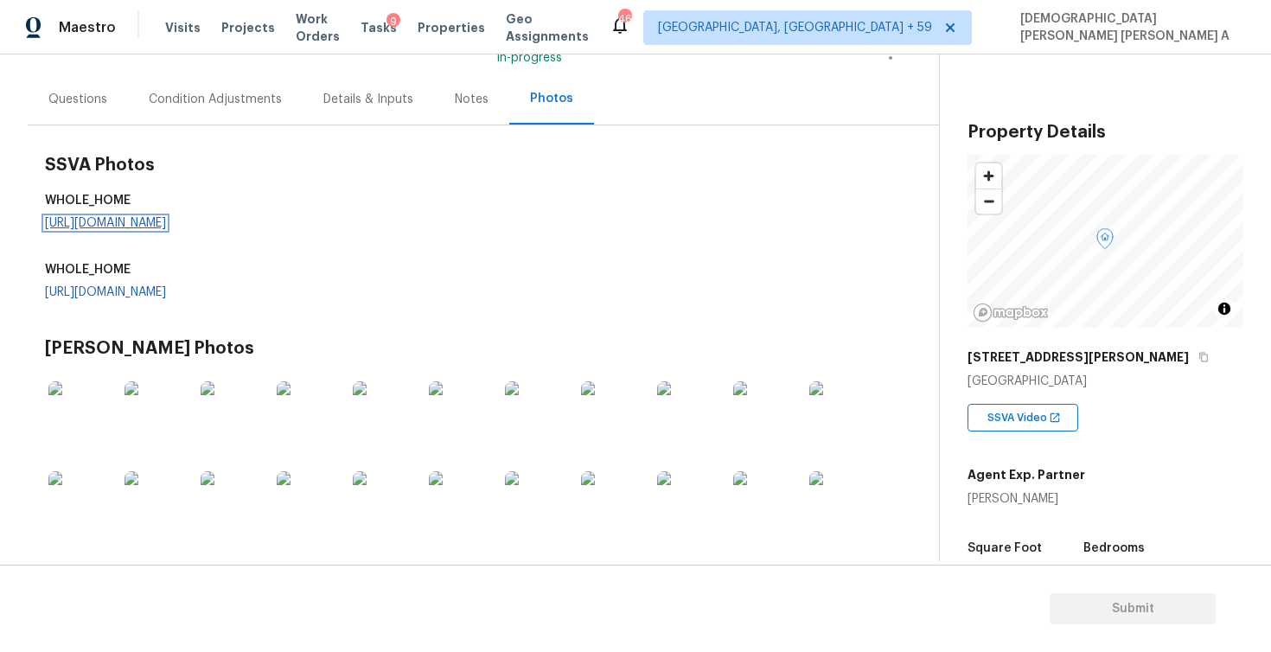
click at [166, 228] on link "https://d285kkeqns3g4j.cloudfront.net/Opportunity%2F006PD00000Jzxg9YAB%2FGO%20M…" at bounding box center [105, 223] width 121 height 12
click at [74, 112] on div "Questions" at bounding box center [78, 99] width 100 height 51
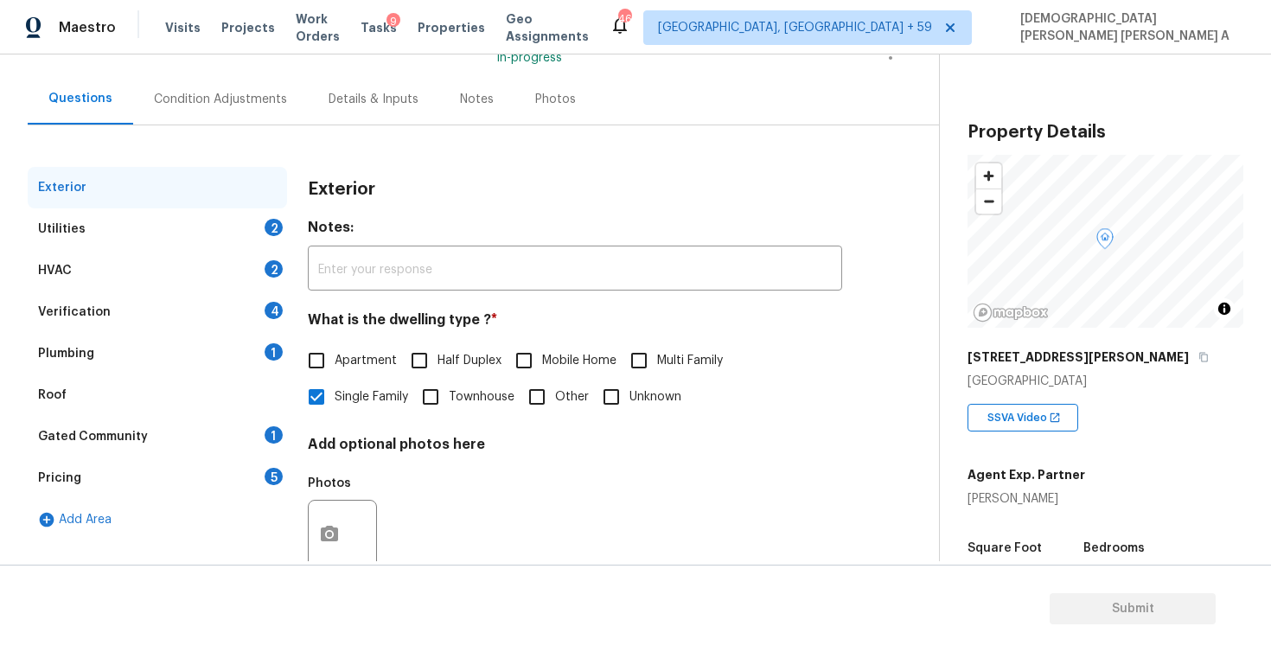
click at [176, 210] on div "Utilities 2" at bounding box center [157, 229] width 259 height 42
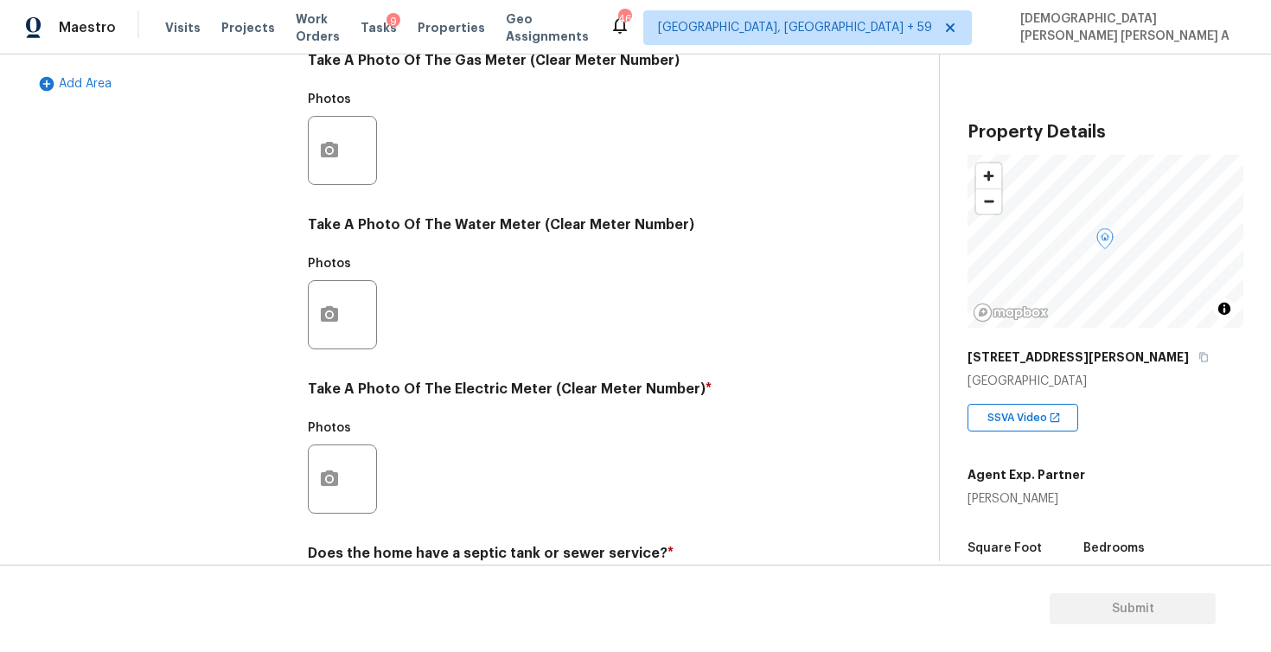
scroll to position [650, 0]
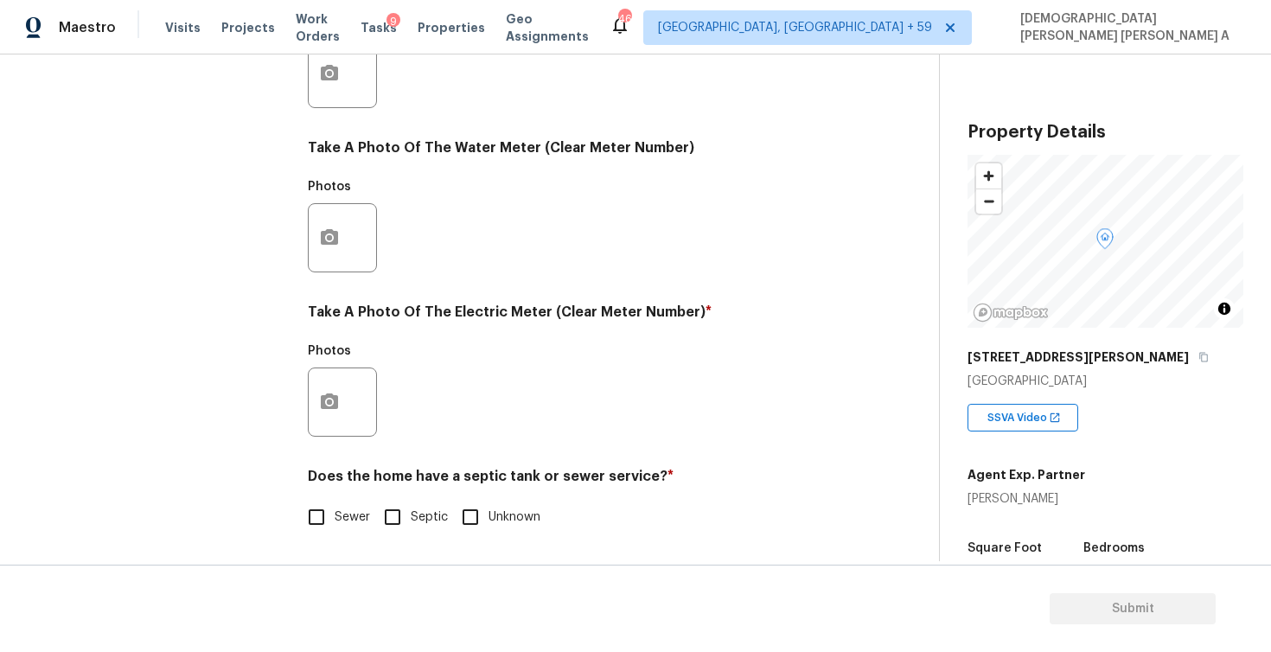
click at [316, 517] on input "Sewer" at bounding box center [316, 517] width 36 height 36
checkbox input "true"
click at [706, 307] on span "*" at bounding box center [709, 312] width 6 height 14
click at [325, 404] on icon "button" at bounding box center [329, 402] width 17 height 16
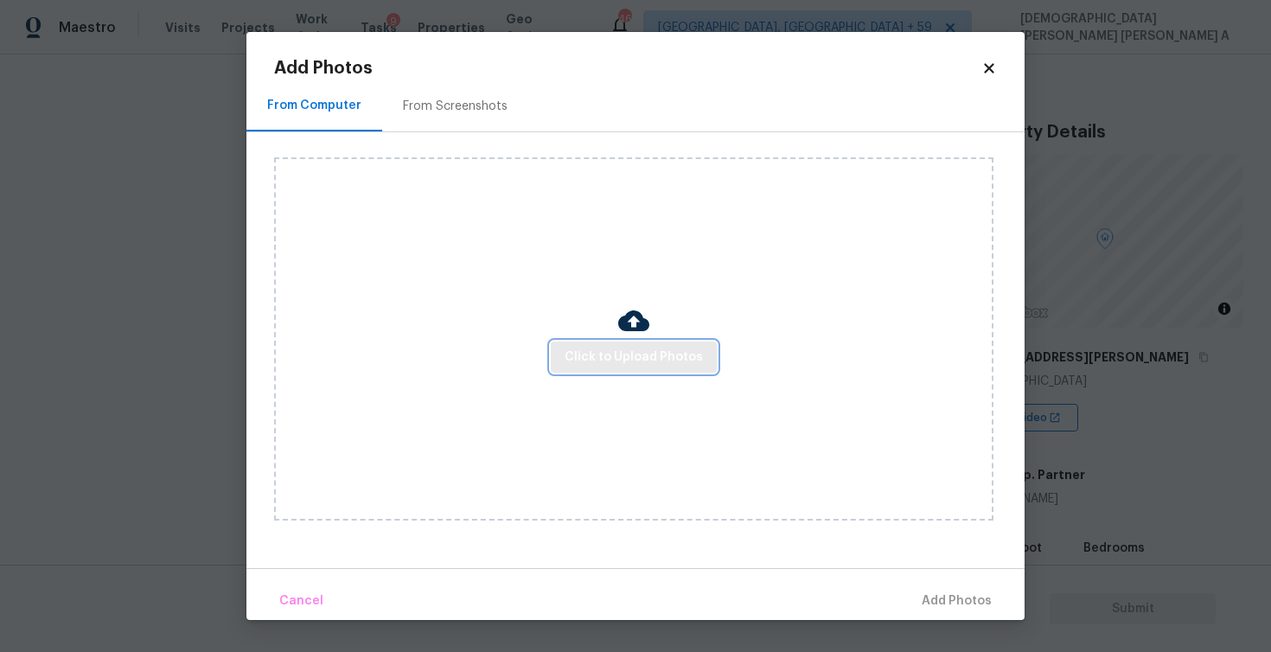
click at [627, 355] on span "Click to Upload Photos" at bounding box center [634, 358] width 138 height 22
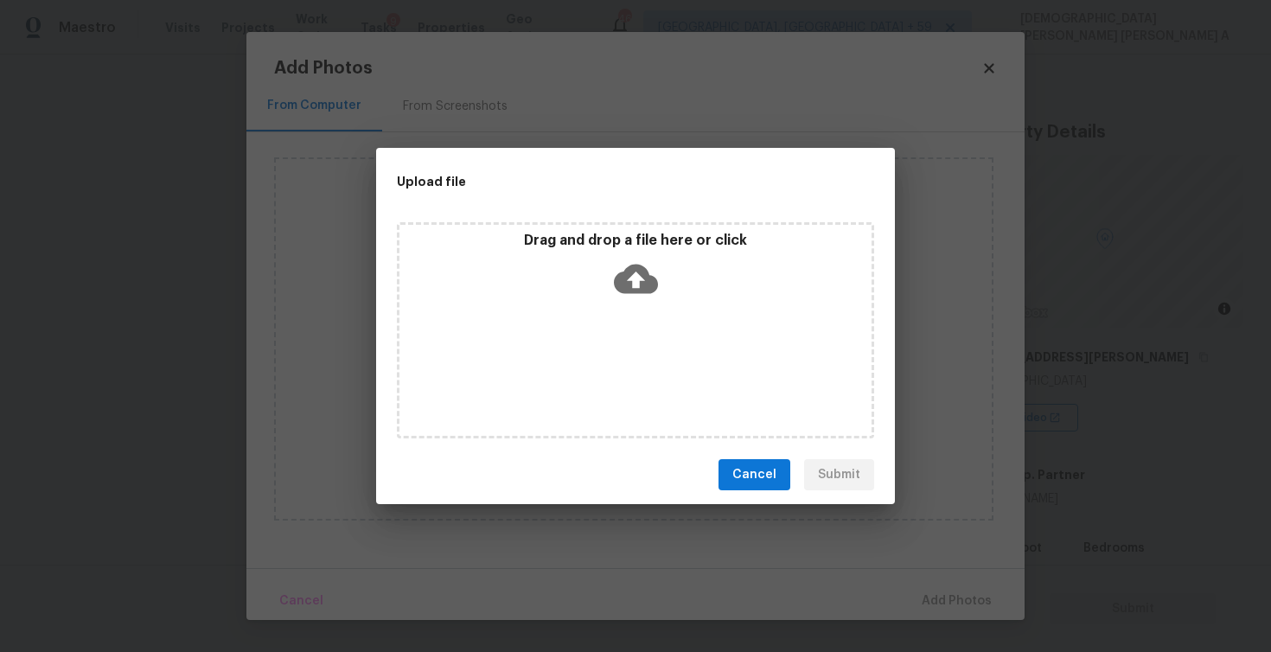
drag, startPoint x: 627, startPoint y: 355, endPoint x: 628, endPoint y: 333, distance: 21.6
click at [627, 353] on div "Drag and drop a file here or click" at bounding box center [635, 330] width 477 height 216
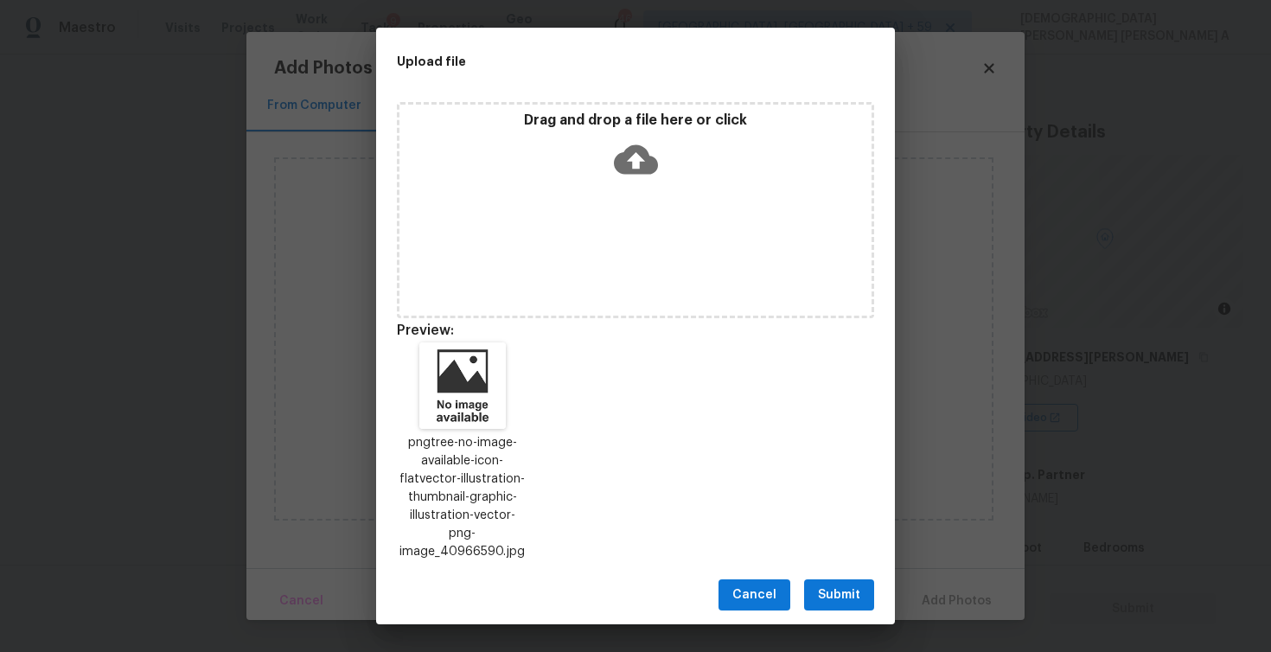
click at [832, 585] on span "Submit" at bounding box center [839, 596] width 42 height 22
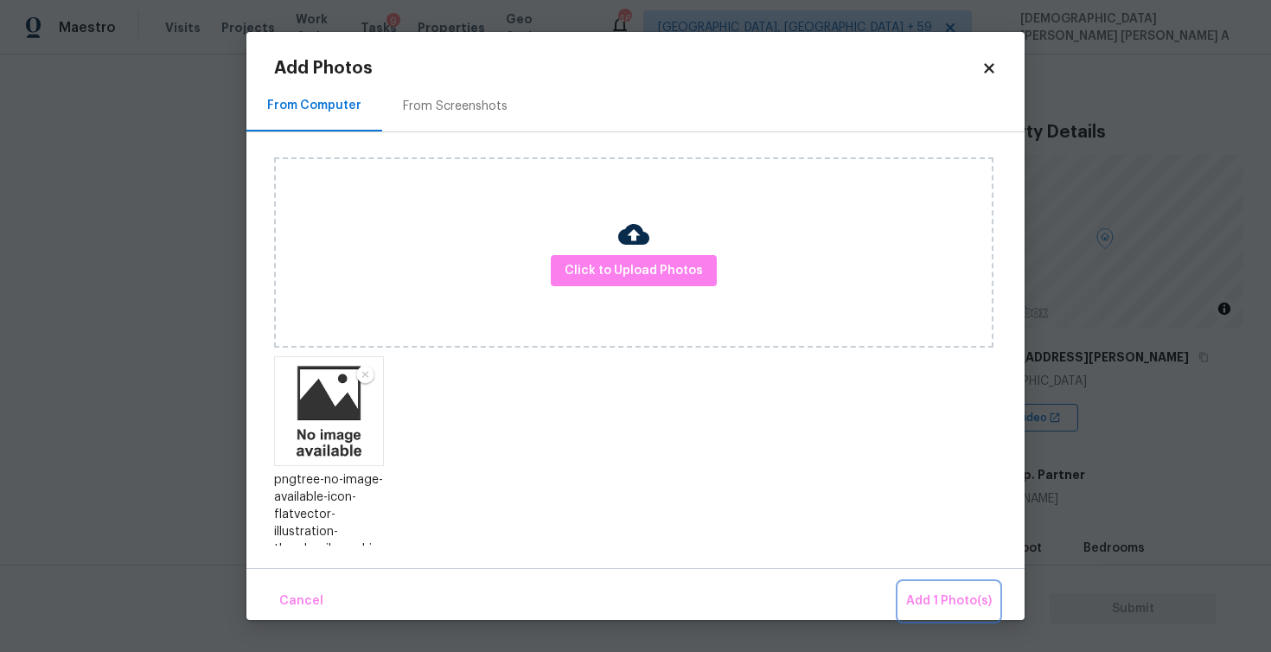
click at [912, 594] on span "Add 1 Photo(s)" at bounding box center [949, 602] width 86 height 22
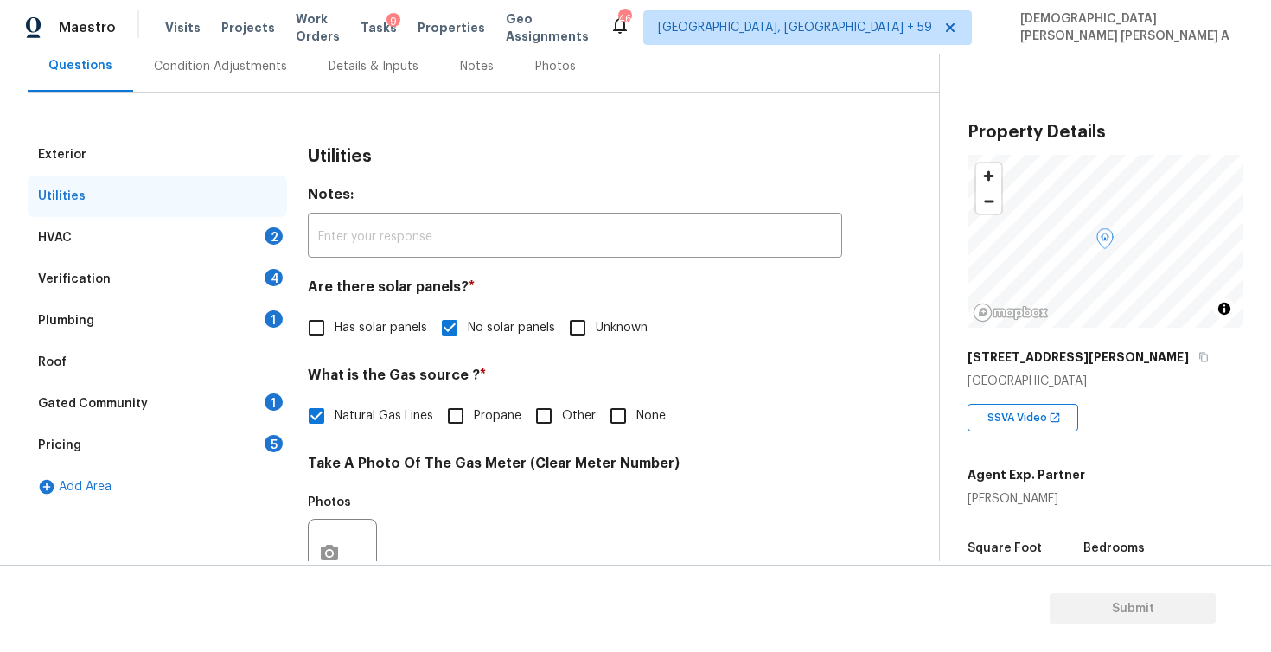
scroll to position [144, 0]
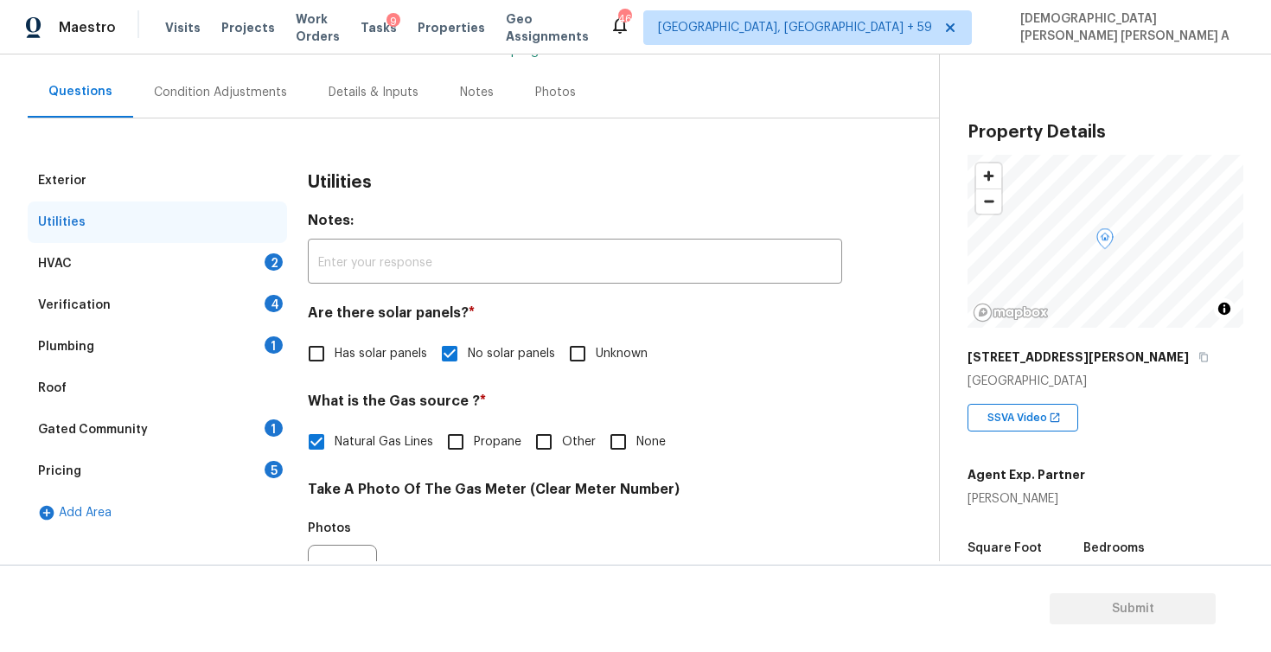
click at [185, 257] on div "HVAC 2" at bounding box center [157, 264] width 259 height 42
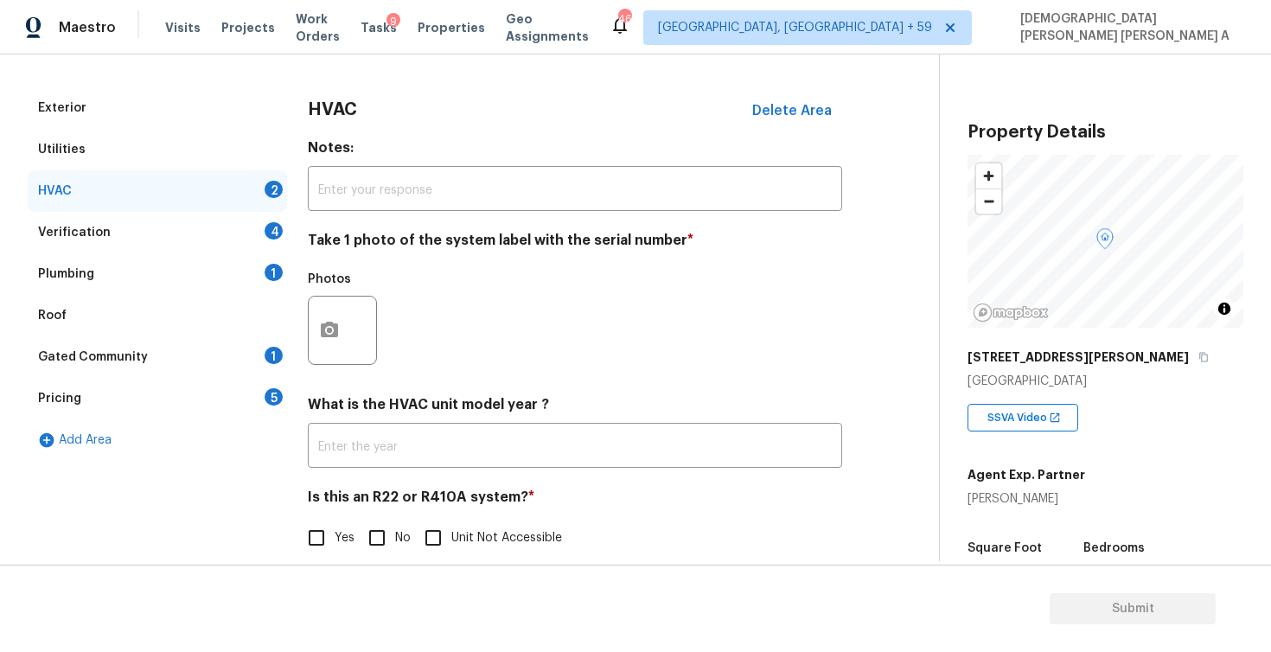
scroll to position [219, 0]
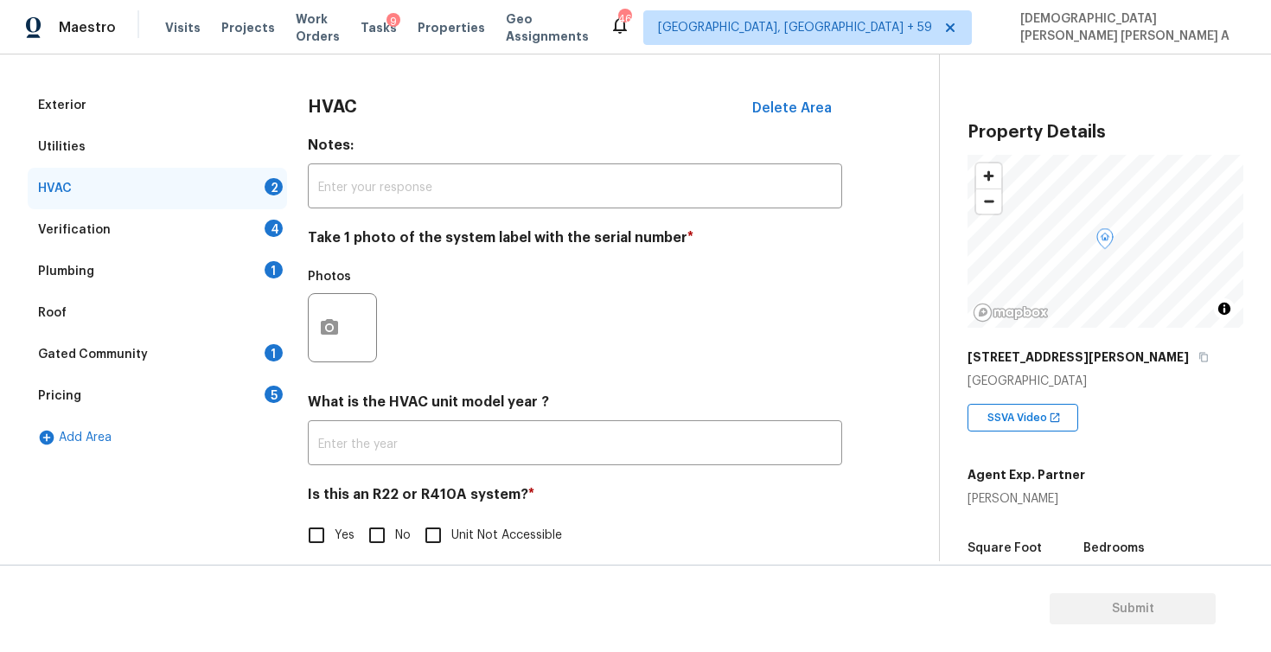
click at [132, 151] on div "Utilities" at bounding box center [157, 147] width 259 height 42
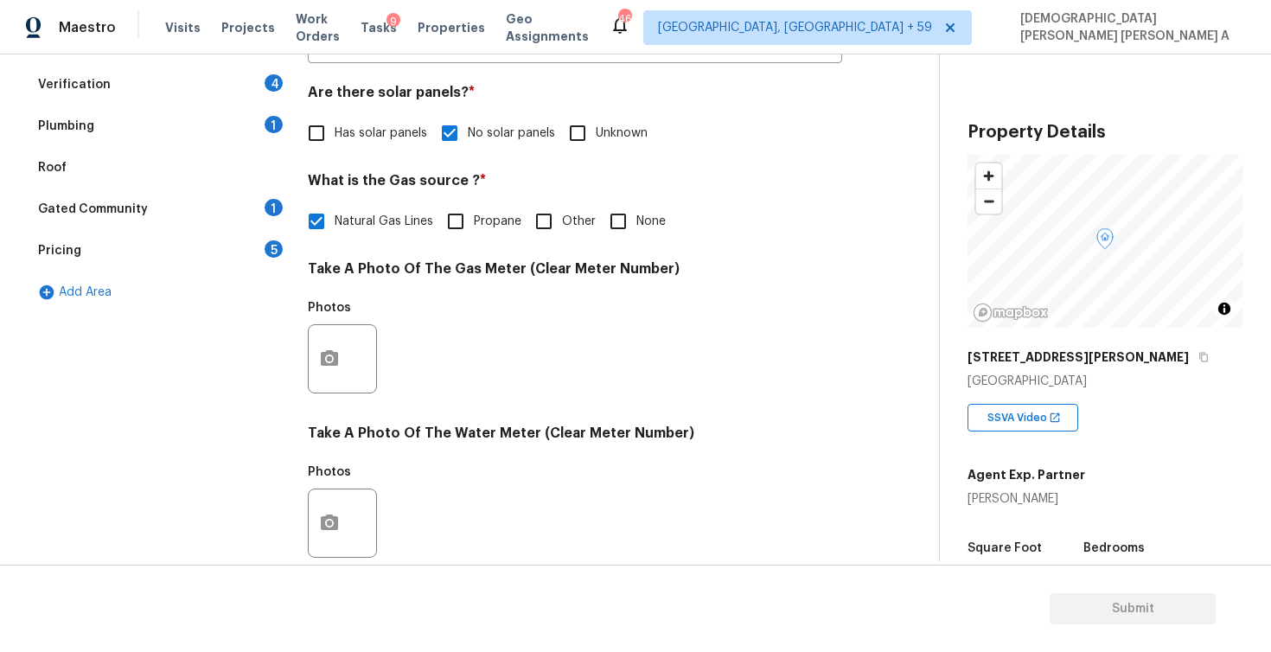
scroll to position [288, 0]
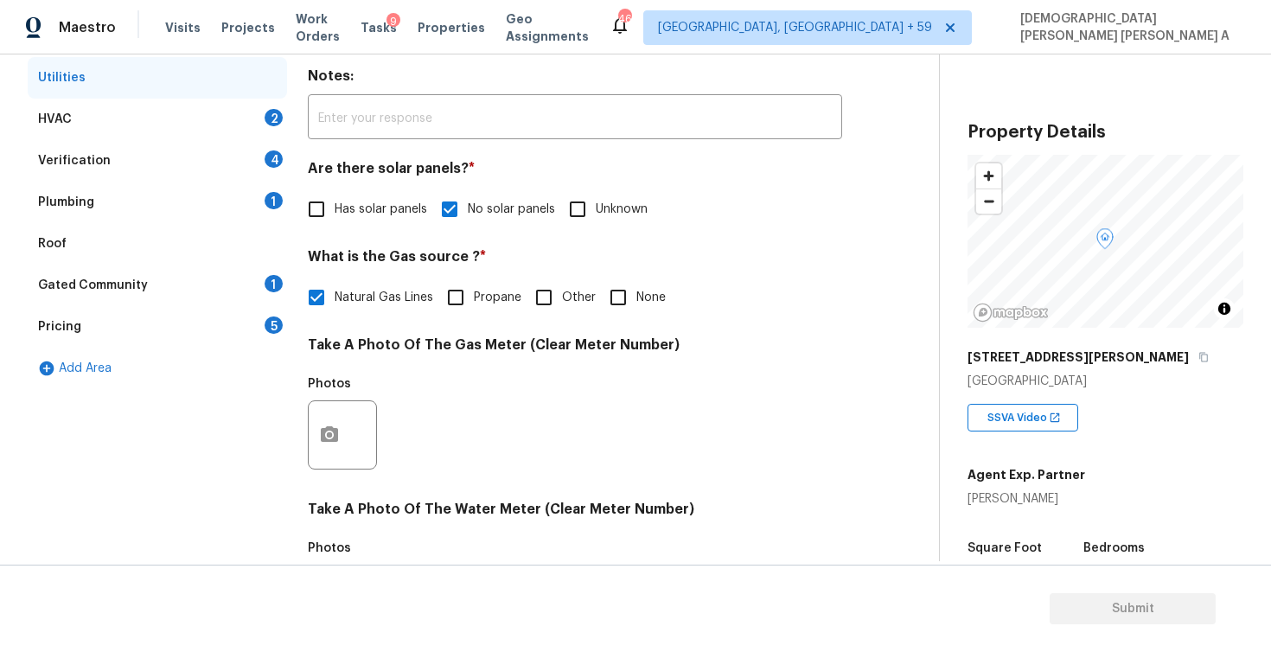
click at [198, 85] on div "Utilities" at bounding box center [157, 78] width 259 height 42
click at [189, 108] on div "HVAC 2" at bounding box center [157, 120] width 259 height 42
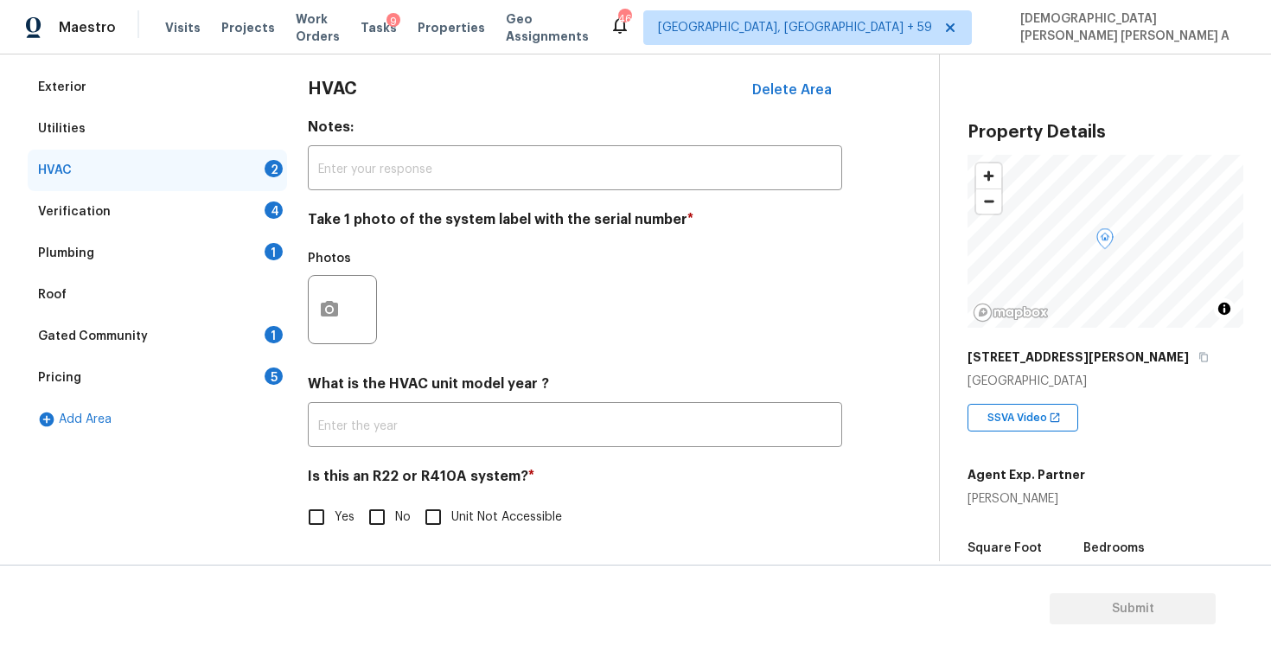
click at [369, 526] on input "No" at bounding box center [377, 517] width 36 height 36
checkbox input "true"
click at [323, 337] on button "button" at bounding box center [330, 309] width 42 height 67
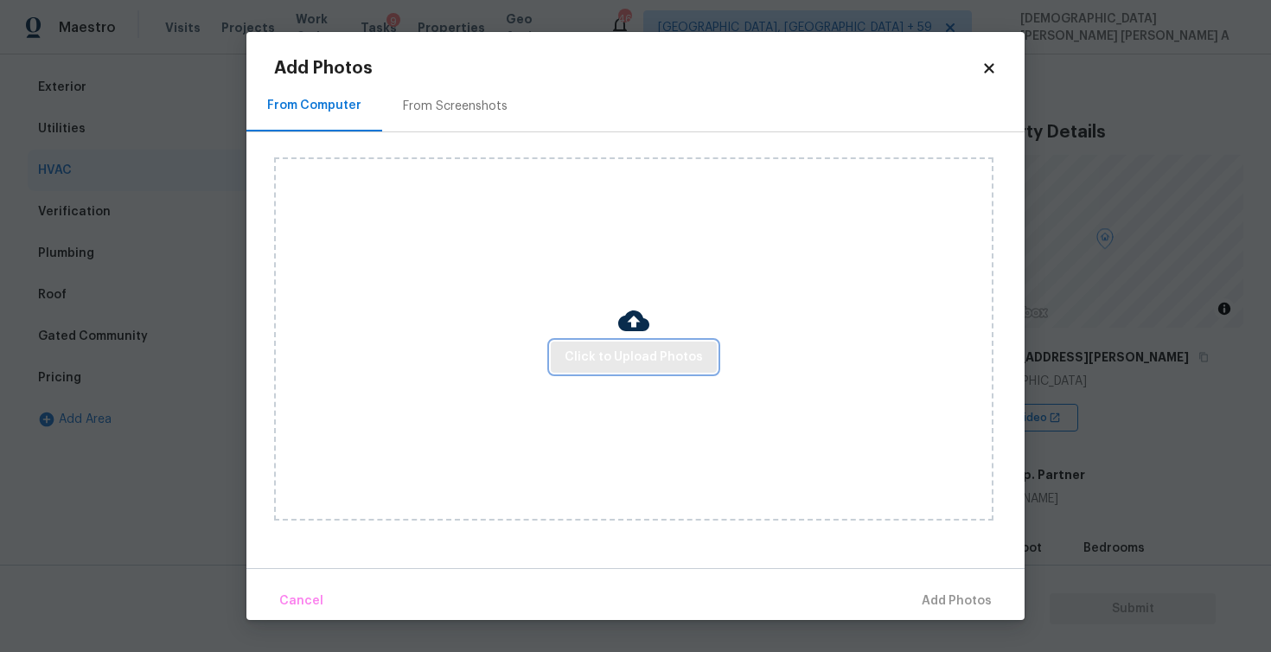
click at [658, 362] on span "Click to Upload Photos" at bounding box center [634, 358] width 138 height 22
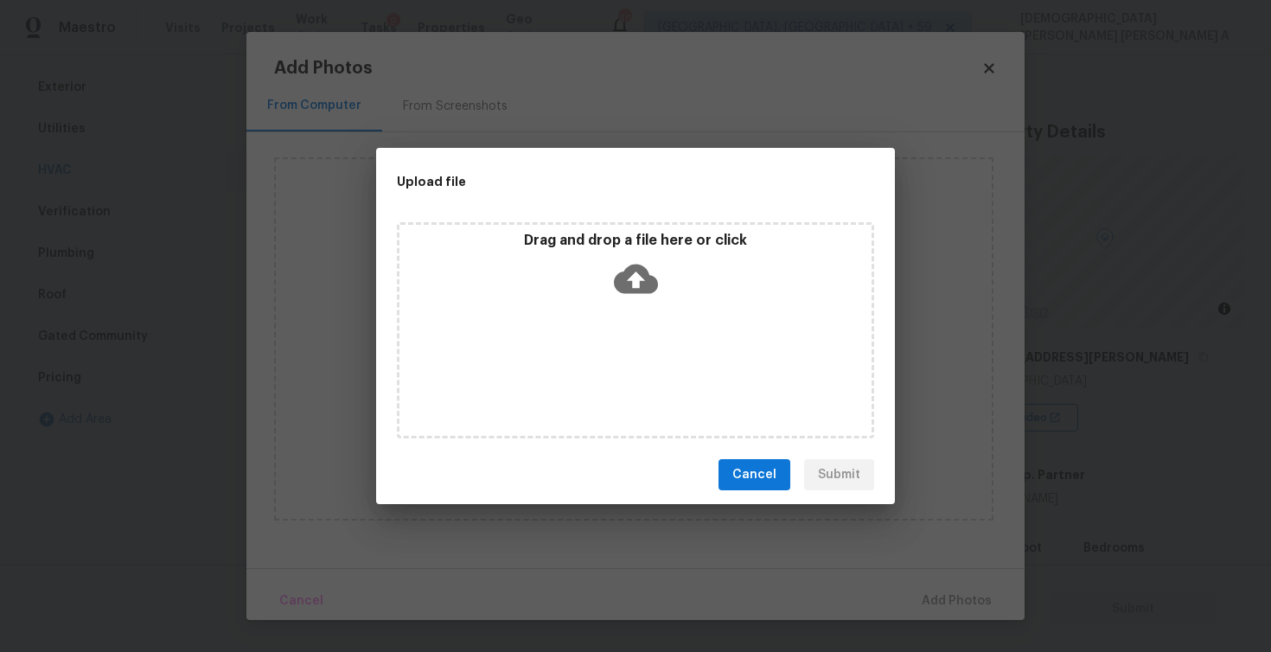
click at [621, 257] on icon at bounding box center [636, 279] width 44 height 44
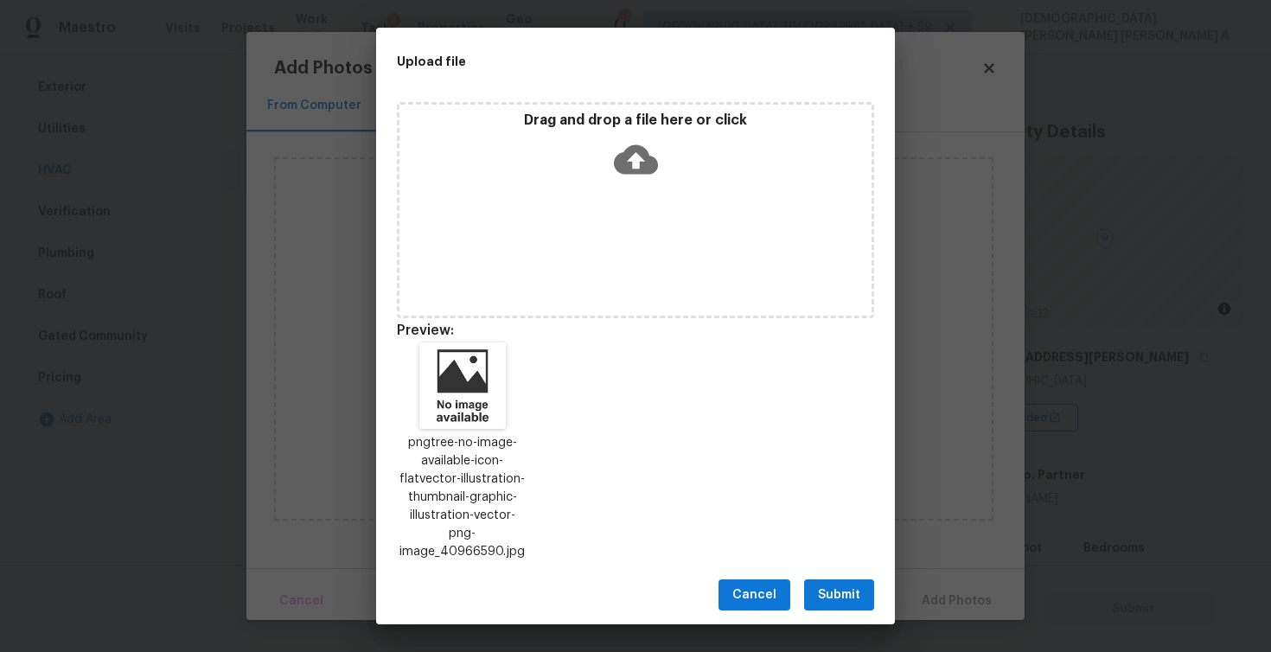
click at [849, 567] on div "Cancel Submit" at bounding box center [635, 596] width 519 height 60
click at [831, 586] on span "Submit" at bounding box center [839, 596] width 42 height 22
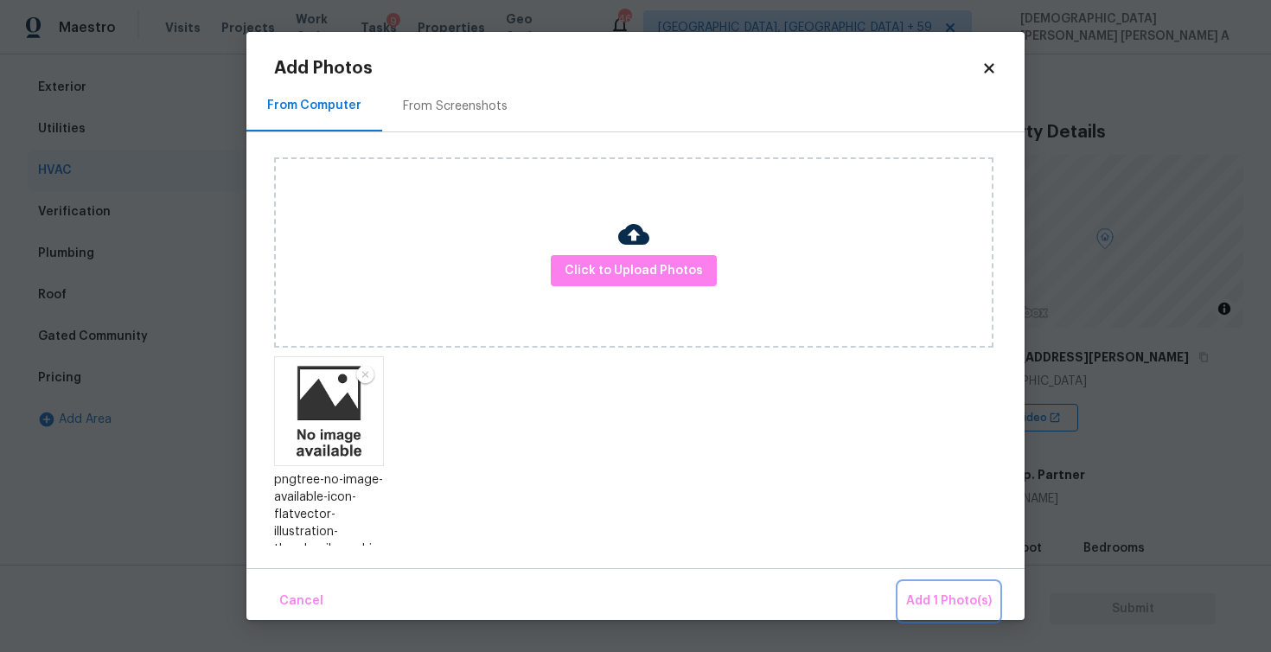
click at [970, 605] on span "Add 1 Photo(s)" at bounding box center [949, 602] width 86 height 22
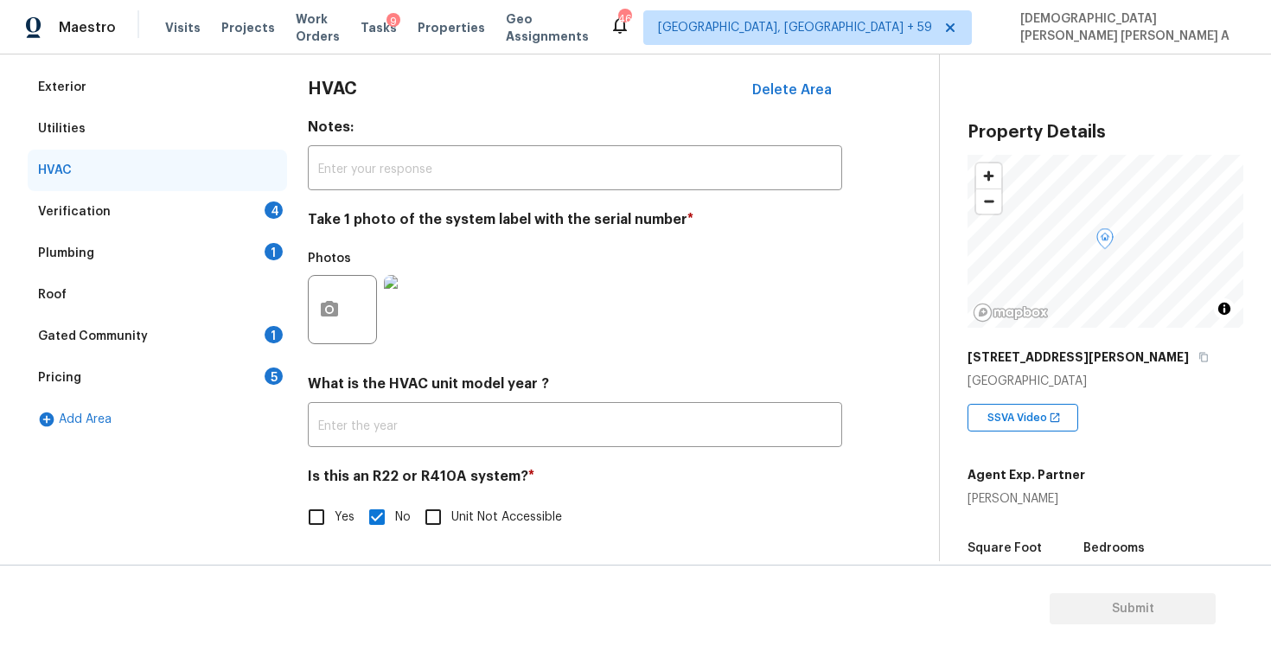
click at [128, 208] on div "Verification 4" at bounding box center [157, 212] width 259 height 42
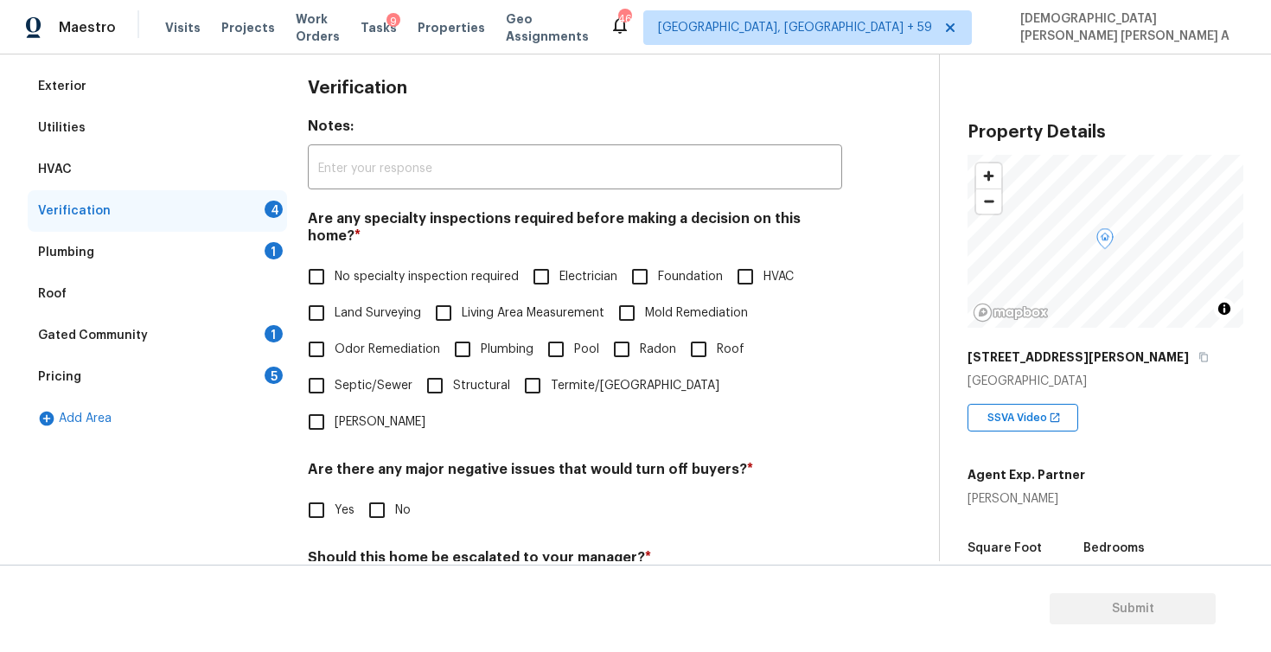
click at [320, 259] on input "No specialty inspection required" at bounding box center [316, 277] width 36 height 36
checkbox input "true"
click at [379, 476] on div "Verification Notes: ​ Are any specialty inspections required before making a de…" at bounding box center [575, 404] width 535 height 677
click at [379, 492] on input "No" at bounding box center [377, 510] width 36 height 36
checkbox input "true"
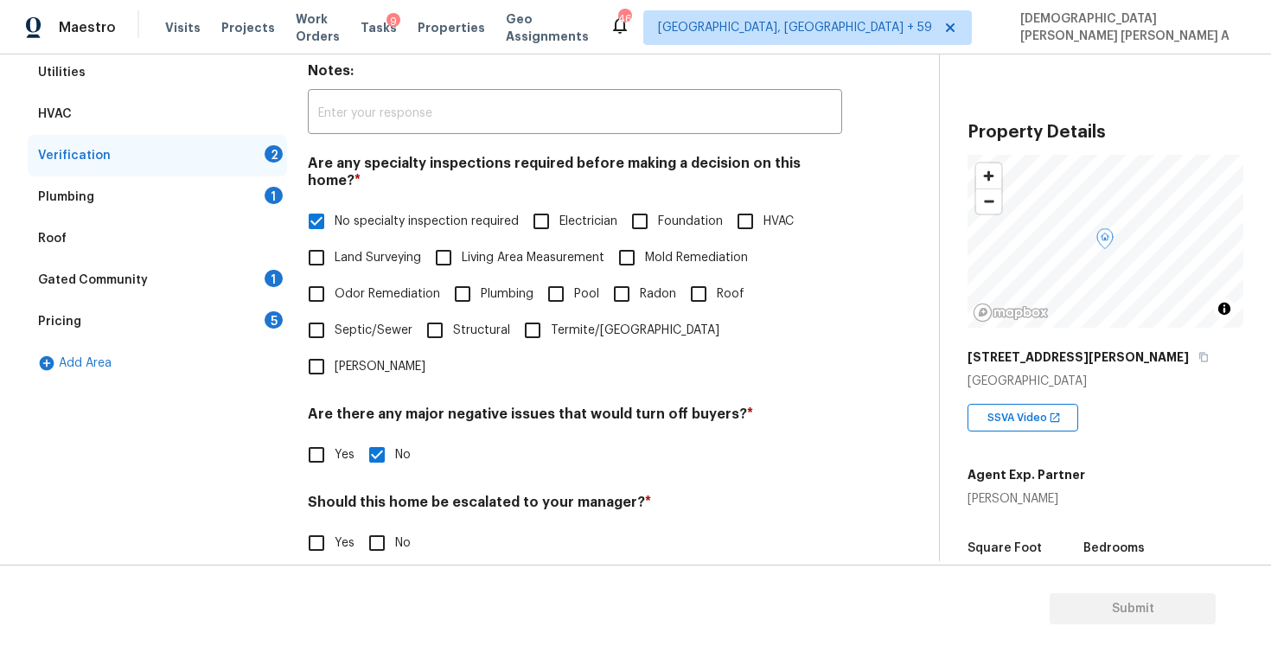
scroll to position [294, 0]
click at [314, 202] on input "No specialty inspection required" at bounding box center [316, 220] width 36 height 36
checkbox input "false"
click at [470, 279] on input "Plumbing" at bounding box center [463, 293] width 36 height 36
checkbox input "true"
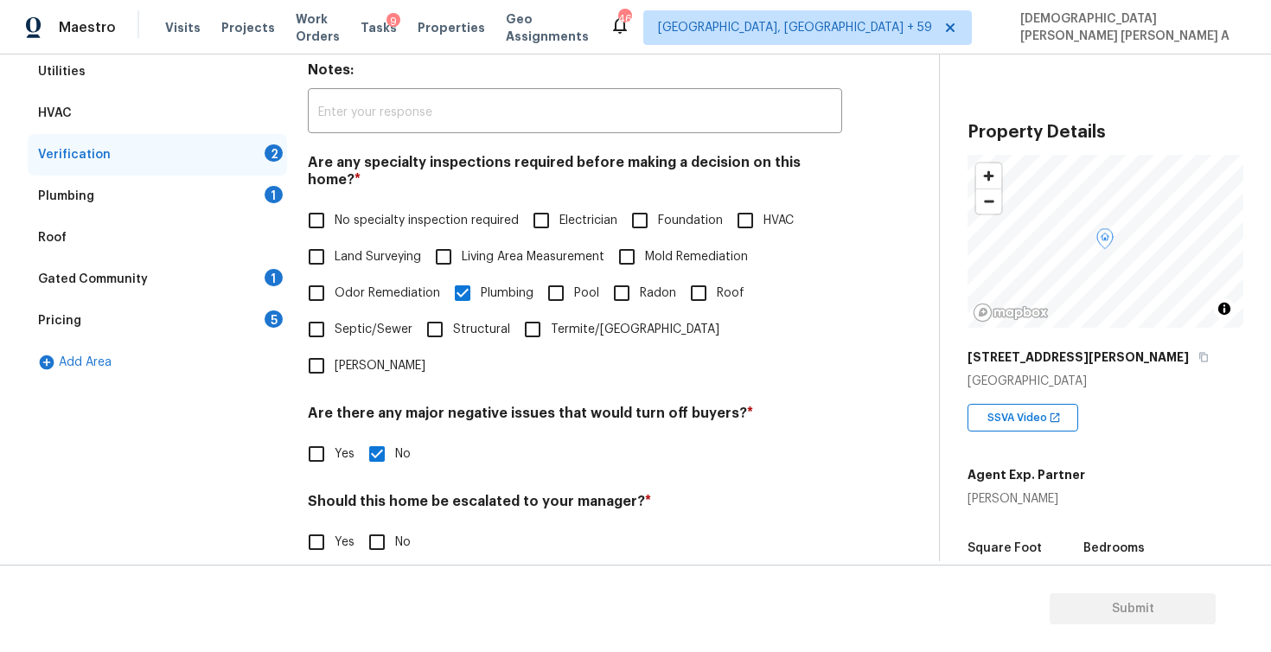
scroll to position [355, 0]
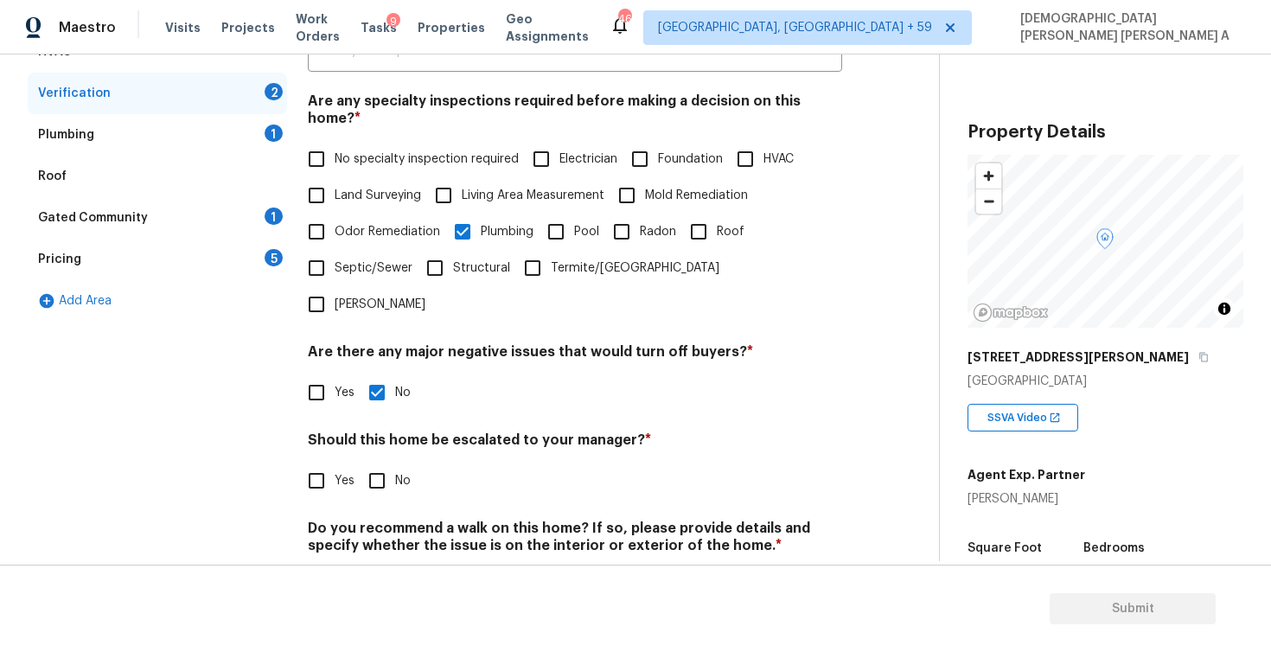
click at [365, 463] on input "No" at bounding box center [377, 481] width 36 height 36
checkbox input "true"
click at [374, 568] on input "No" at bounding box center [377, 586] width 36 height 36
checkbox input "true"
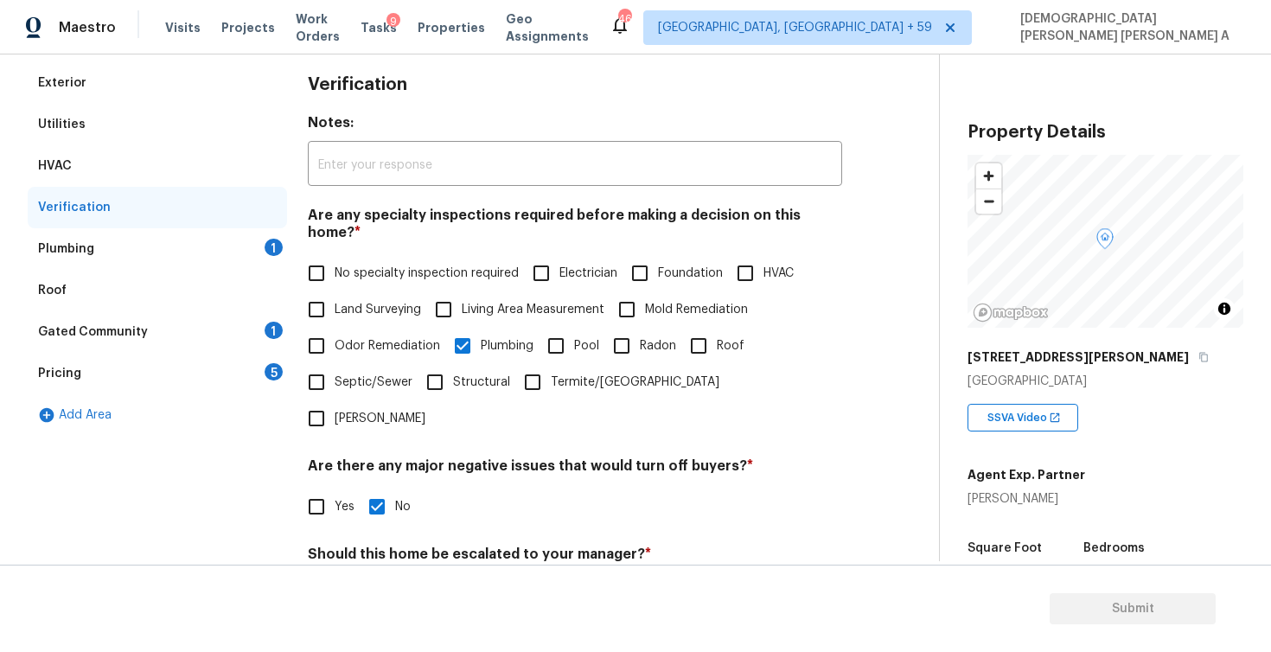
scroll to position [371, 0]
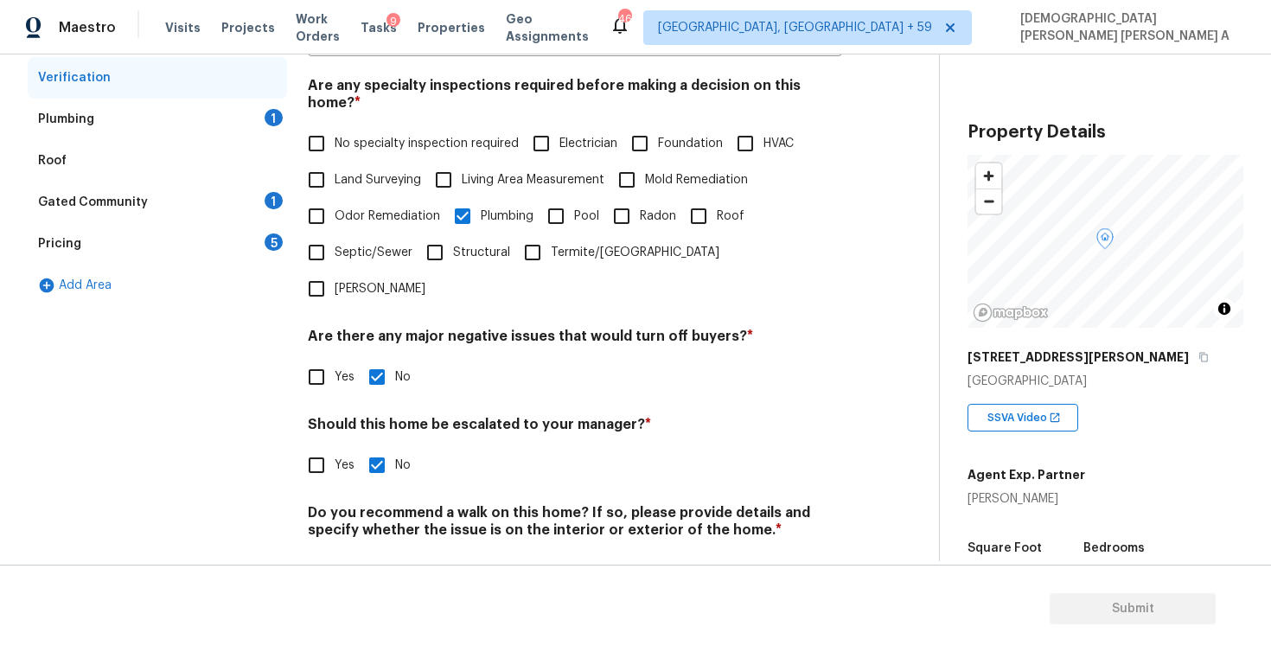
click at [433, 504] on h4 "Do you recommend a walk on this home? If so, please provide details and specify…" at bounding box center [575, 525] width 535 height 42
click at [241, 512] on div "Exterior Utilities HVAC Verification Plumbing 1 Roof Gated Community 1 Pricing …" at bounding box center [157, 271] width 259 height 677
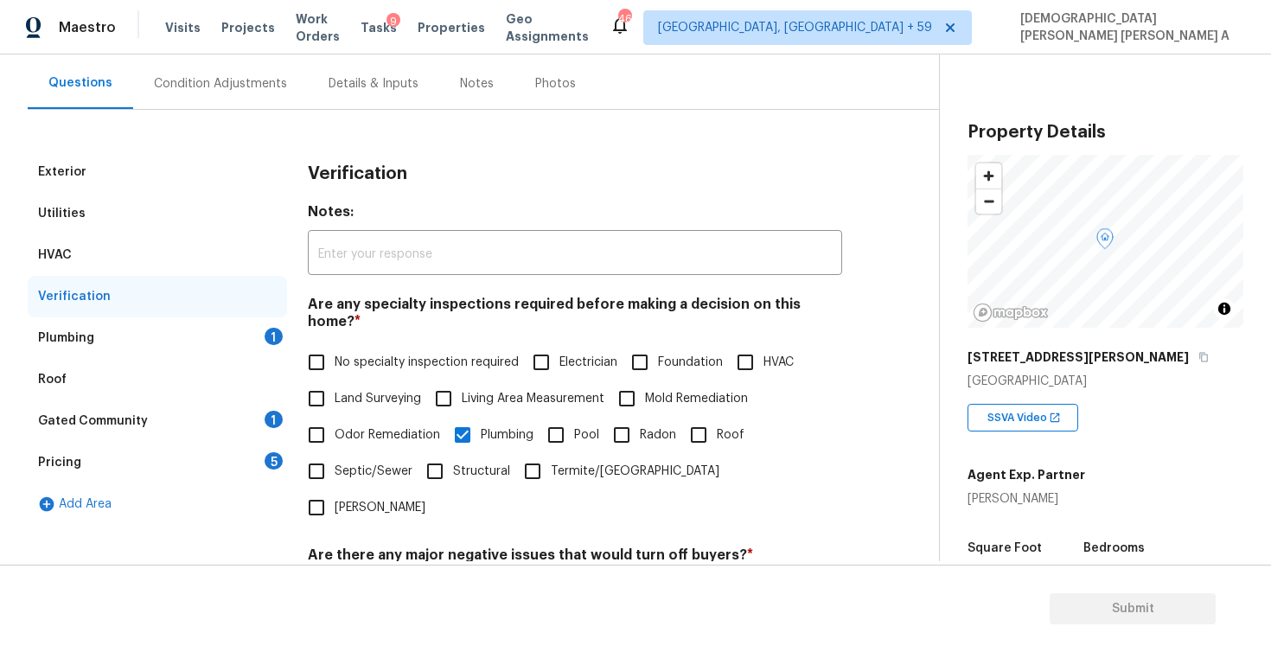
click at [140, 348] on div "Plumbing 1" at bounding box center [157, 338] width 259 height 42
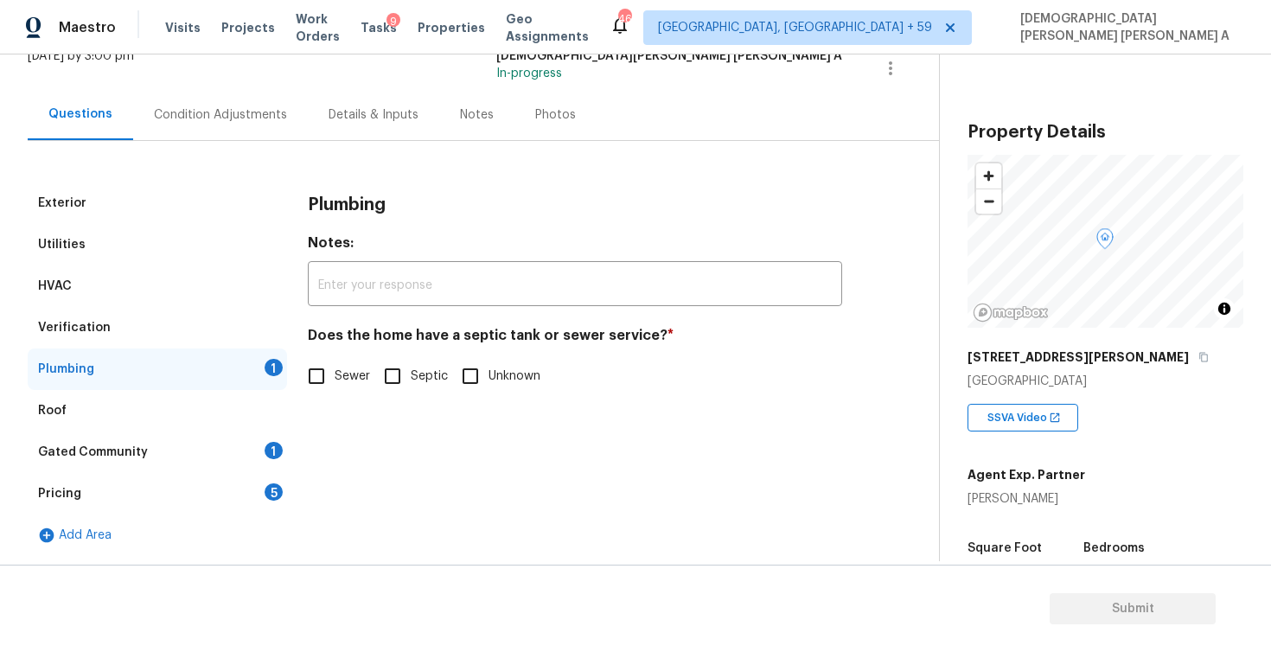
click at [307, 381] on input "Sewer" at bounding box center [316, 376] width 36 height 36
checkbox input "true"
click at [221, 452] on div "Gated Community 1" at bounding box center [157, 453] width 259 height 42
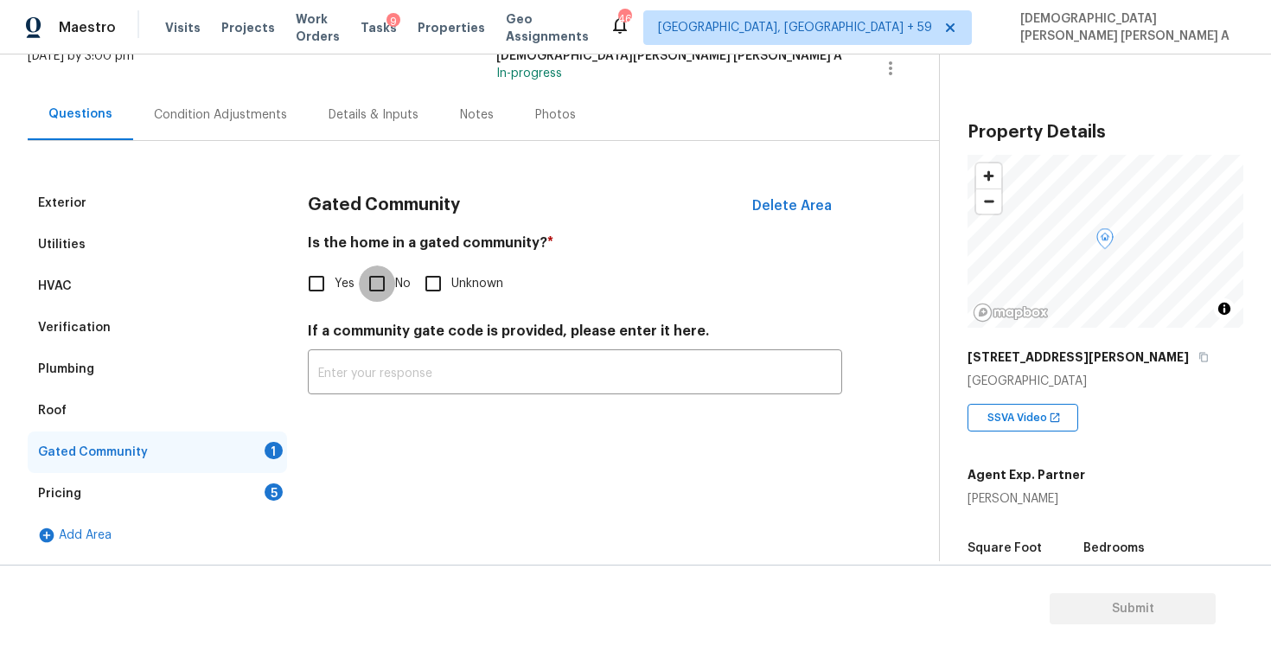
click at [375, 276] on input "No" at bounding box center [377, 284] width 36 height 36
checkbox input "true"
click at [125, 501] on div "Pricing 5" at bounding box center [157, 494] width 259 height 42
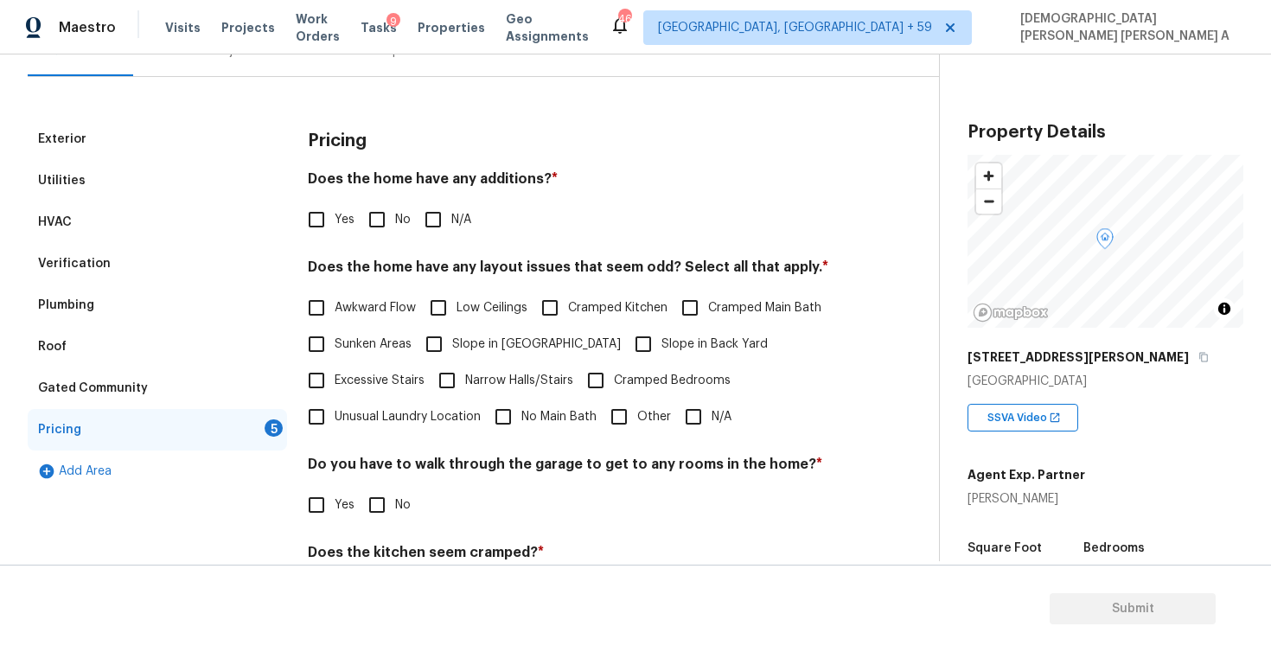
scroll to position [196, 0]
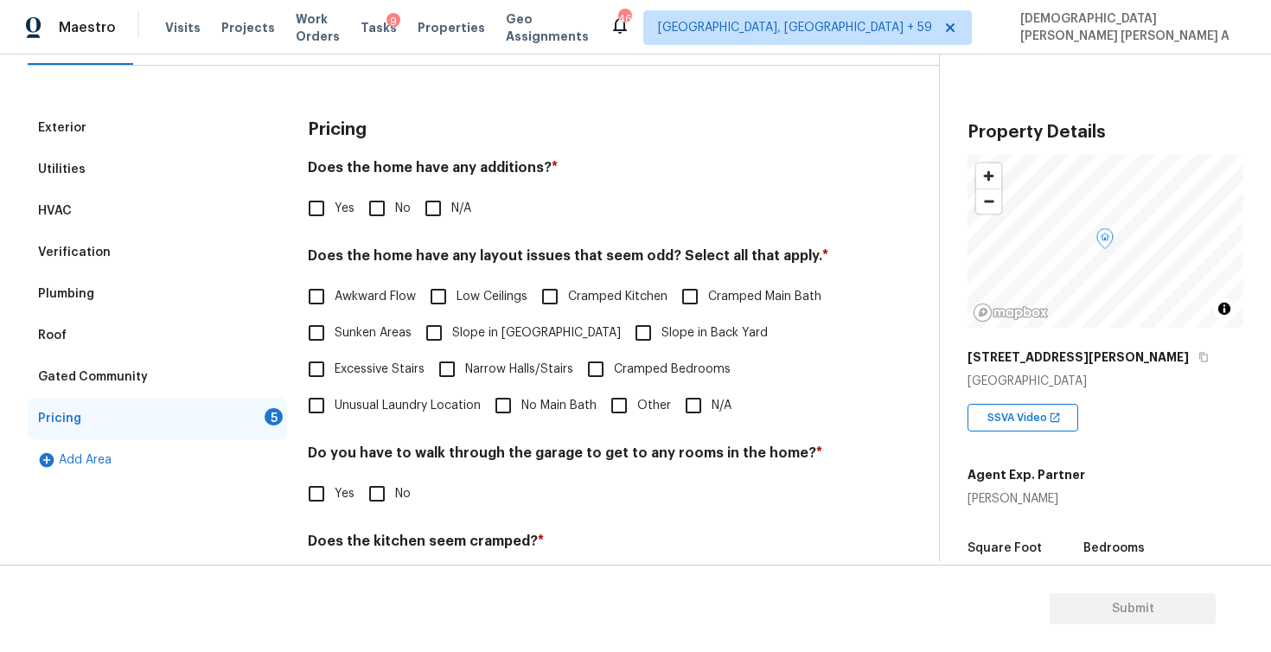
click at [684, 401] on input "N/A" at bounding box center [694, 405] width 36 height 36
checkbox input "true"
click at [370, 491] on input "No" at bounding box center [377, 494] width 36 height 36
checkbox input "true"
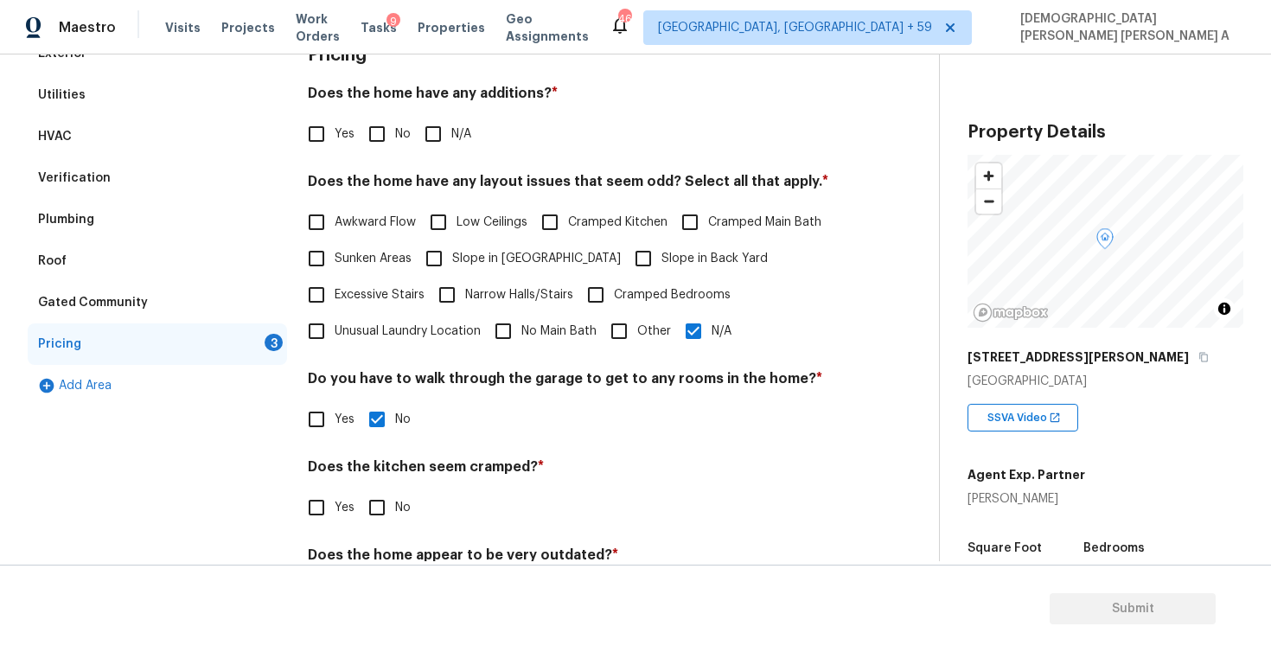
click at [368, 516] on input "No" at bounding box center [377, 508] width 36 height 36
checkbox input "true"
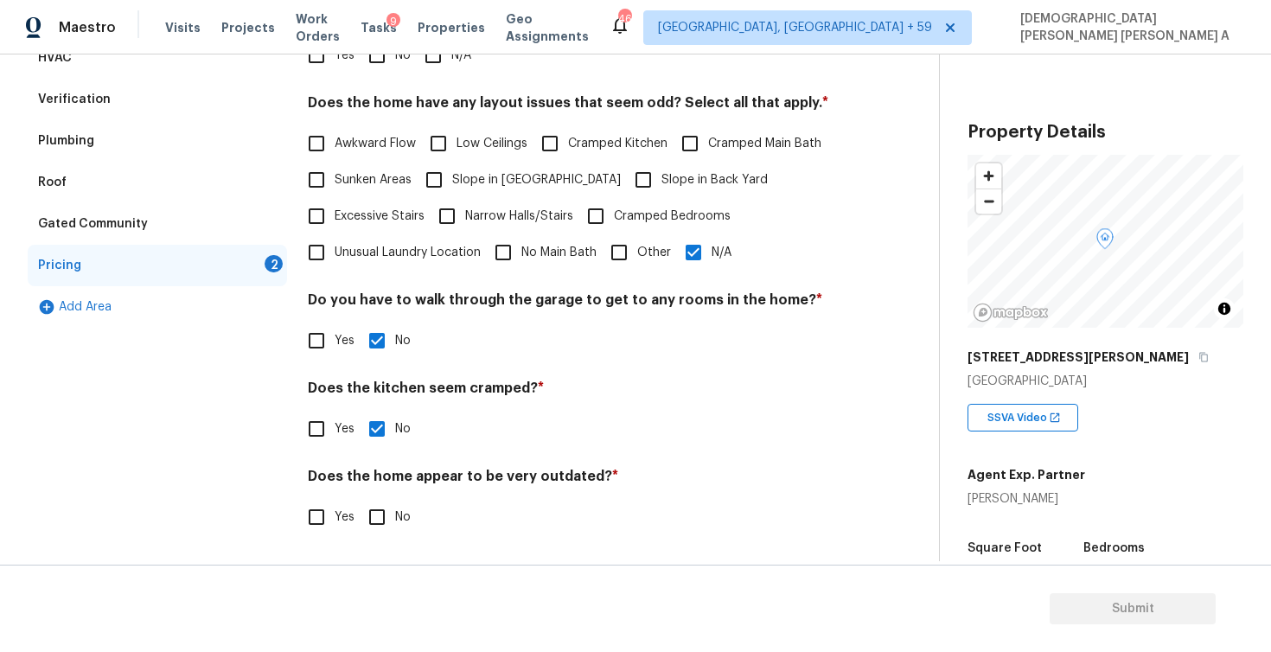
scroll to position [349, 0]
click at [374, 512] on input "No" at bounding box center [377, 517] width 36 height 36
checkbox input "true"
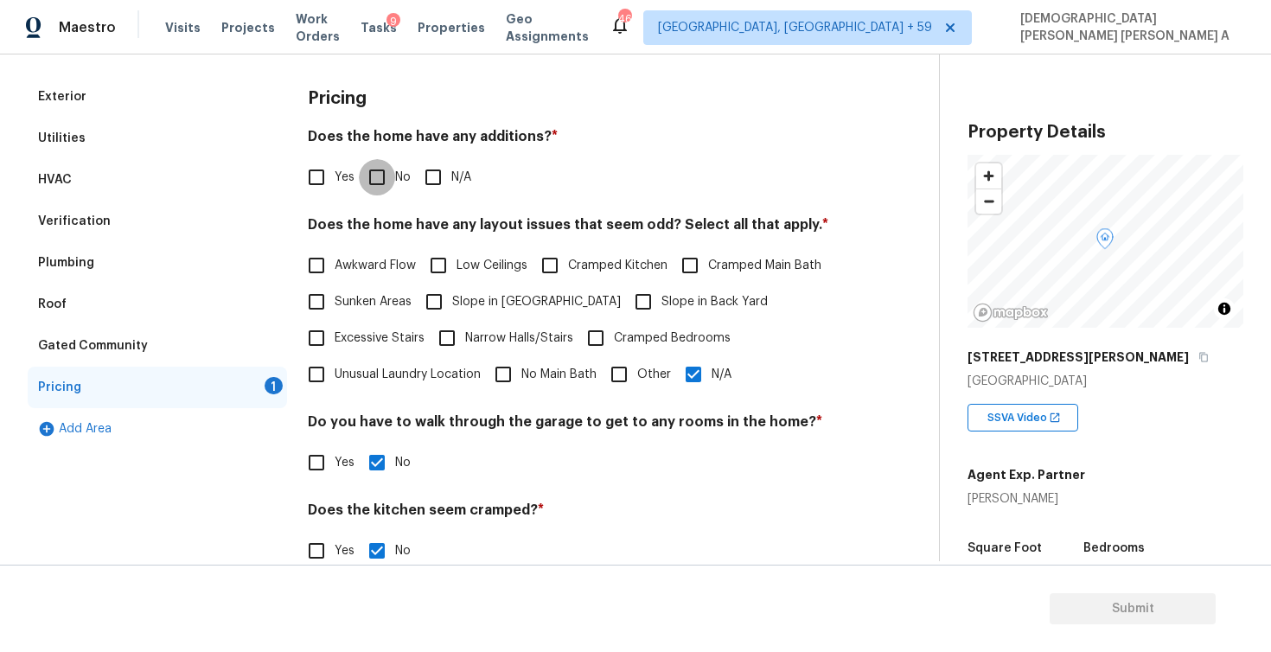
click at [375, 182] on input "No" at bounding box center [377, 177] width 36 height 36
checkbox input "true"
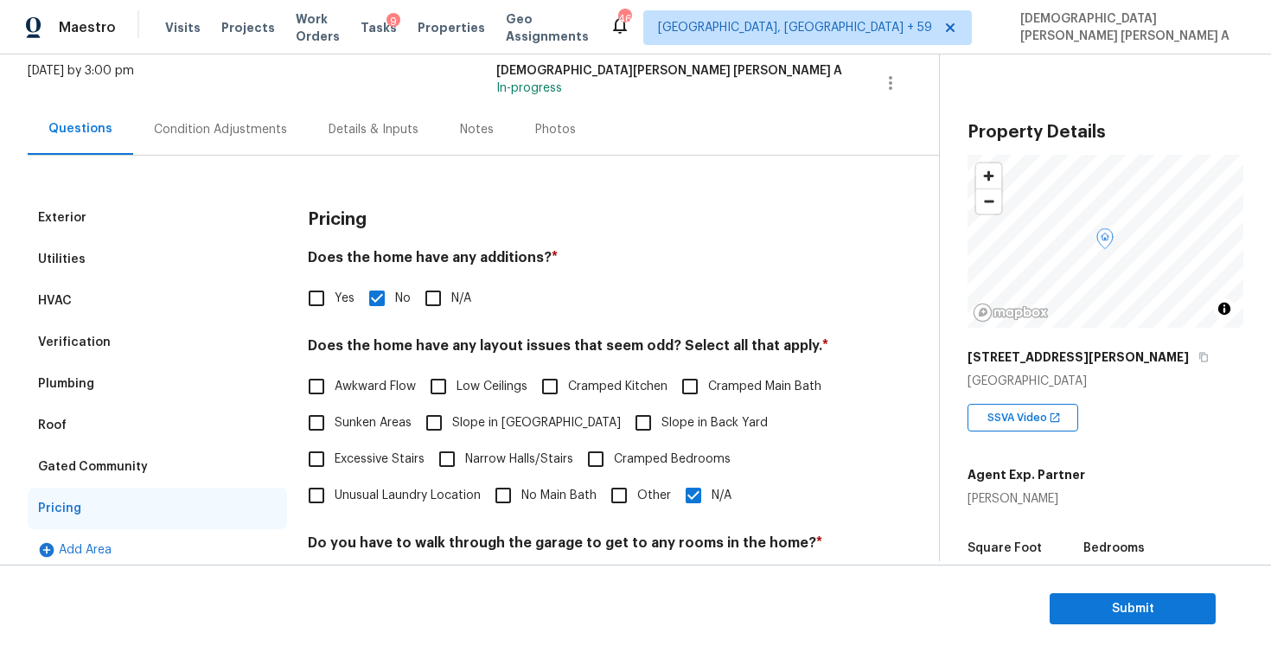
click at [215, 128] on div "Condition Adjustments" at bounding box center [220, 129] width 133 height 17
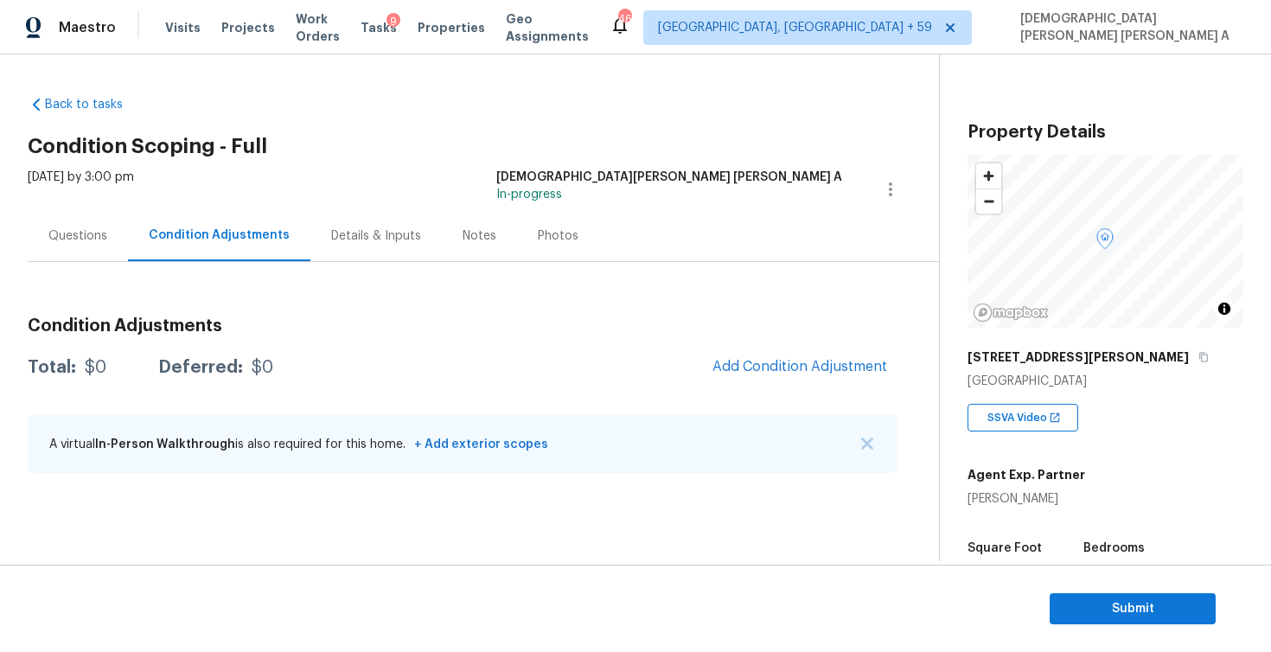
click at [56, 234] on div "Questions" at bounding box center [77, 235] width 59 height 17
